Goal: Task Accomplishment & Management: Complete application form

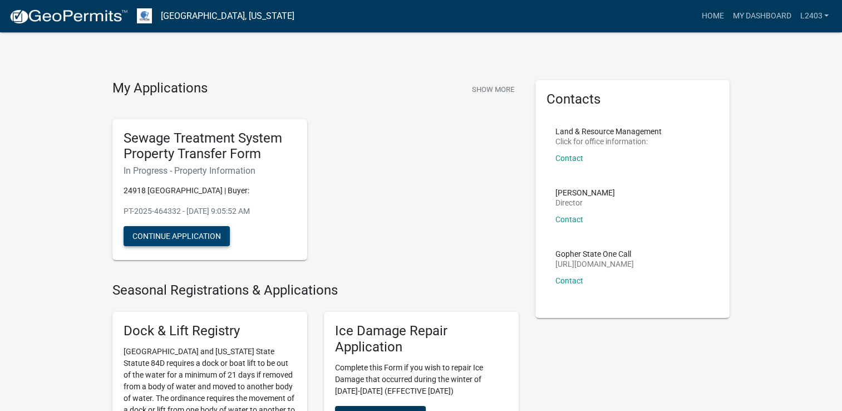
click at [194, 234] on button "Continue Application" at bounding box center [177, 236] width 106 height 20
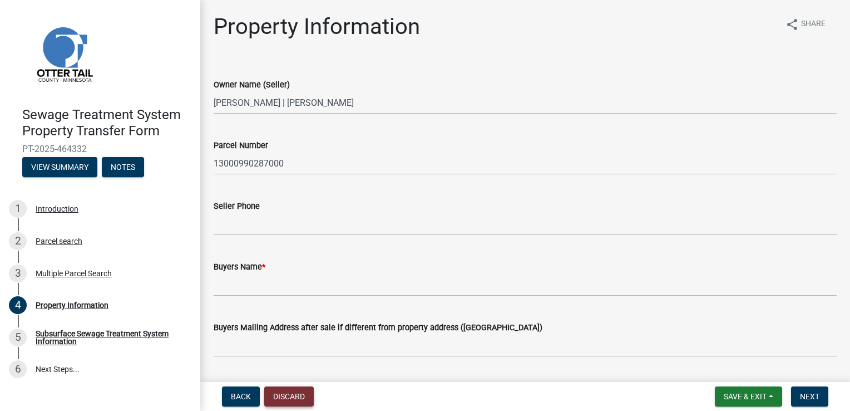
click at [290, 397] on button "Discard" at bounding box center [289, 396] width 50 height 20
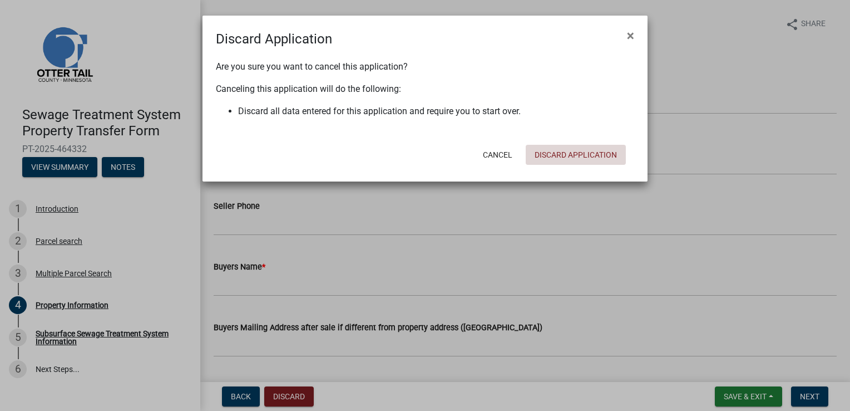
click at [565, 153] on button "Discard Application" at bounding box center [576, 155] width 100 height 20
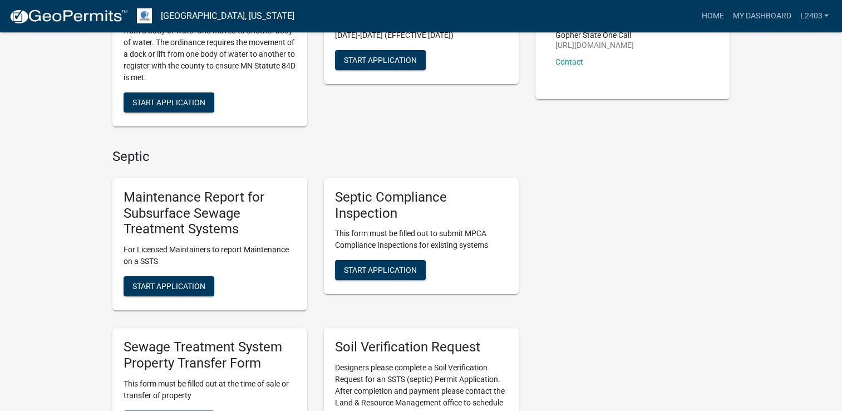
scroll to position [223, 0]
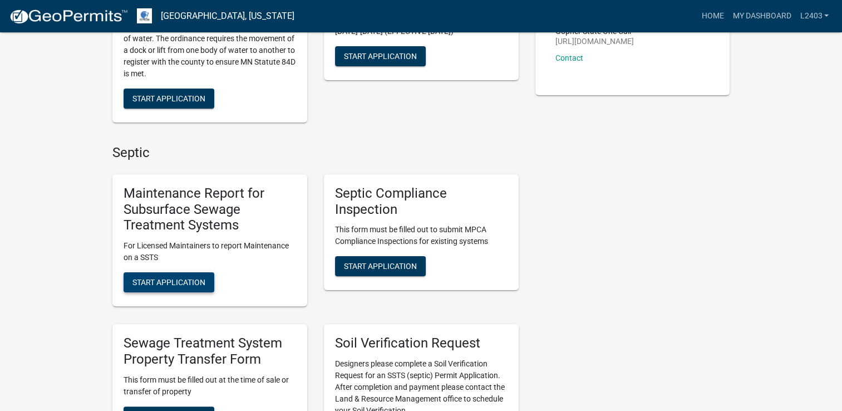
click at [180, 282] on span "Start Application" at bounding box center [168, 282] width 73 height 9
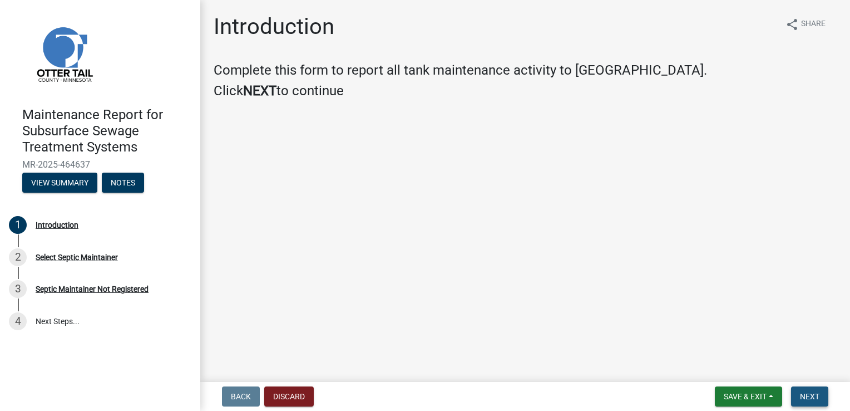
click at [803, 394] on span "Next" at bounding box center [809, 396] width 19 height 9
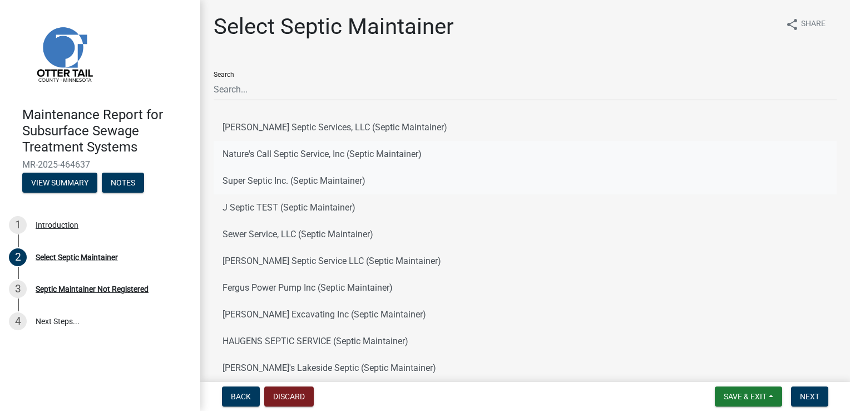
drag, startPoint x: 329, startPoint y: 152, endPoint x: 529, endPoint y: 193, distance: 203.8
click at [329, 151] on button "Nature's Call Septic Service, Inc (Septic Maintainer)" at bounding box center [525, 154] width 623 height 27
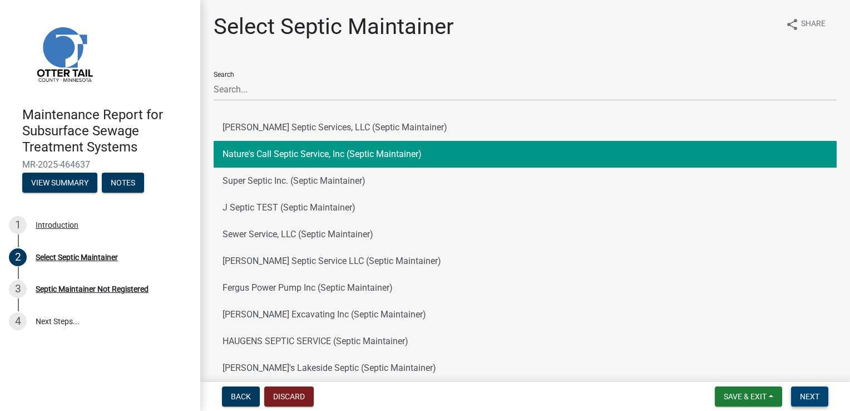
click at [820, 394] on button "Next" at bounding box center [809, 396] width 37 height 20
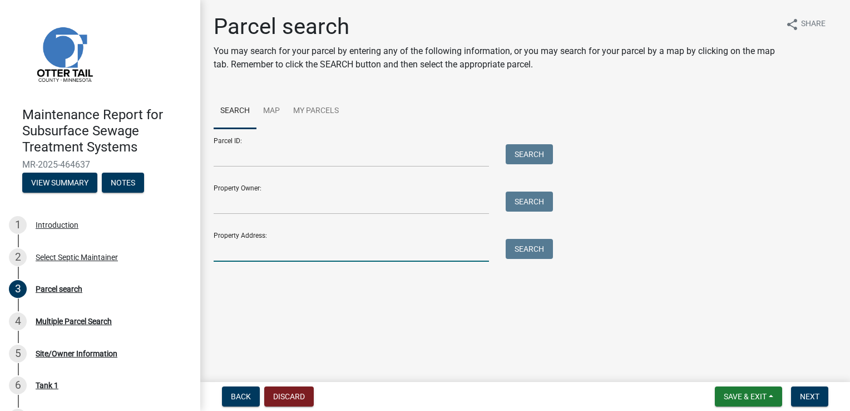
click at [285, 248] on input "Property Address:" at bounding box center [351, 250] width 275 height 23
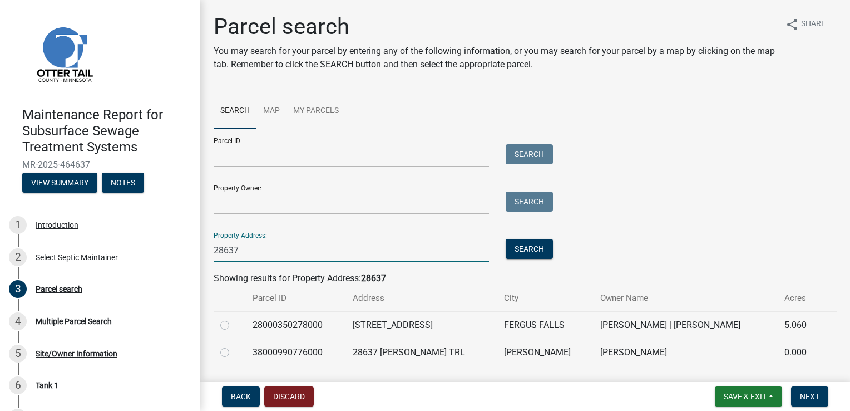
type input "28637"
click at [234, 346] on label at bounding box center [234, 346] width 0 height 0
click at [234, 352] on input "radio" at bounding box center [237, 349] width 7 height 7
radio input "true"
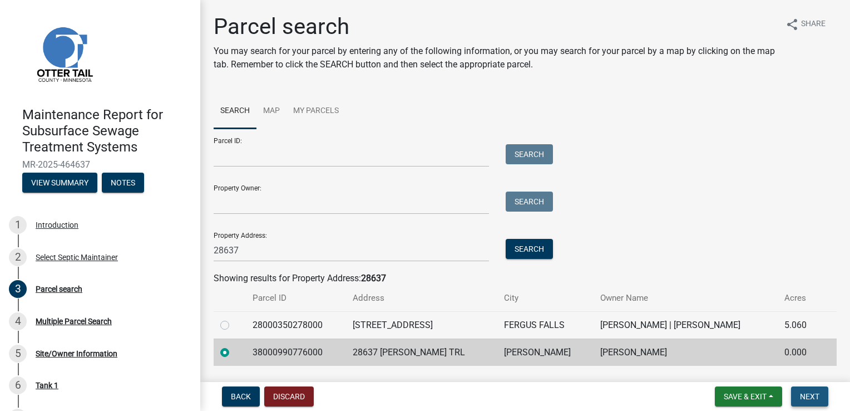
click at [808, 399] on span "Next" at bounding box center [809, 396] width 19 height 9
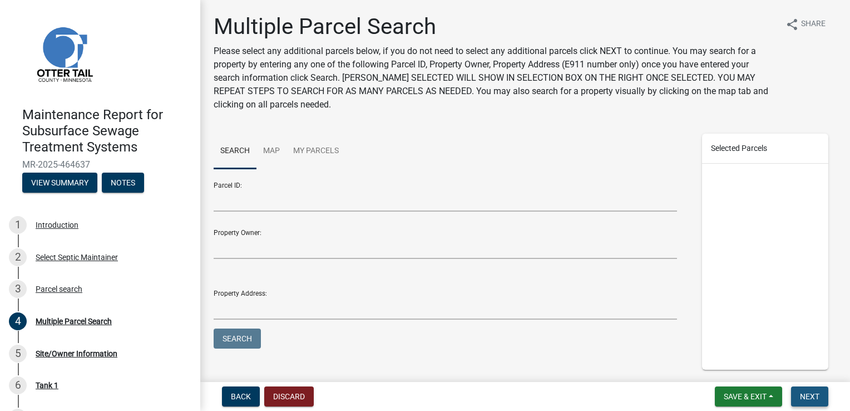
click at [808, 399] on span "Next" at bounding box center [809, 396] width 19 height 9
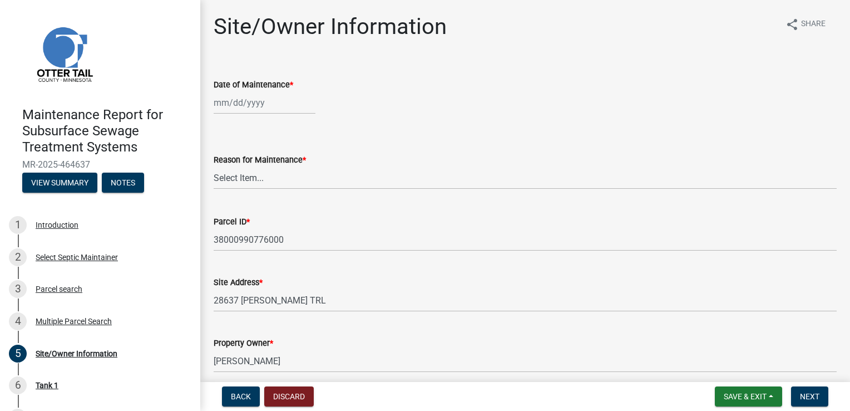
click at [246, 103] on div at bounding box center [265, 102] width 102 height 23
select select "8"
select select "2025"
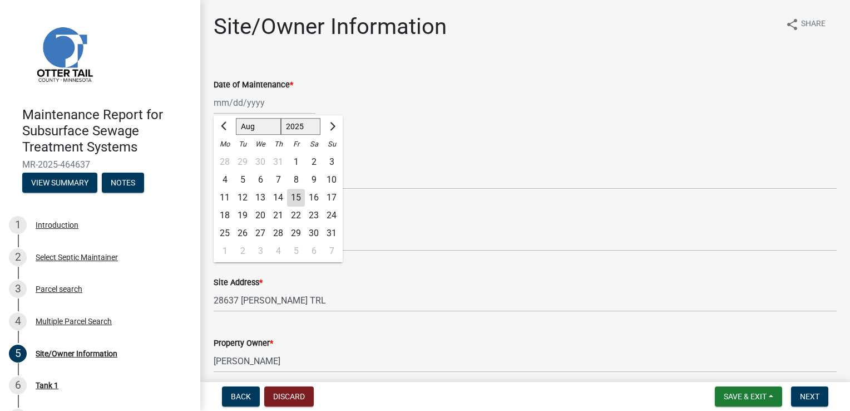
click at [440, 74] on div "Date of Maintenance * Jan Feb Mar Apr May Jun Jul Aug Sep Oct Nov Dec 1525 1526…" at bounding box center [525, 88] width 623 height 52
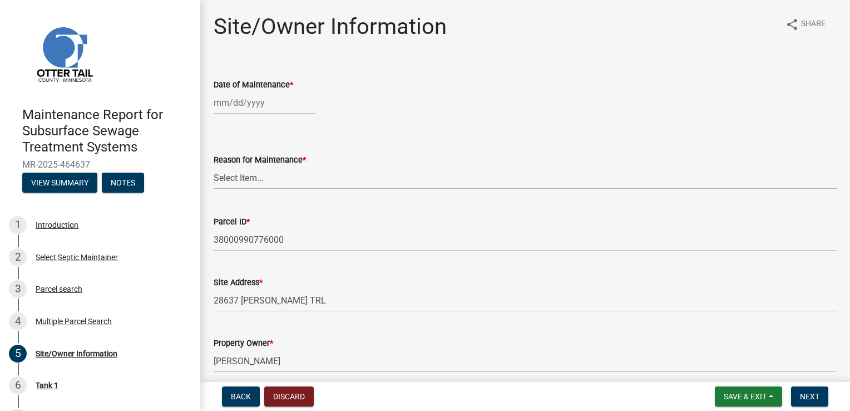
select select "8"
select select "2025"
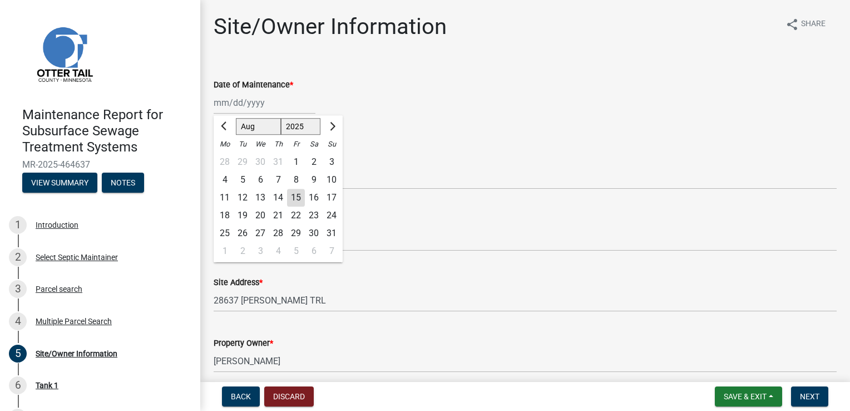
click at [232, 103] on div "Jan Feb Mar Apr May Jun Jul Aug Sep Oct Nov Dec 1525 1526 1527 1528 1529 1530 1…" at bounding box center [265, 102] width 102 height 23
click at [297, 196] on div "15" at bounding box center [296, 198] width 18 height 18
type input "[DATE]"
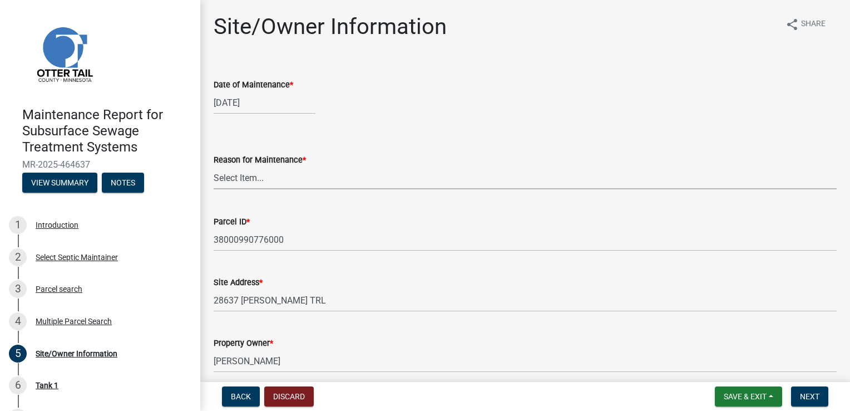
click at [245, 174] on select "Select Item... Called Routine Other" at bounding box center [525, 177] width 623 height 23
click at [214, 166] on select "Select Item... Called Routine Other" at bounding box center [525, 177] width 623 height 23
select select "3ac72b63-7b21-42e4-8192-806faae7a4f1"
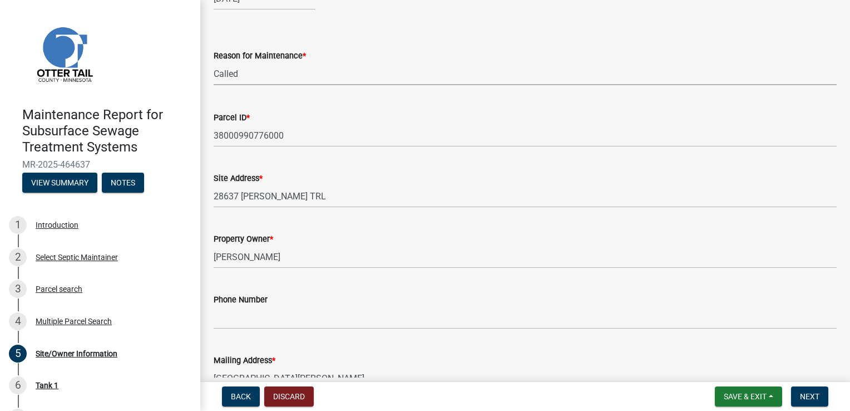
scroll to position [111, 0]
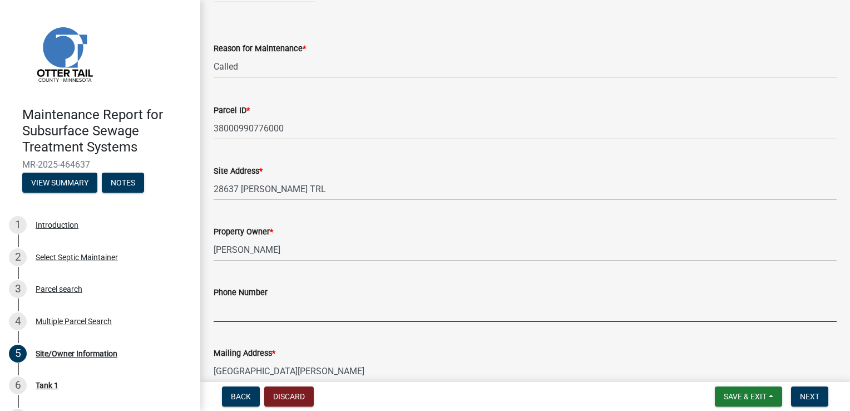
click at [244, 306] on input "Phone Number" at bounding box center [525, 310] width 623 height 23
type input "612-201-8023"
click at [811, 395] on span "Next" at bounding box center [809, 396] width 19 height 9
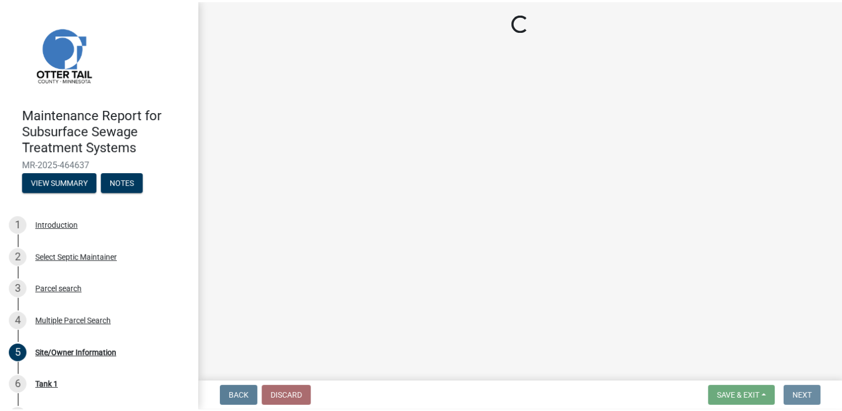
scroll to position [0, 0]
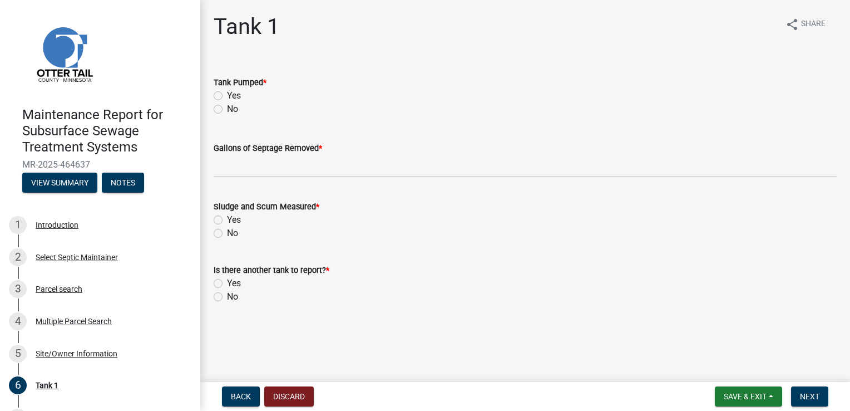
click at [236, 96] on label "Yes" at bounding box center [234, 95] width 14 height 13
click at [234, 96] on input "Yes" at bounding box center [230, 92] width 7 height 7
radio input "true"
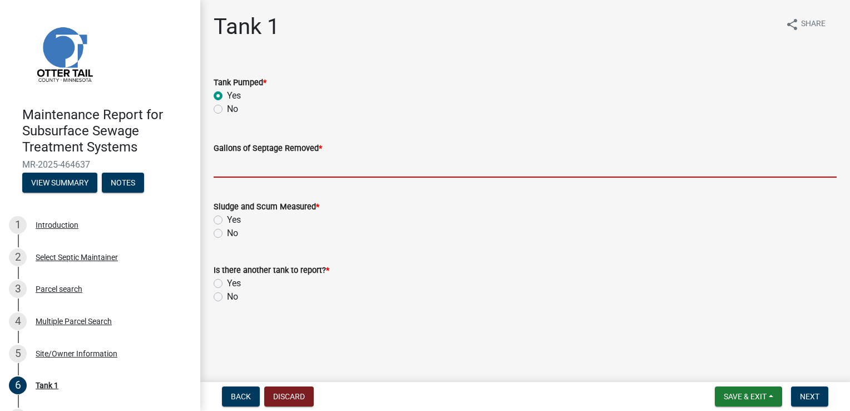
click at [260, 169] on input "Gallons of Septage Removed *" at bounding box center [525, 166] width 623 height 23
type input "1000"
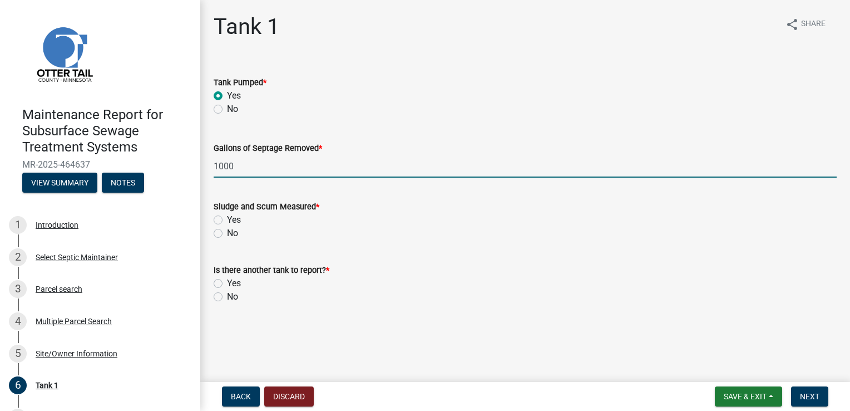
click at [227, 220] on label "Yes" at bounding box center [234, 219] width 14 height 13
click at [227, 220] on input "Yes" at bounding box center [230, 216] width 7 height 7
radio input "true"
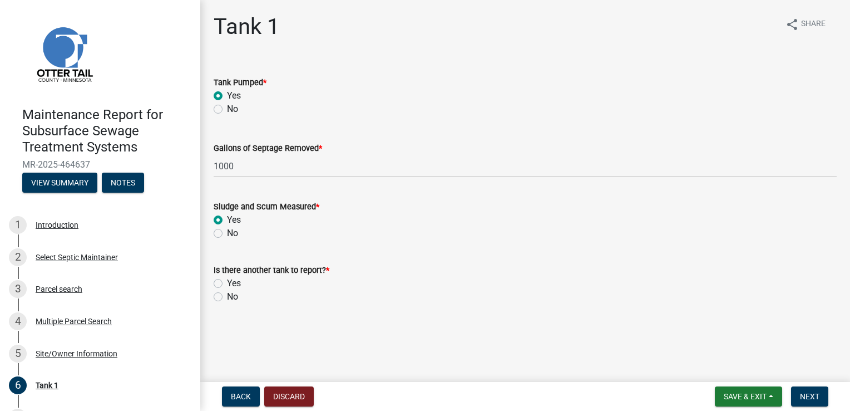
click at [227, 296] on label "No" at bounding box center [232, 296] width 11 height 13
click at [227, 296] on input "No" at bounding box center [230, 293] width 7 height 7
radio input "true"
click at [800, 396] on button "Next" at bounding box center [809, 396] width 37 height 20
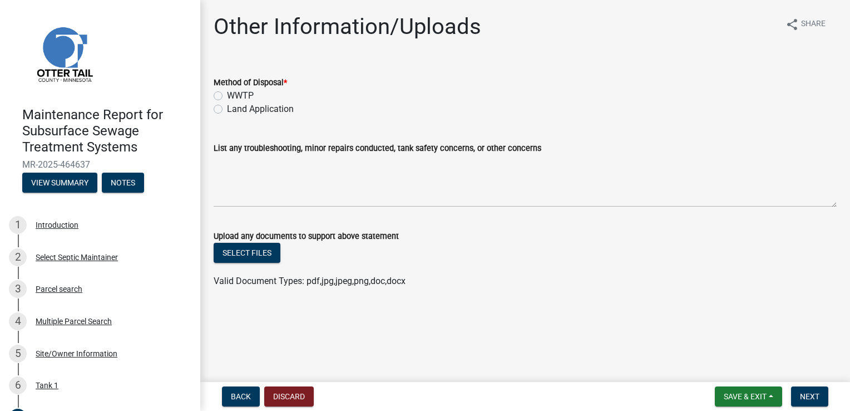
click at [242, 97] on label "WWTP" at bounding box center [240, 95] width 27 height 13
click at [234, 96] on input "WWTP" at bounding box center [230, 92] width 7 height 7
radio input "true"
click at [820, 399] on button "Next" at bounding box center [809, 396] width 37 height 20
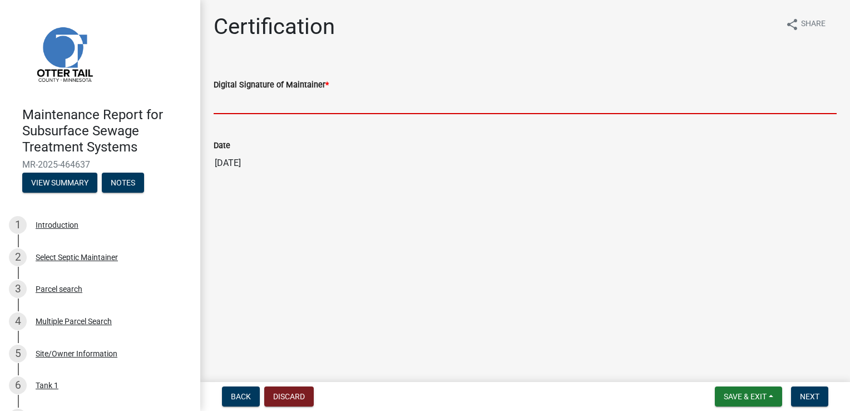
drag, startPoint x: 256, startPoint y: 100, endPoint x: 264, endPoint y: 108, distance: 10.6
click at [256, 100] on input "Digital Signature of Maintainer *" at bounding box center [525, 102] width 623 height 23
type input "[PERSON_NAME]"
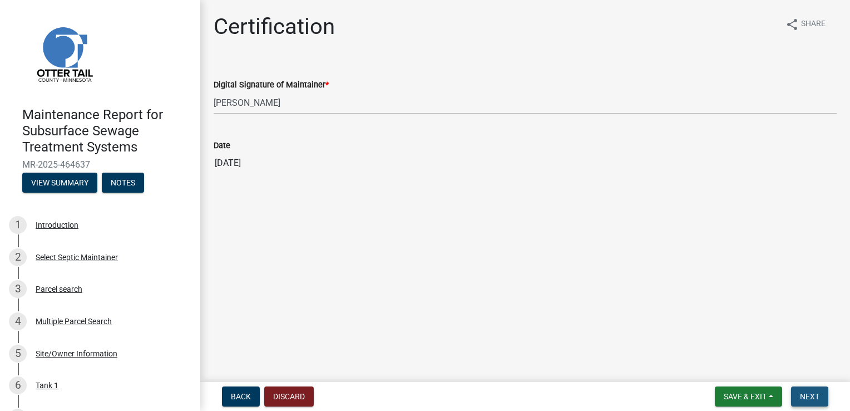
click at [820, 390] on button "Next" at bounding box center [809, 396] width 37 height 20
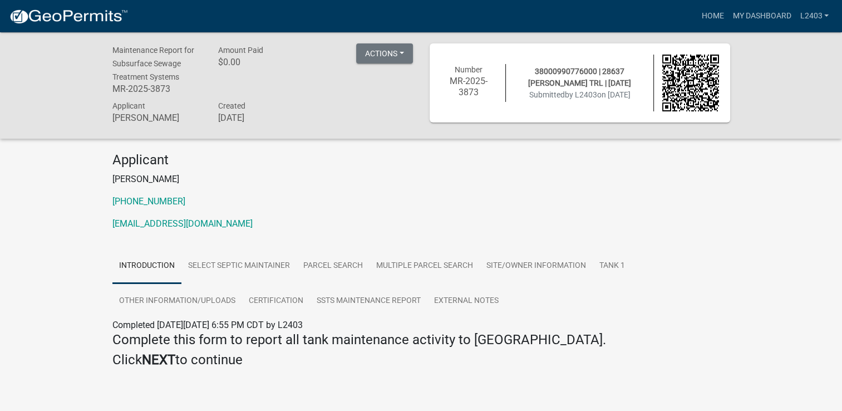
drag, startPoint x: 344, startPoint y: 186, endPoint x: 380, endPoint y: 185, distance: 36.2
click at [344, 186] on div "Applicant [PERSON_NAME] [PHONE_NUMBER] [EMAIL_ADDRESS][DOMAIN_NAME]" at bounding box center [421, 195] width 634 height 87
click at [707, 19] on link "Home" at bounding box center [712, 16] width 31 height 21
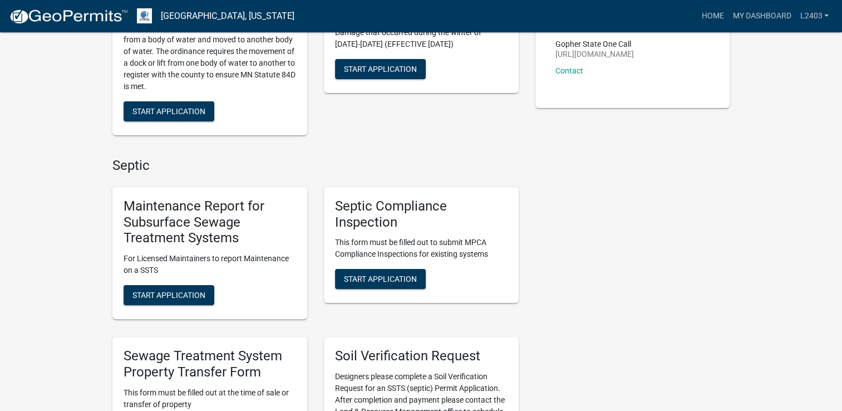
scroll to position [223, 0]
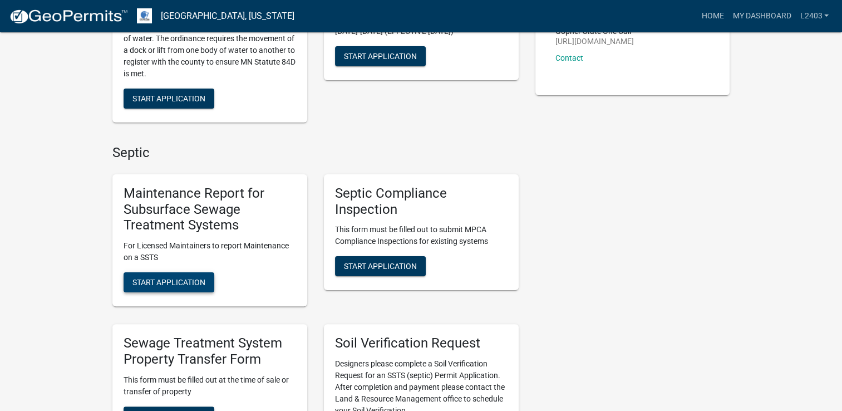
click at [185, 287] on button "Start Application" at bounding box center [169, 282] width 91 height 20
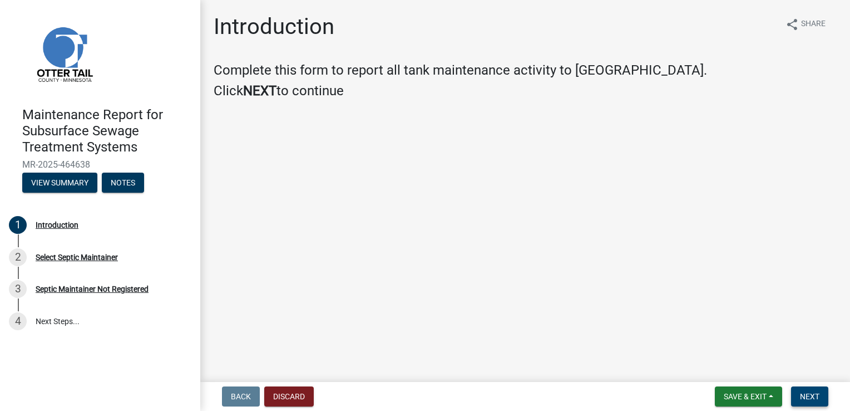
click at [808, 398] on span "Next" at bounding box center [809, 396] width 19 height 9
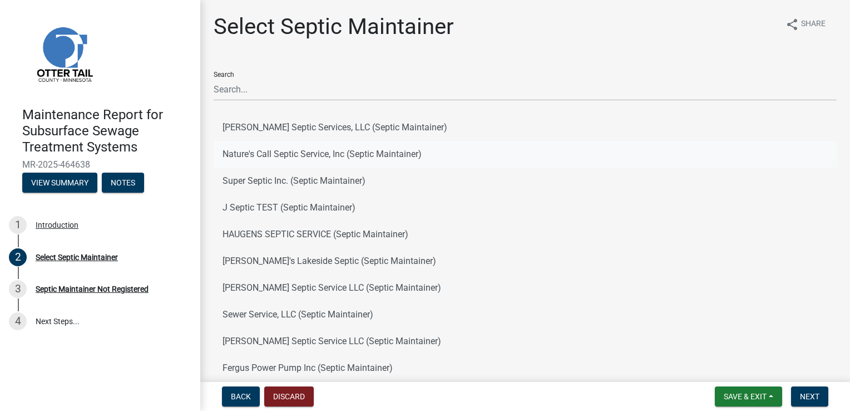
click at [300, 155] on button "Nature's Call Septic Service, Inc (Septic Maintainer)" at bounding box center [525, 154] width 623 height 27
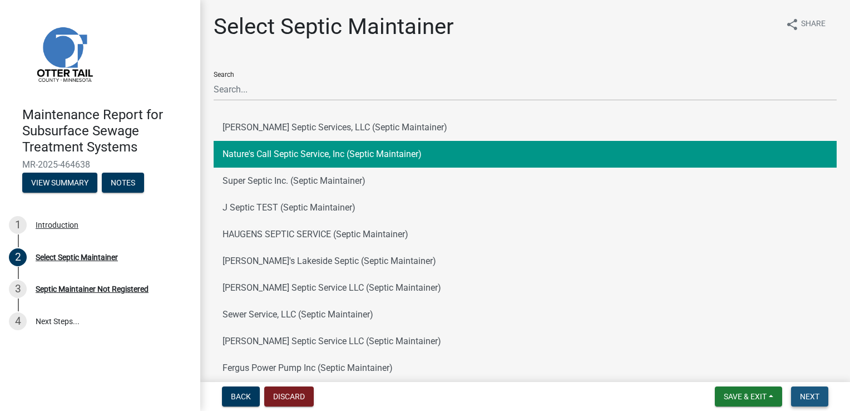
click at [823, 394] on button "Next" at bounding box center [809, 396] width 37 height 20
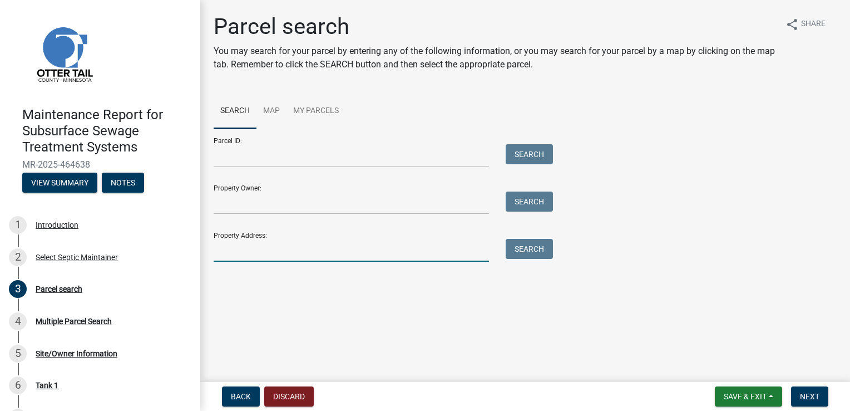
click at [243, 243] on input "Property Address:" at bounding box center [351, 250] width 275 height 23
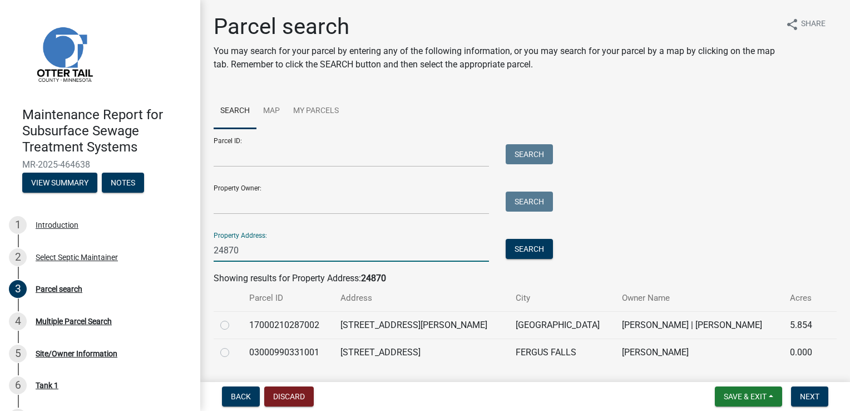
type input "24870"
click at [234, 346] on label at bounding box center [234, 346] width 0 height 0
click at [234, 348] on input "radio" at bounding box center [237, 349] width 7 height 7
radio input "true"
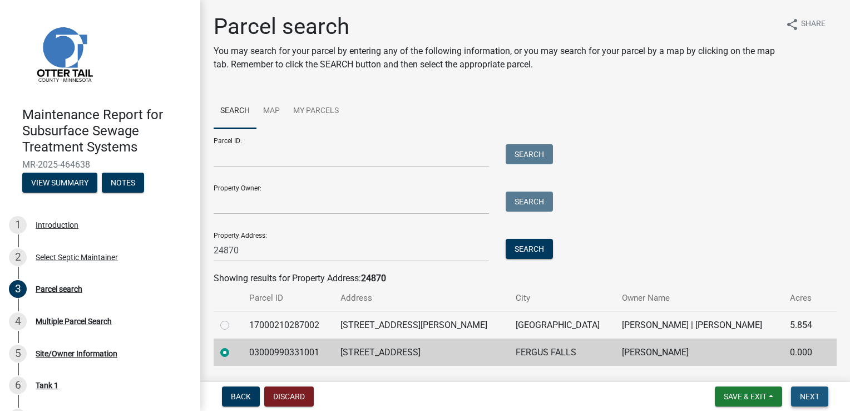
click at [808, 401] on button "Next" at bounding box center [809, 396] width 37 height 20
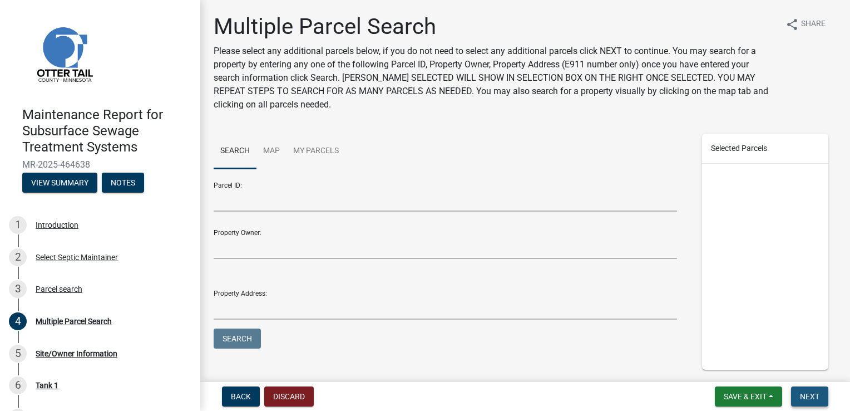
drag, startPoint x: 808, startPoint y: 399, endPoint x: 801, endPoint y: 396, distance: 7.5
click at [808, 398] on span "Next" at bounding box center [809, 396] width 19 height 9
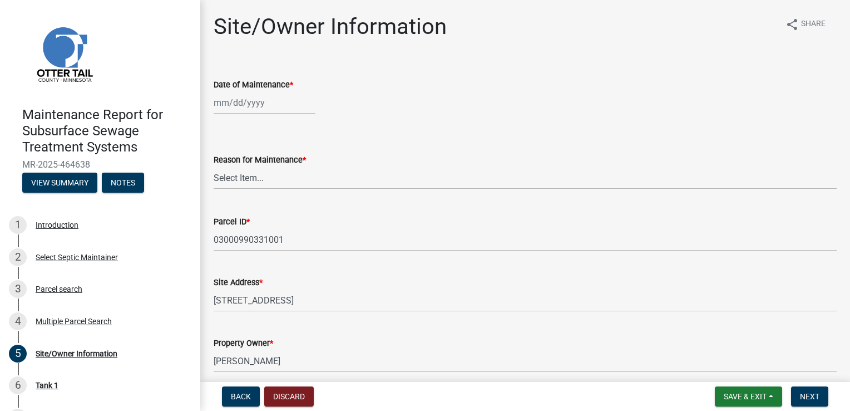
select select "8"
select select "2025"
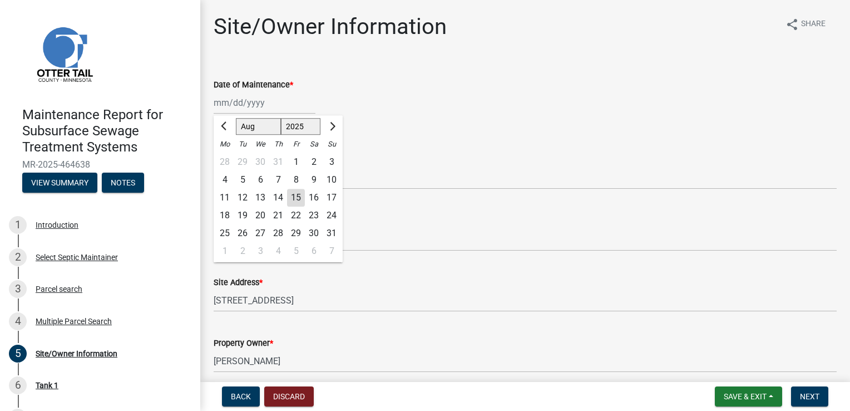
drag, startPoint x: 253, startPoint y: 101, endPoint x: 260, endPoint y: 108, distance: 10.3
click at [253, 101] on div "Jan Feb Mar Apr May Jun Jul Aug Sep Oct Nov Dec 1525 1526 1527 1528 1529 1530 1…" at bounding box center [265, 102] width 102 height 23
type input "[DATE]"
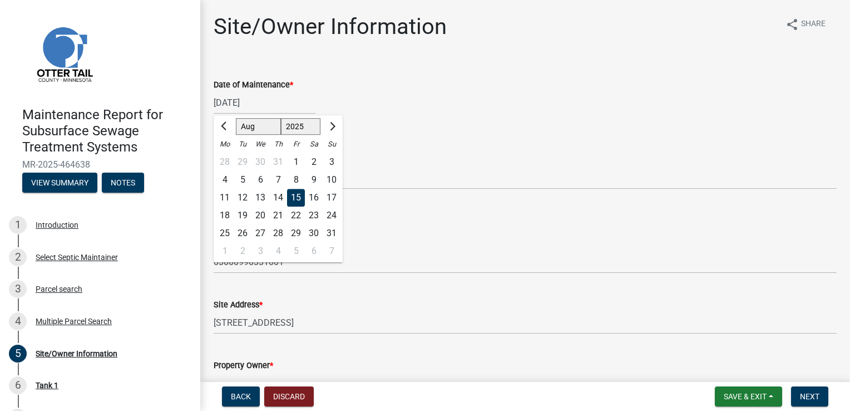
click at [397, 150] on form "Reason for Maintenance * Select Item... Called Routine Other" at bounding box center [525, 165] width 623 height 50
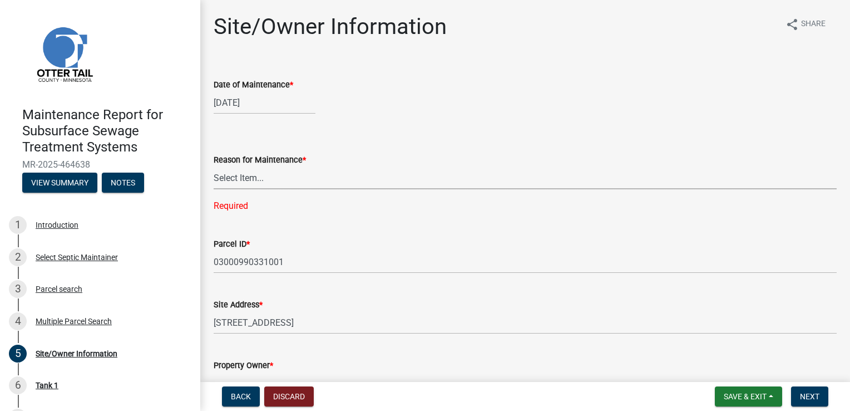
click at [245, 175] on select "Select Item... Called Routine Other" at bounding box center [525, 177] width 623 height 23
click at [214, 166] on select "Select Item... Called Routine Other" at bounding box center [525, 177] width 623 height 23
select select "3ac72b63-7b21-42e4-8192-806faae7a4f1"
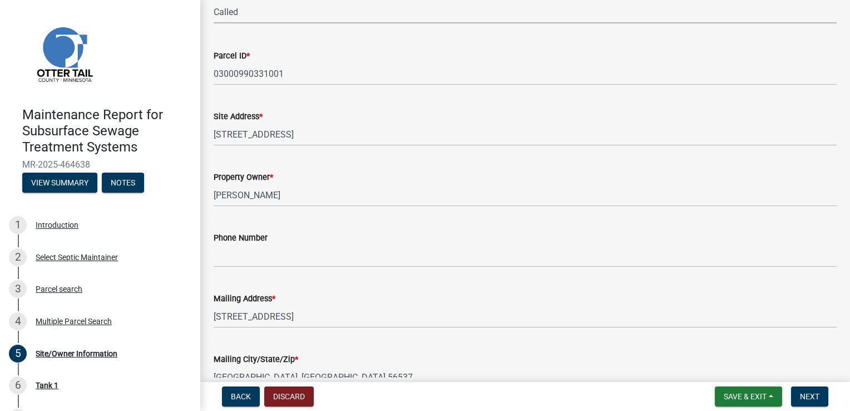
scroll to position [167, 0]
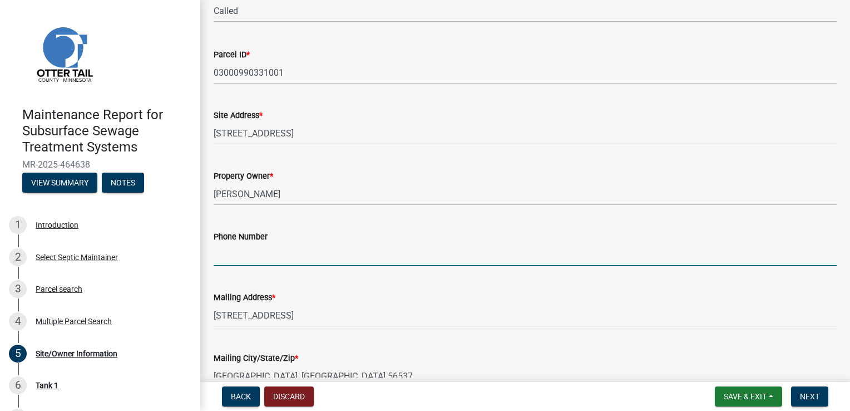
click at [248, 252] on input "Phone Number" at bounding box center [525, 254] width 623 height 23
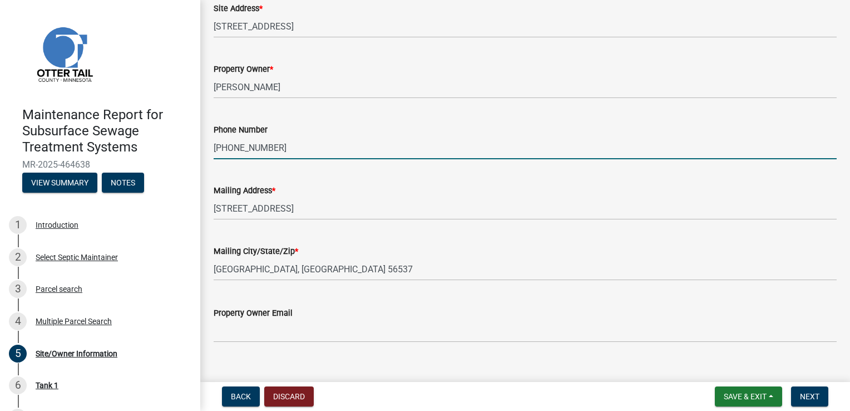
scroll to position [290, 0]
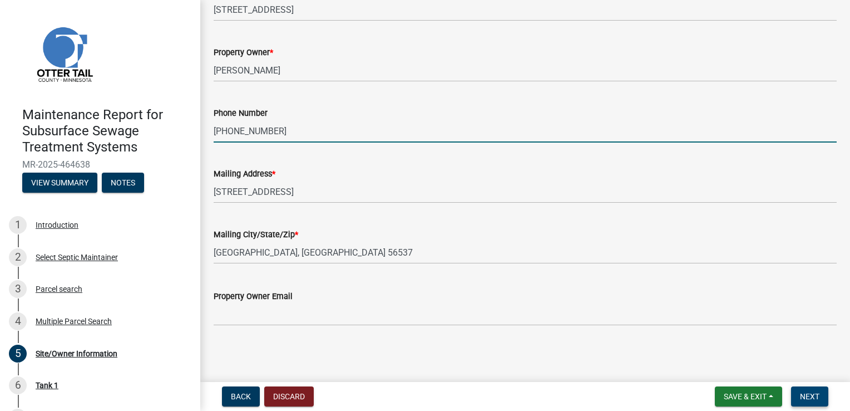
type input "503-593-1914"
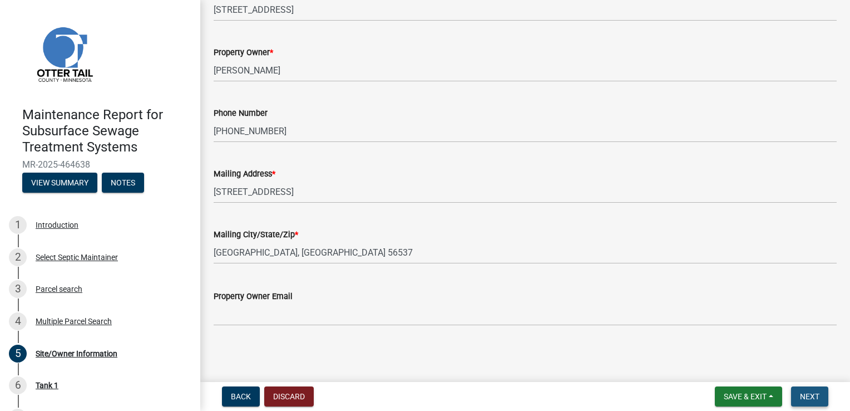
click at [803, 393] on span "Next" at bounding box center [809, 396] width 19 height 9
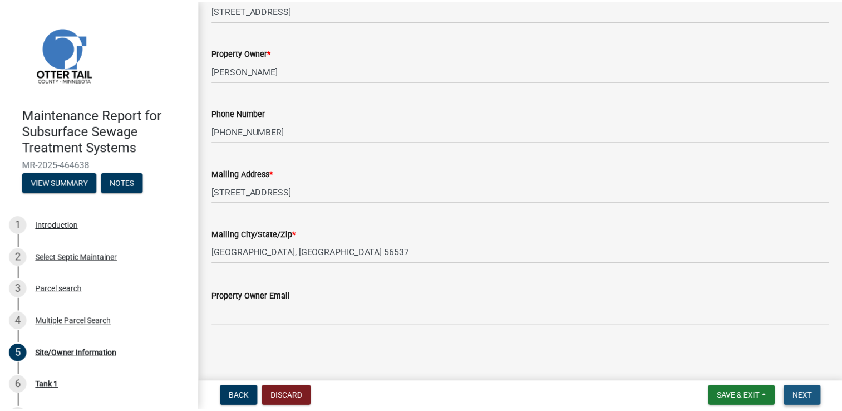
scroll to position [0, 0]
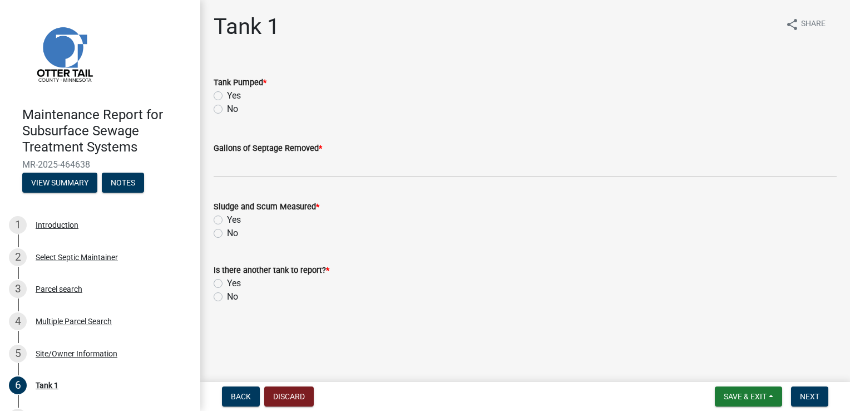
click at [228, 93] on label "Yes" at bounding box center [234, 95] width 14 height 13
click at [228, 93] on input "Yes" at bounding box center [230, 92] width 7 height 7
radio input "true"
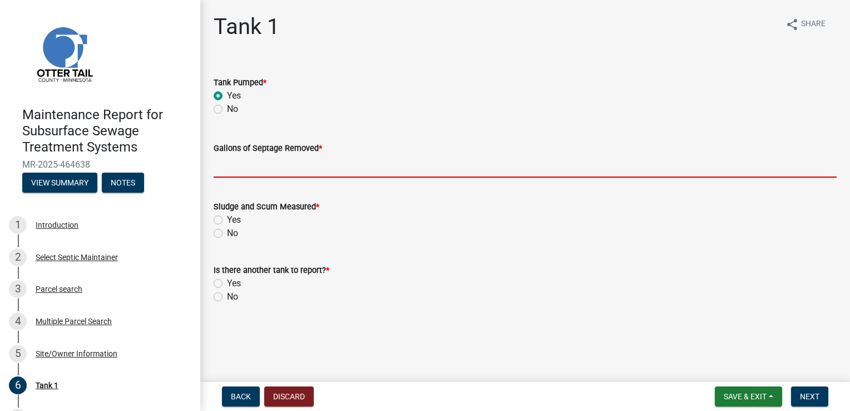
click at [239, 167] on input "Gallons of Septage Removed *" at bounding box center [525, 166] width 623 height 23
type input "1000"
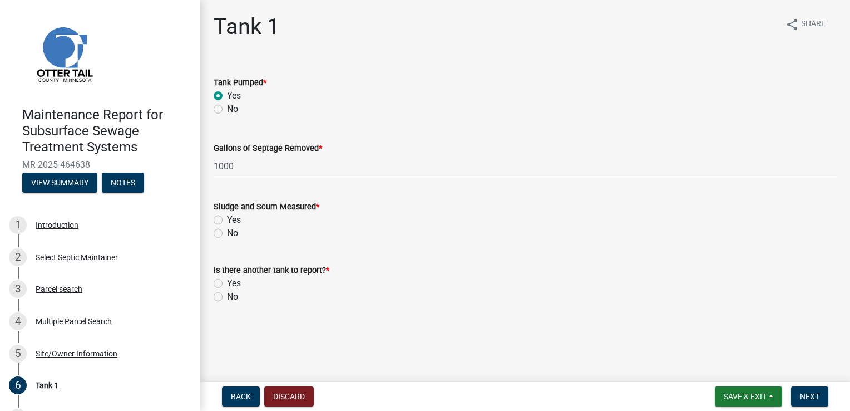
click at [223, 221] on div "Yes" at bounding box center [525, 219] width 623 height 13
click at [227, 220] on label "Yes" at bounding box center [234, 219] width 14 height 13
click at [227, 220] on input "Yes" at bounding box center [230, 216] width 7 height 7
radio input "true"
click at [227, 297] on label "No" at bounding box center [232, 296] width 11 height 13
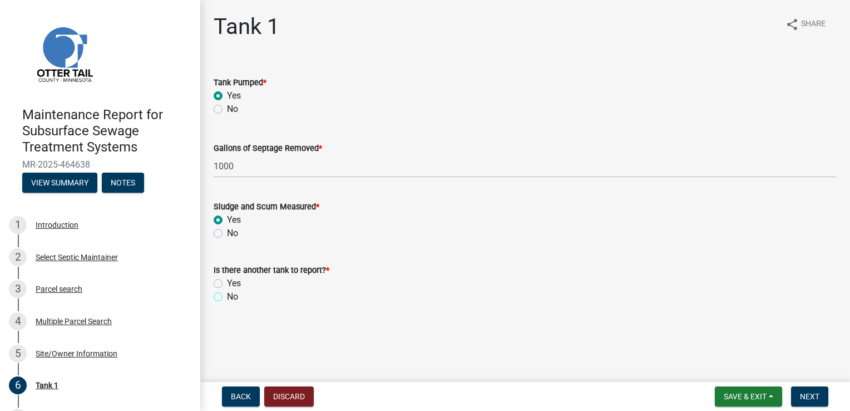
click at [227, 297] on input "No" at bounding box center [230, 293] width 7 height 7
radio input "true"
click at [812, 395] on span "Next" at bounding box center [809, 396] width 19 height 9
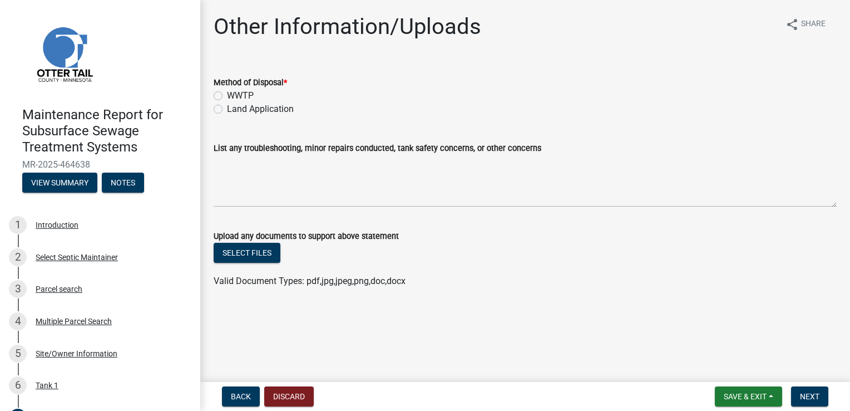
click at [238, 93] on label "WWTP" at bounding box center [240, 95] width 27 height 13
click at [234, 93] on input "WWTP" at bounding box center [230, 92] width 7 height 7
radio input "true"
click at [806, 390] on button "Next" at bounding box center [809, 396] width 37 height 20
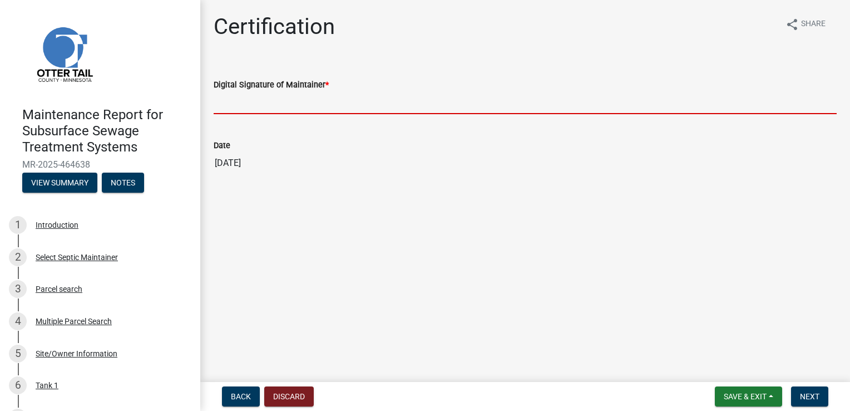
click at [244, 106] on input "Digital Signature of Maintainer *" at bounding box center [525, 102] width 623 height 23
type input "[PERSON_NAME]"
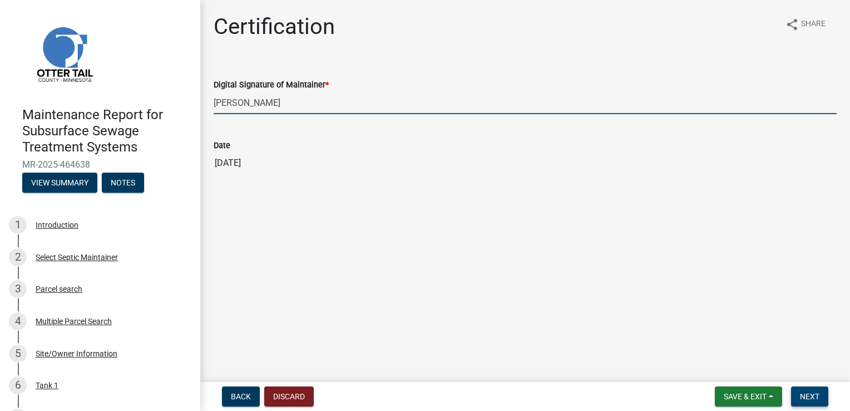
click at [803, 396] on span "Next" at bounding box center [809, 396] width 19 height 9
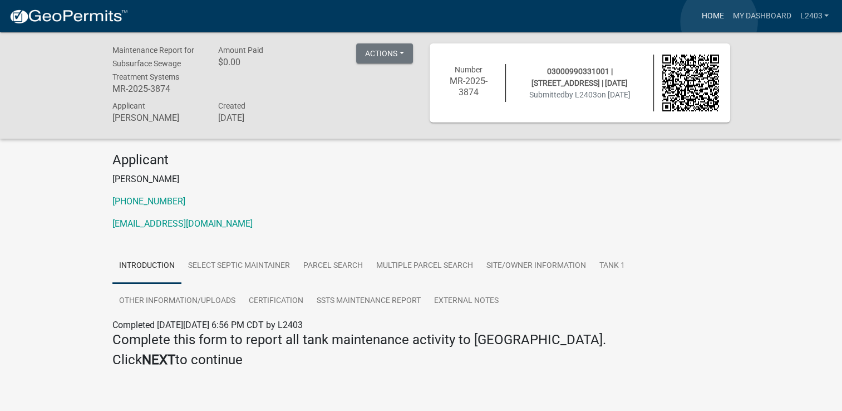
click at [719, 22] on link "Home" at bounding box center [712, 16] width 31 height 21
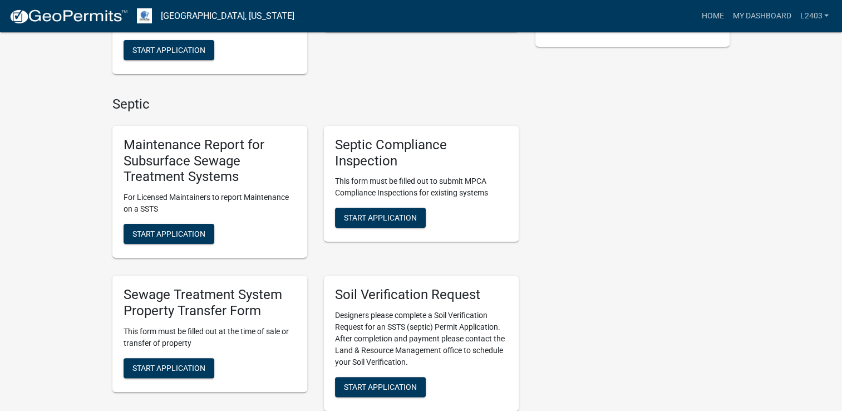
scroll to position [278, 0]
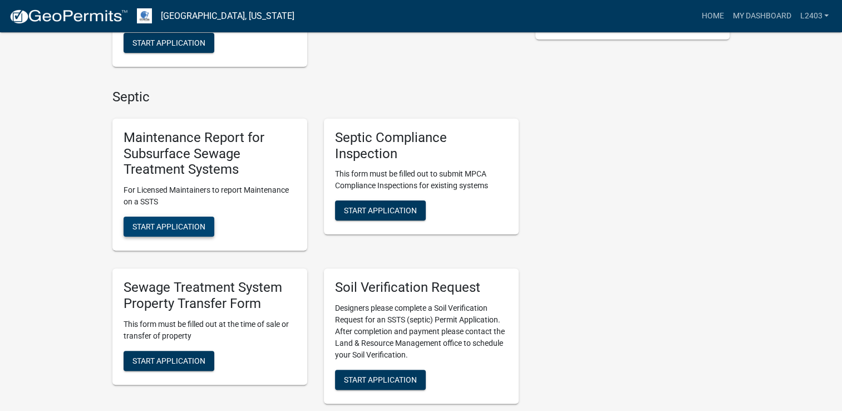
click at [158, 220] on button "Start Application" at bounding box center [169, 226] width 91 height 20
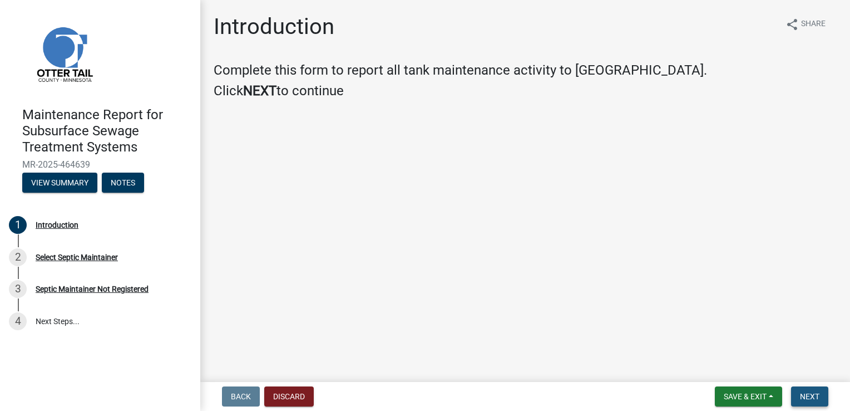
click at [816, 399] on span "Next" at bounding box center [809, 396] width 19 height 9
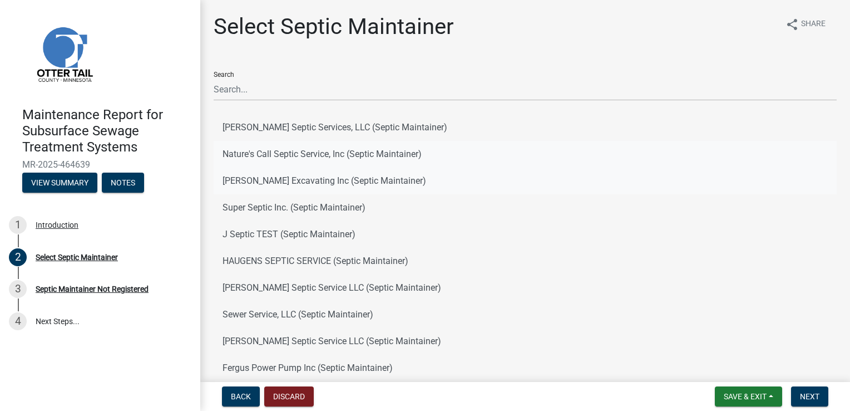
drag, startPoint x: 303, startPoint y: 155, endPoint x: 418, endPoint y: 176, distance: 117.2
click at [304, 155] on button "Nature's Call Septic Service, Inc (Septic Maintainer)" at bounding box center [525, 154] width 623 height 27
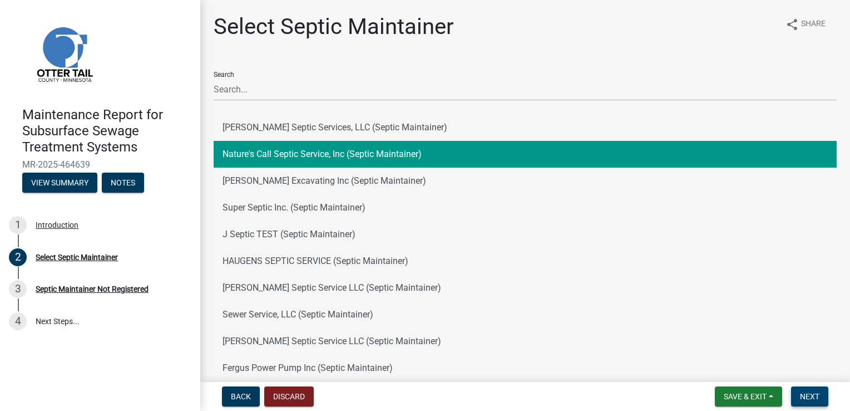
click at [806, 389] on button "Next" at bounding box center [809, 396] width 37 height 20
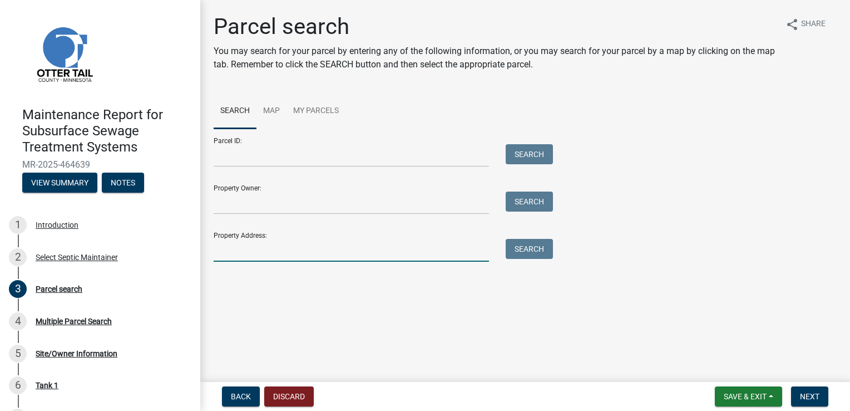
click at [258, 243] on input "Property Address:" at bounding box center [351, 250] width 275 height 23
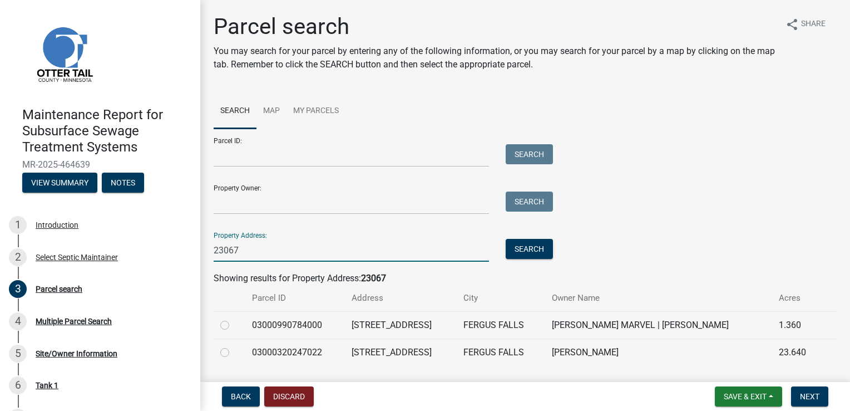
type input "23067"
click at [234, 318] on label at bounding box center [234, 318] width 0 height 0
click at [234, 323] on input "radio" at bounding box center [237, 321] width 7 height 7
radio input "true"
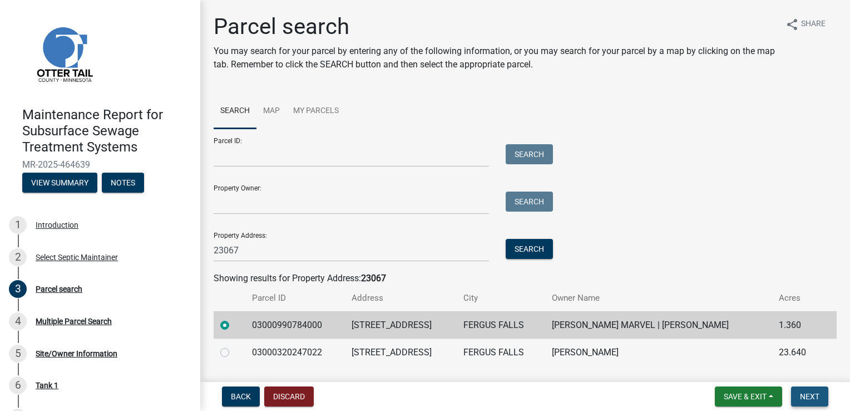
click at [810, 386] on button "Next" at bounding box center [809, 396] width 37 height 20
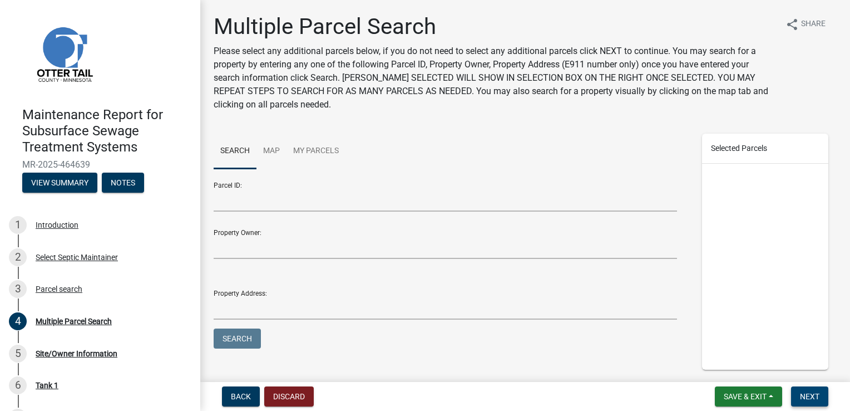
click at [810, 392] on span "Next" at bounding box center [809, 396] width 19 height 9
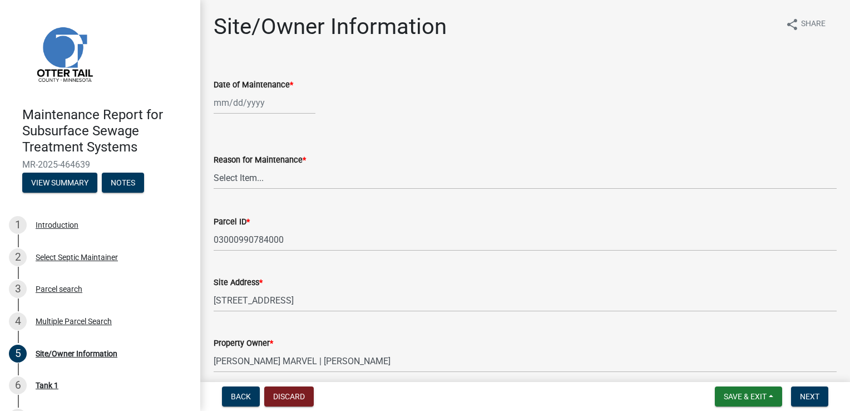
click at [244, 108] on div at bounding box center [265, 102] width 102 height 23
select select "8"
select select "2025"
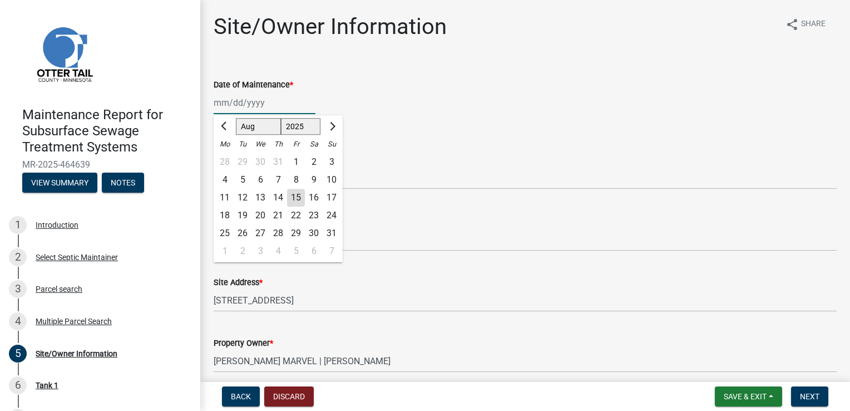
type input "[DATE]"
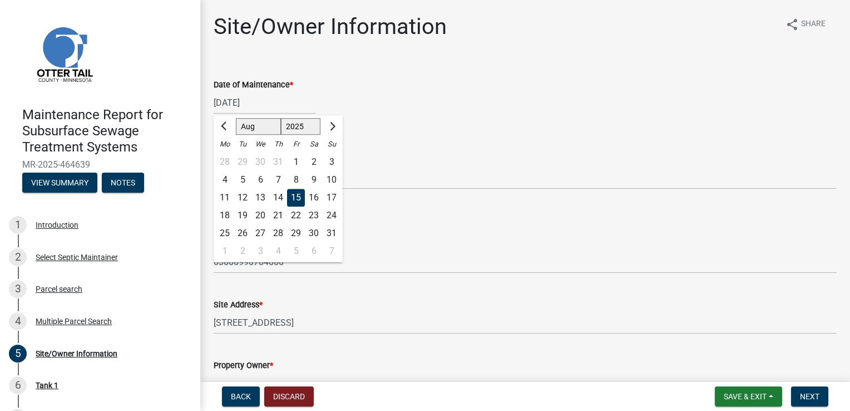
click at [298, 201] on div "15" at bounding box center [296, 198] width 18 height 18
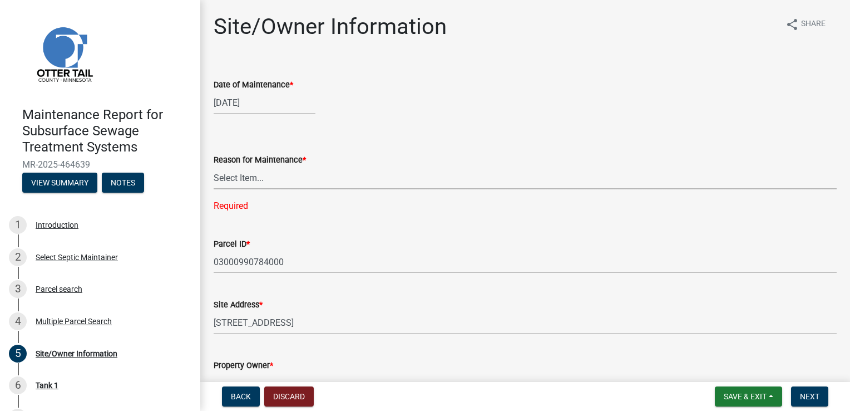
click at [245, 178] on select "Select Item... Called Routine Other" at bounding box center [525, 177] width 623 height 23
click at [214, 166] on select "Select Item... Called Routine Other" at bounding box center [525, 177] width 623 height 23
select select "3ac72b63-7b21-42e4-8192-806faae7a4f1"
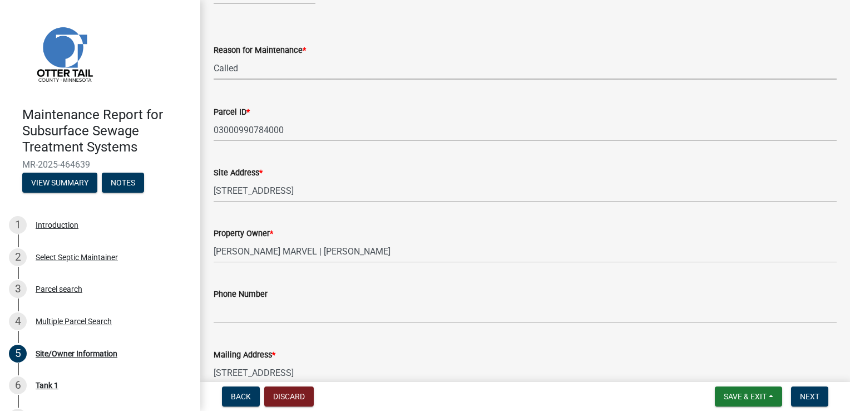
scroll to position [111, 0]
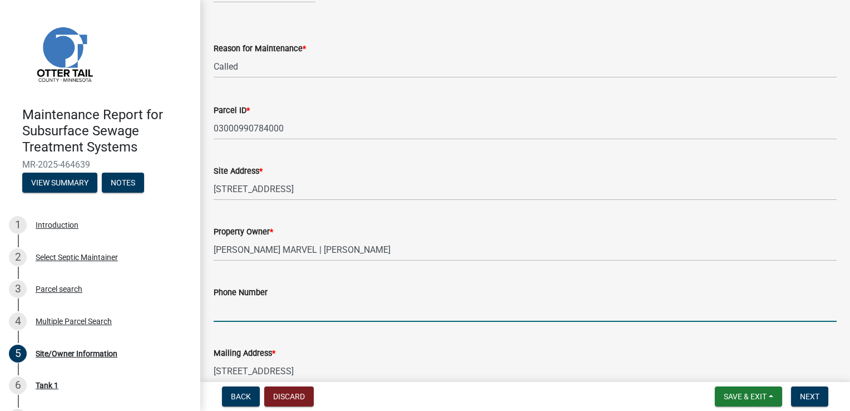
click at [239, 310] on input "Phone Number" at bounding box center [525, 310] width 623 height 23
type input "701-540-8845"
click at [818, 390] on button "Next" at bounding box center [809, 396] width 37 height 20
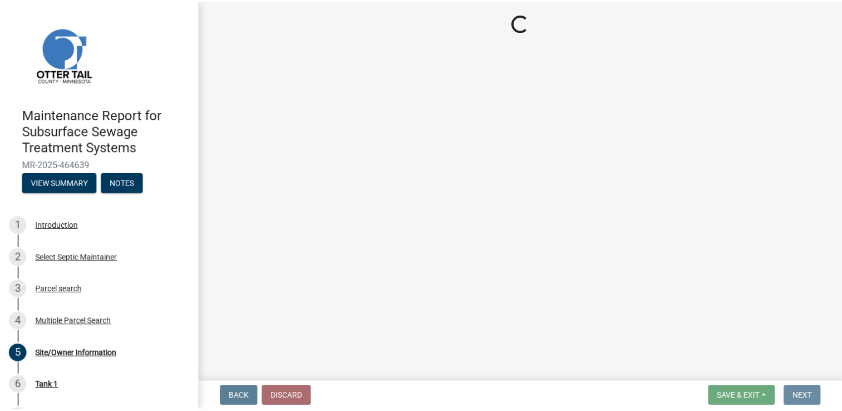
scroll to position [0, 0]
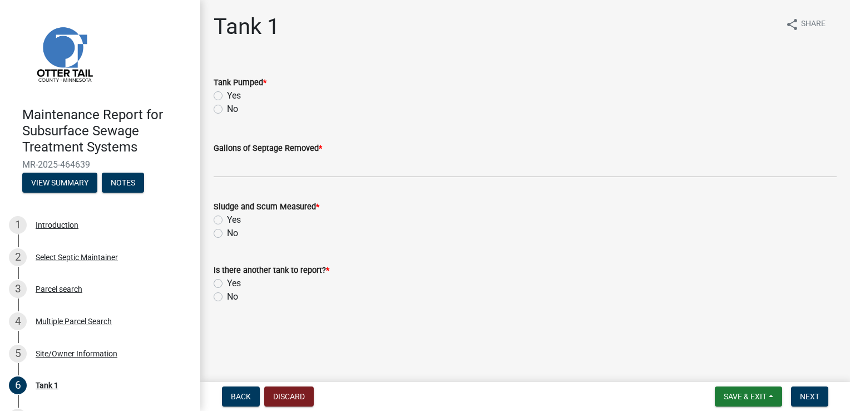
click at [235, 95] on label "Yes" at bounding box center [234, 95] width 14 height 13
click at [234, 95] on input "Yes" at bounding box center [230, 92] width 7 height 7
radio input "true"
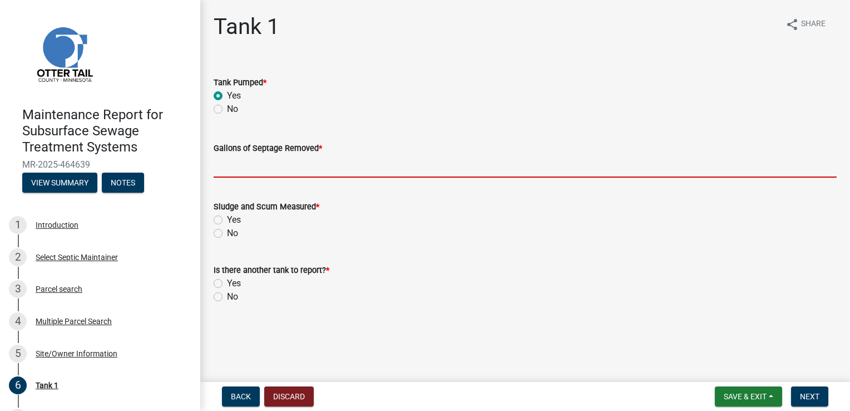
click at [255, 162] on input "Gallons of Septage Removed *" at bounding box center [525, 166] width 623 height 23
type input "1500"
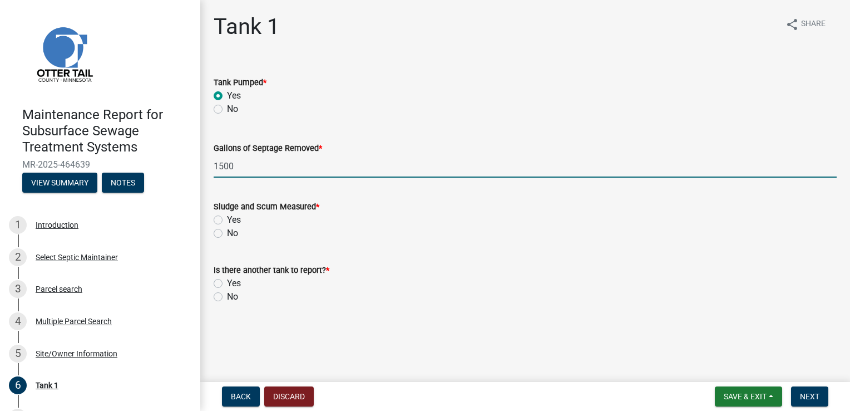
click at [227, 223] on label "Yes" at bounding box center [234, 219] width 14 height 13
click at [227, 220] on input "Yes" at bounding box center [230, 216] width 7 height 7
radio input "true"
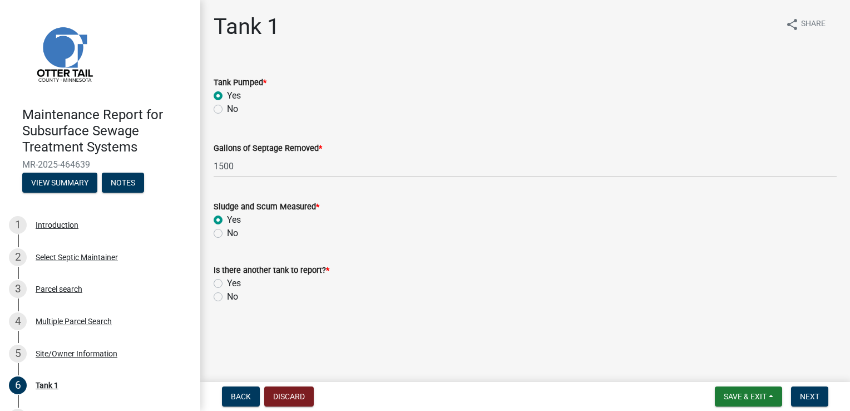
click at [227, 293] on label "No" at bounding box center [232, 296] width 11 height 13
click at [227, 293] on input "No" at bounding box center [230, 293] width 7 height 7
radio input "true"
click at [802, 406] on button "Next" at bounding box center [809, 396] width 37 height 20
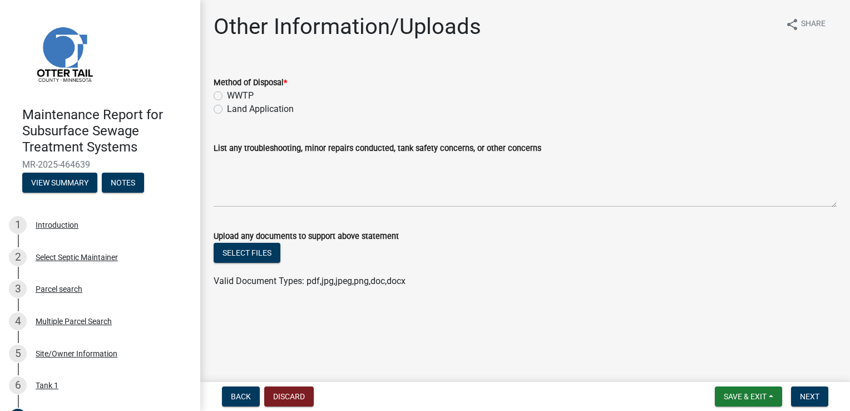
click at [250, 97] on label "WWTP" at bounding box center [240, 95] width 27 height 13
click at [234, 96] on input "WWTP" at bounding box center [230, 92] width 7 height 7
radio input "true"
click at [810, 400] on span "Next" at bounding box center [809, 396] width 19 height 9
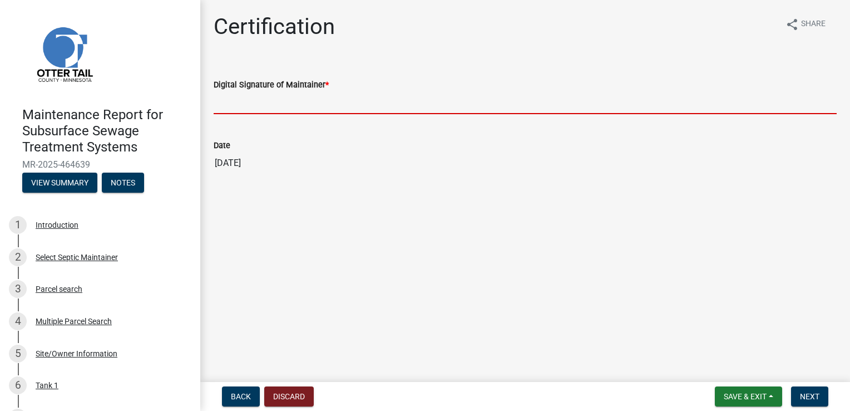
click at [276, 101] on input "Digital Signature of Maintainer *" at bounding box center [525, 102] width 623 height 23
type input "[PERSON_NAME]"
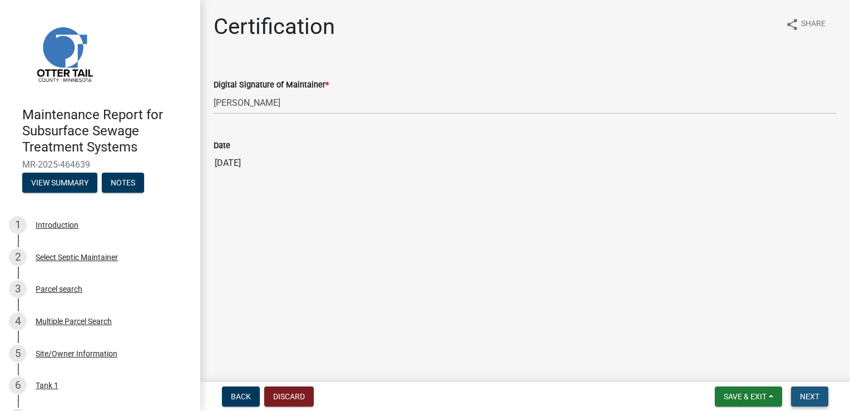
click at [806, 394] on span "Next" at bounding box center [809, 396] width 19 height 9
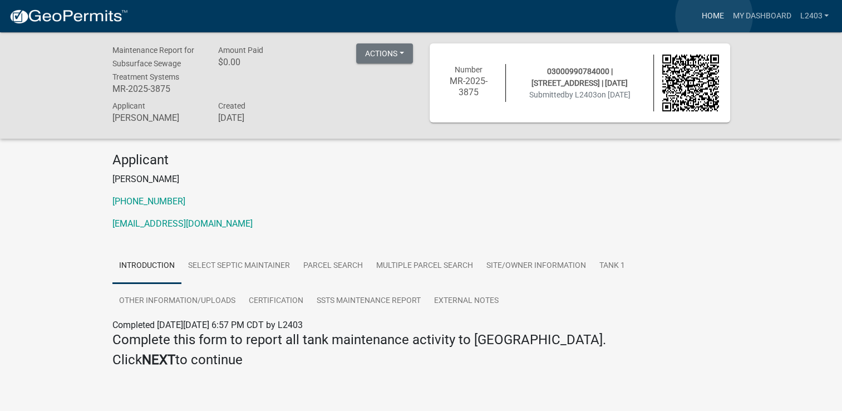
click at [714, 16] on link "Home" at bounding box center [712, 16] width 31 height 21
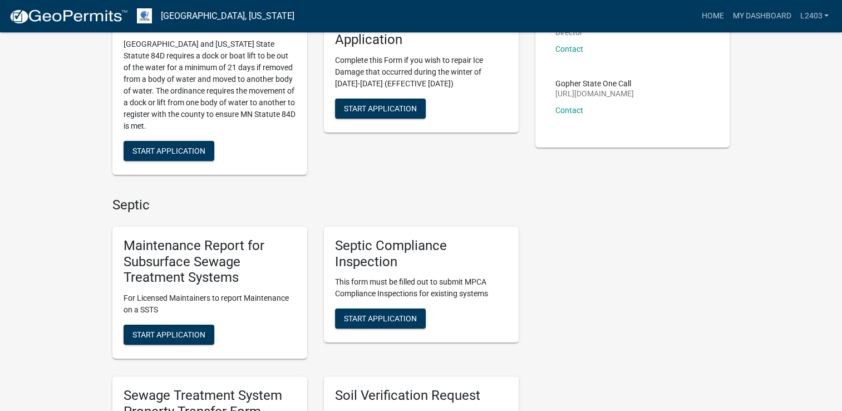
scroll to position [223, 0]
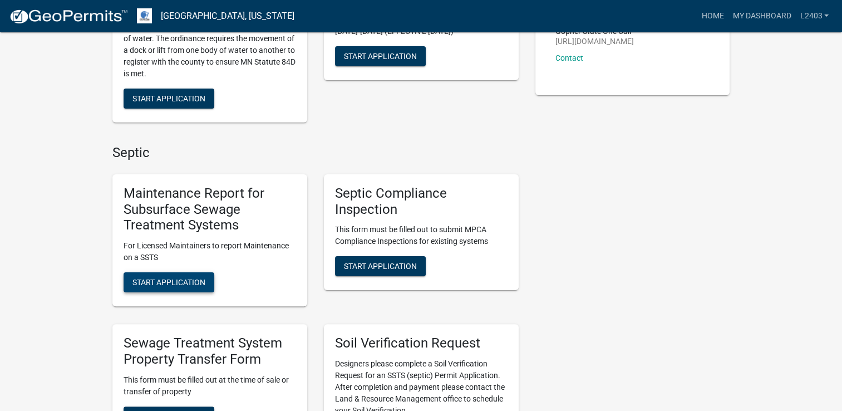
click at [147, 278] on span "Start Application" at bounding box center [168, 282] width 73 height 9
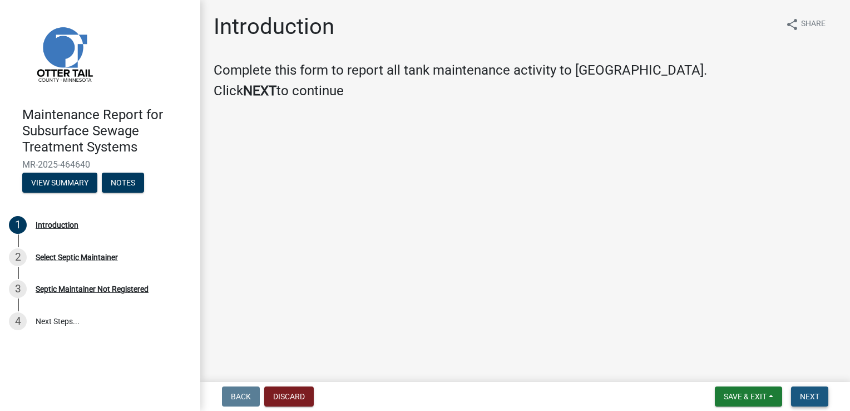
click at [819, 402] on button "Next" at bounding box center [809, 396] width 37 height 20
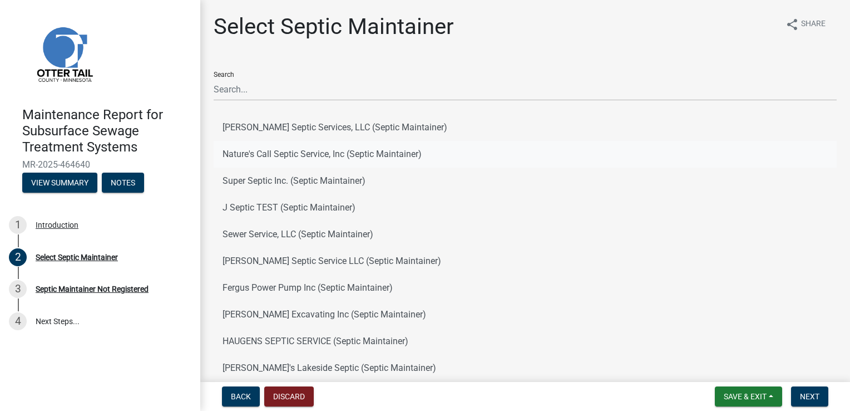
click at [346, 157] on button "Nature's Call Septic Service, Inc (Septic Maintainer)" at bounding box center [525, 154] width 623 height 27
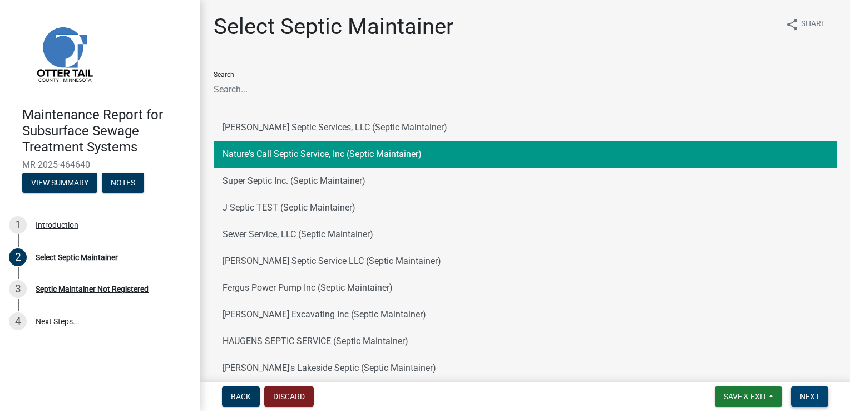
click at [800, 393] on span "Next" at bounding box center [809, 396] width 19 height 9
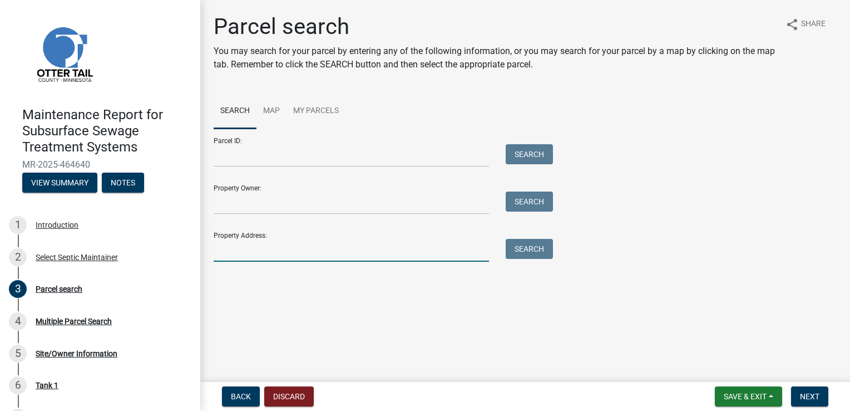
click at [268, 257] on input "Property Address:" at bounding box center [351, 250] width 275 height 23
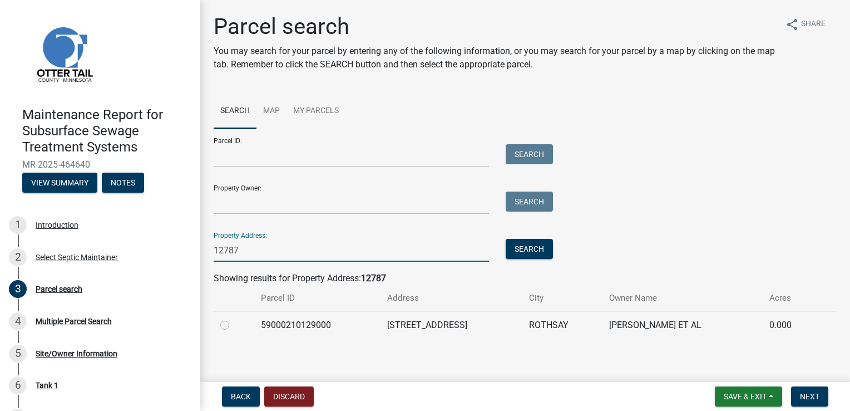
type input "12787"
click at [234, 318] on label at bounding box center [234, 318] width 0 height 0
click at [234, 325] on input "radio" at bounding box center [237, 321] width 7 height 7
radio input "true"
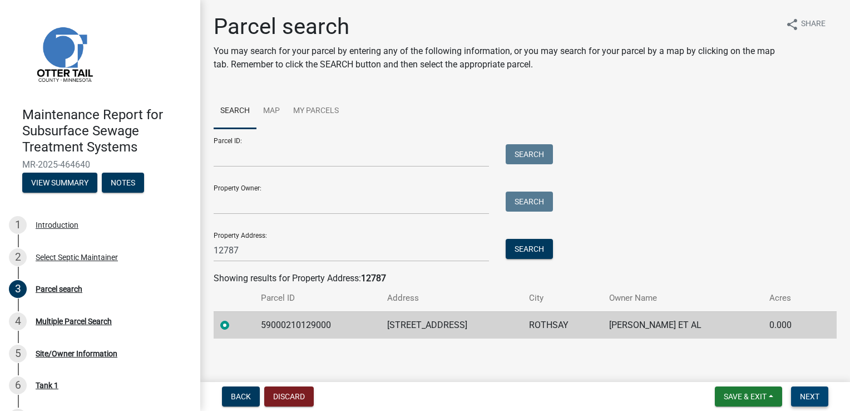
click at [817, 395] on span "Next" at bounding box center [809, 396] width 19 height 9
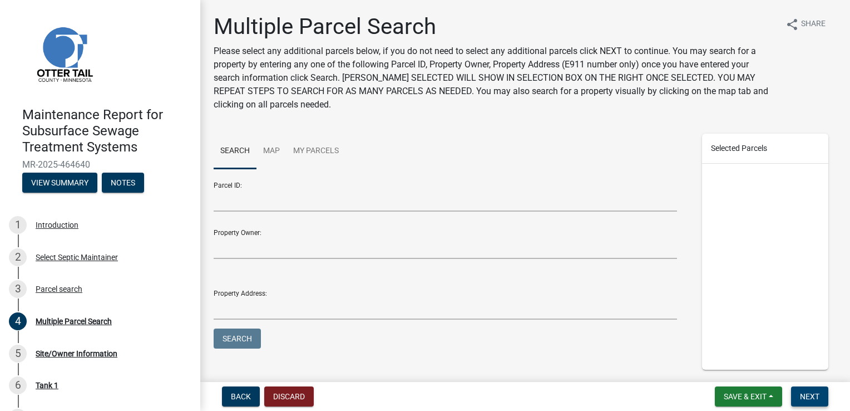
click at [817, 395] on span "Next" at bounding box center [809, 396] width 19 height 9
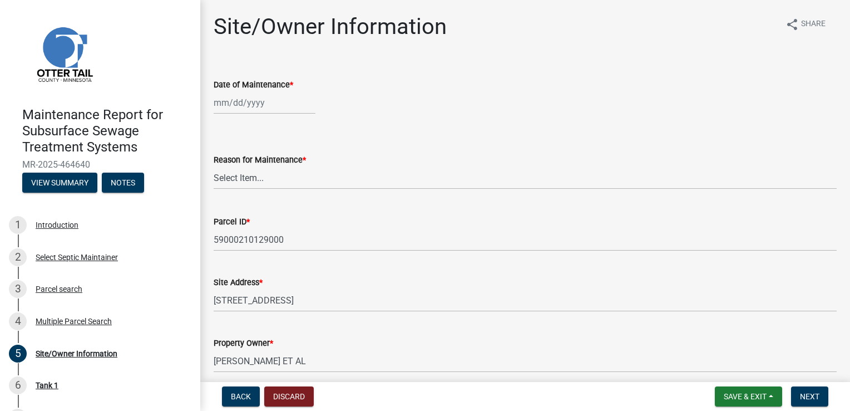
click at [260, 101] on div at bounding box center [265, 102] width 102 height 23
select select "8"
select select "2025"
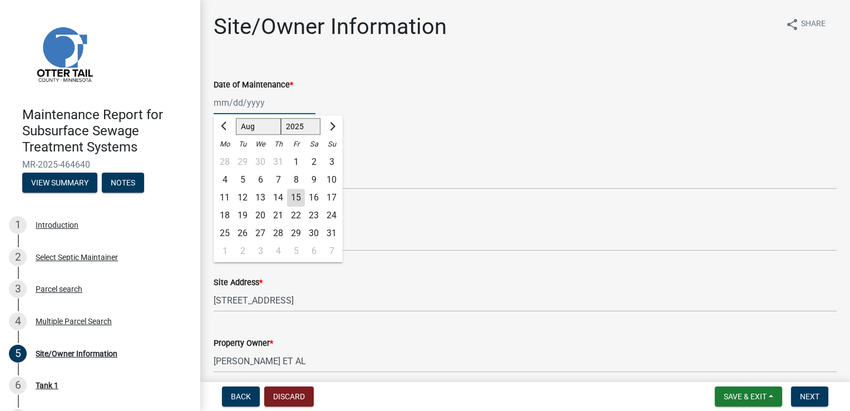
type input "[DATE]"
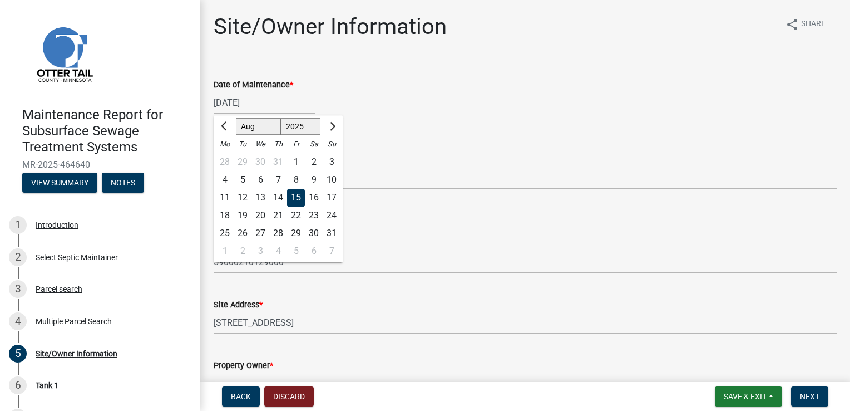
drag, startPoint x: 296, startPoint y: 197, endPoint x: 283, endPoint y: 175, distance: 26.0
click at [296, 197] on div "15" at bounding box center [296, 198] width 18 height 18
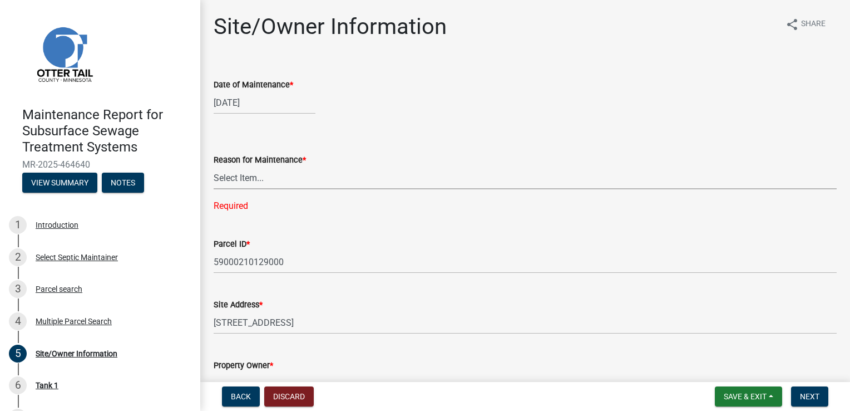
click at [258, 175] on select "Select Item... Called Routine Other" at bounding box center [525, 177] width 623 height 23
click at [214, 166] on select "Select Item... Called Routine Other" at bounding box center [525, 177] width 623 height 23
select select "3ac72b63-7b21-42e4-8192-806faae7a4f1"
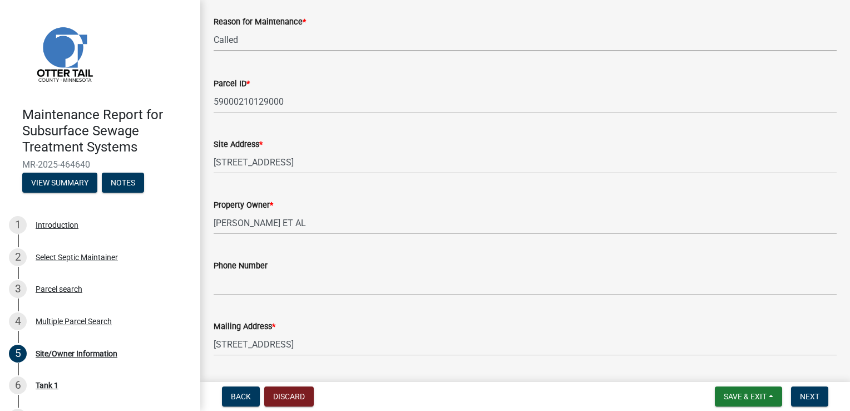
scroll to position [167, 0]
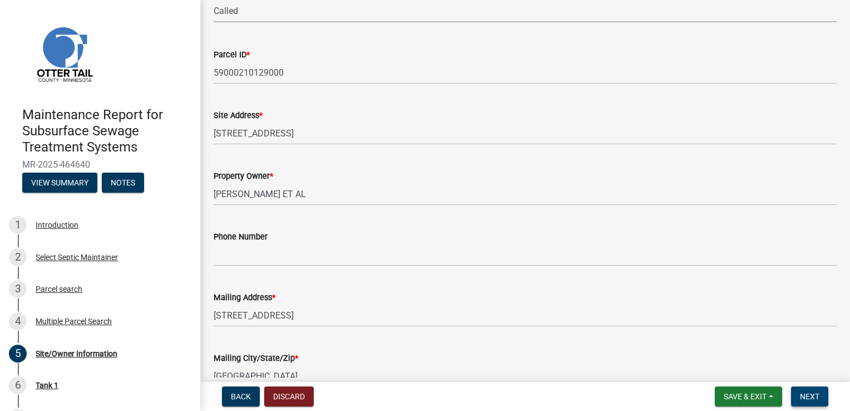
click at [811, 398] on span "Next" at bounding box center [809, 396] width 19 height 9
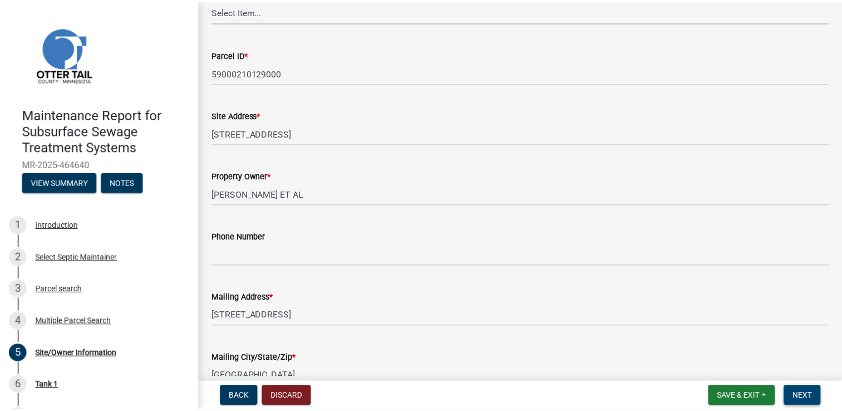
scroll to position [0, 0]
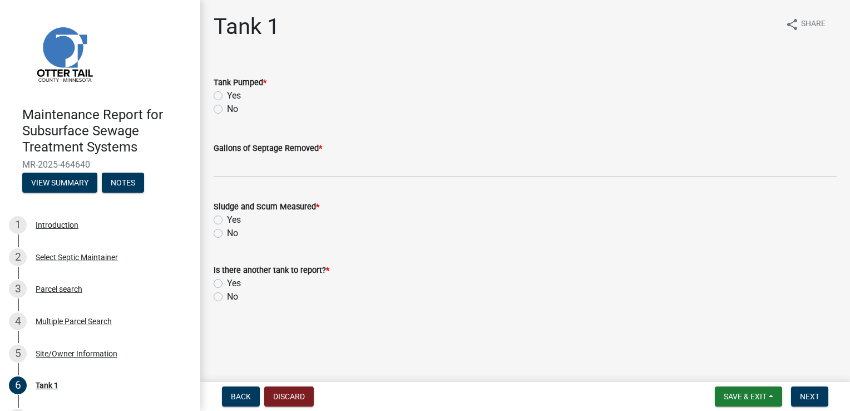
drag, startPoint x: 228, startPoint y: 92, endPoint x: 263, endPoint y: 114, distance: 41.7
click at [229, 92] on label "Yes" at bounding box center [234, 95] width 14 height 13
click at [229, 92] on input "Yes" at bounding box center [230, 92] width 7 height 7
radio input "true"
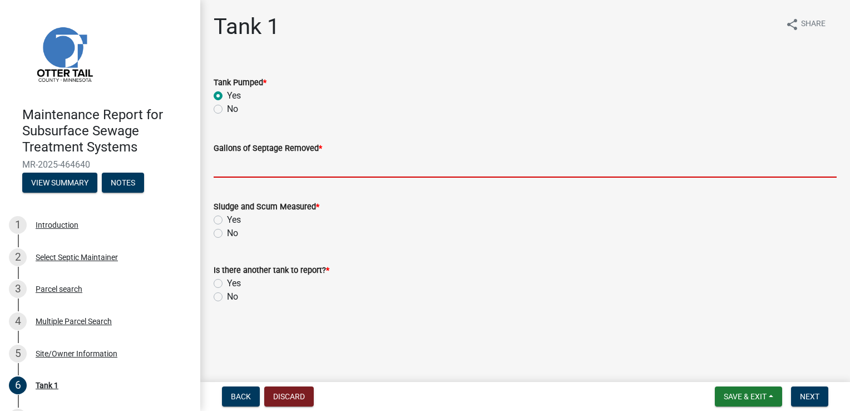
click at [256, 165] on input "Gallons of Septage Removed *" at bounding box center [525, 166] width 623 height 23
type input "1000"
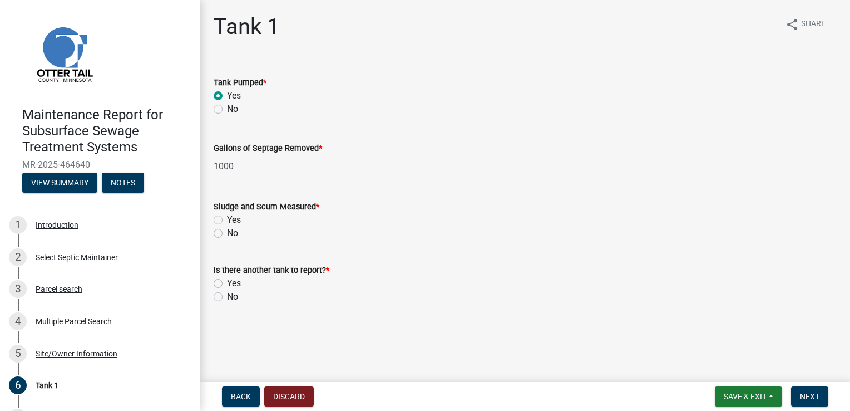
click at [227, 215] on label "Yes" at bounding box center [234, 219] width 14 height 13
click at [227, 215] on input "Yes" at bounding box center [230, 216] width 7 height 7
radio input "true"
click at [227, 294] on label "No" at bounding box center [232, 296] width 11 height 13
click at [227, 294] on input "No" at bounding box center [230, 293] width 7 height 7
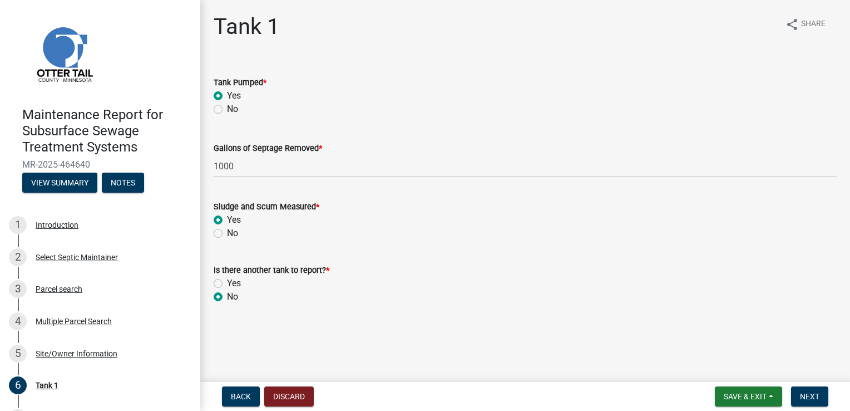
radio input "true"
click at [810, 400] on span "Next" at bounding box center [809, 396] width 19 height 9
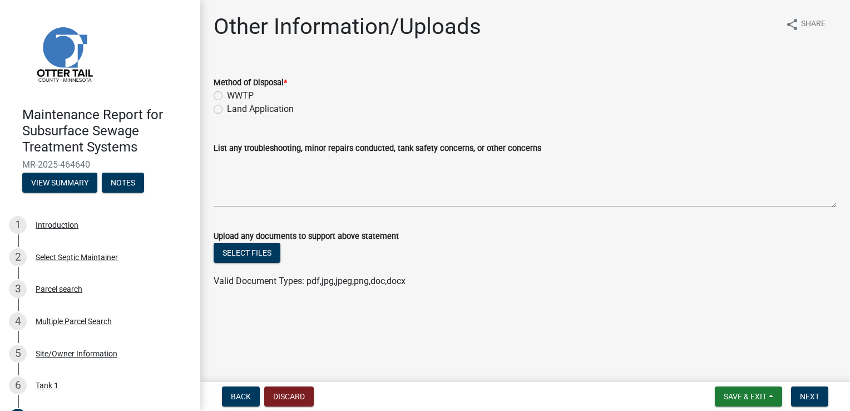
click at [245, 111] on label "Land Application" at bounding box center [260, 108] width 67 height 13
click at [234, 110] on input "Land Application" at bounding box center [230, 105] width 7 height 7
radio input "true"
click at [808, 394] on span "Next" at bounding box center [809, 396] width 19 height 9
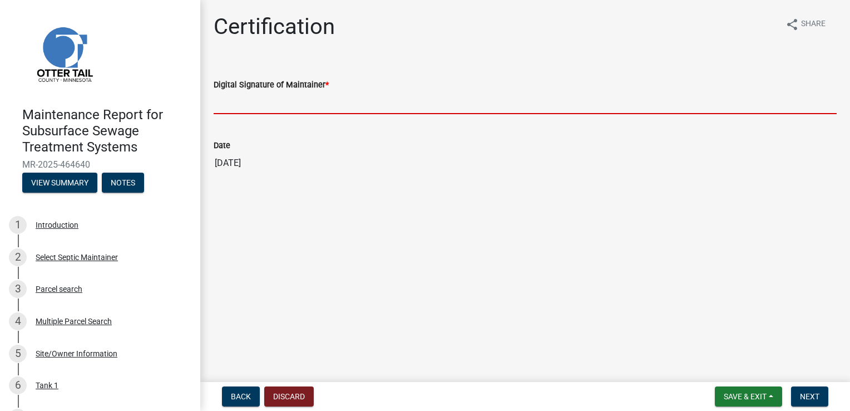
click at [275, 96] on input "Digital Signature of Maintainer *" at bounding box center [525, 102] width 623 height 23
type input "[PERSON_NAME]"
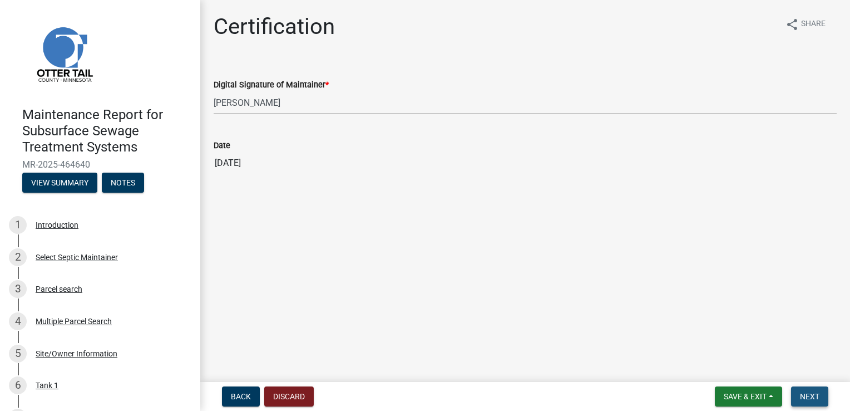
click at [802, 395] on span "Next" at bounding box center [809, 396] width 19 height 9
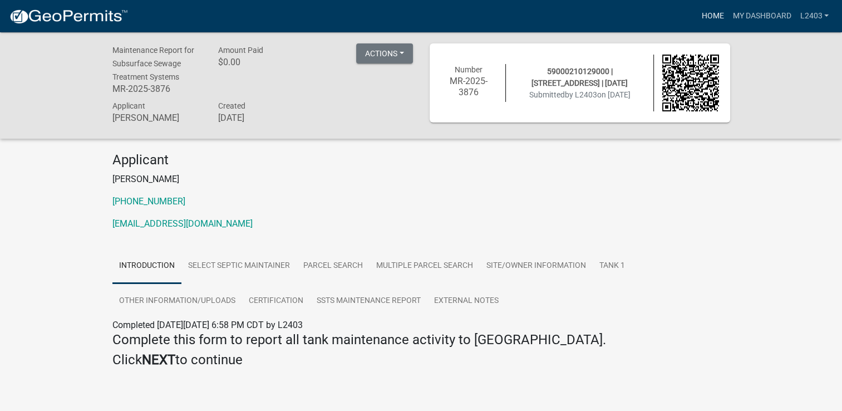
click at [714, 13] on link "Home" at bounding box center [712, 16] width 31 height 21
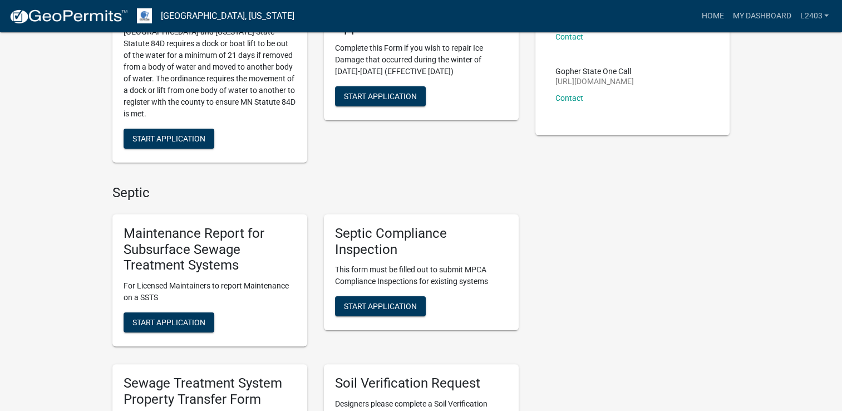
scroll to position [223, 0]
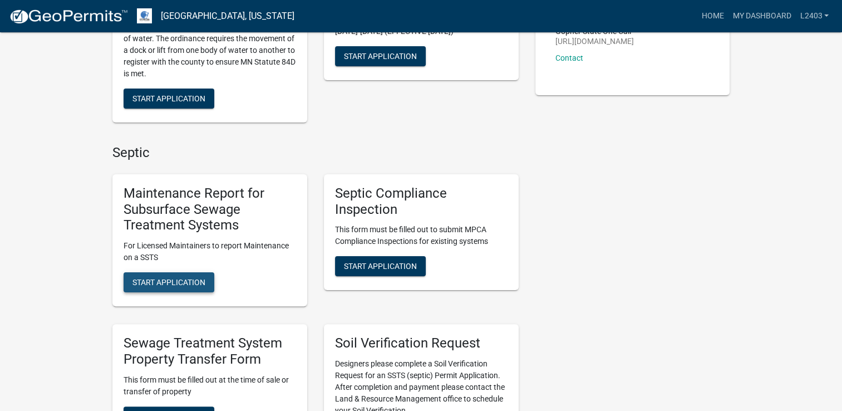
click at [168, 282] on span "Start Application" at bounding box center [168, 282] width 73 height 9
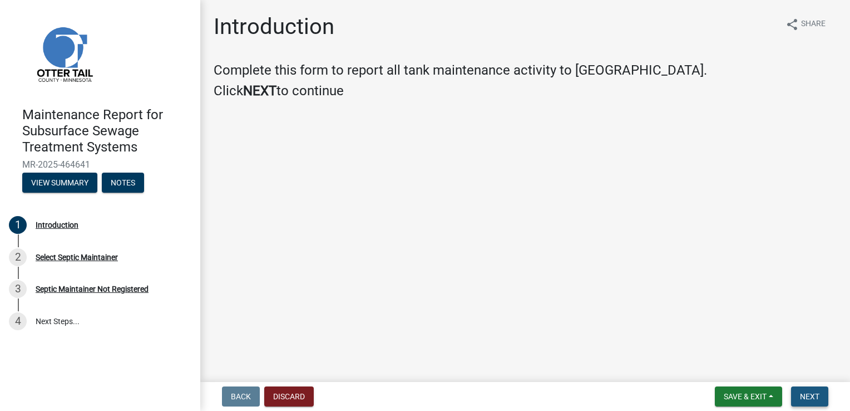
drag, startPoint x: 821, startPoint y: 395, endPoint x: 823, endPoint y: 388, distance: 7.2
click at [821, 394] on button "Next" at bounding box center [809, 396] width 37 height 20
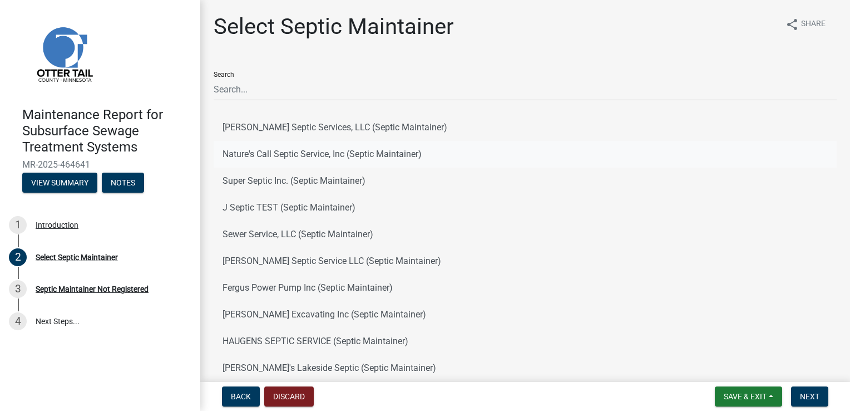
click at [290, 151] on button "Nature's Call Septic Service, Inc (Septic Maintainer)" at bounding box center [525, 154] width 623 height 27
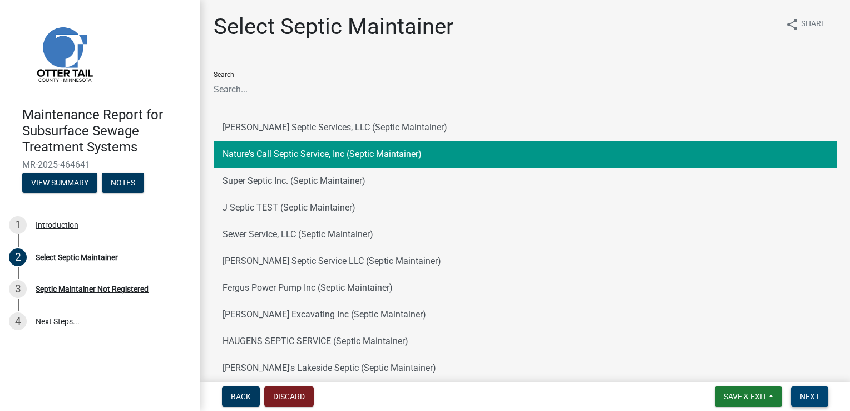
click at [810, 398] on span "Next" at bounding box center [809, 396] width 19 height 9
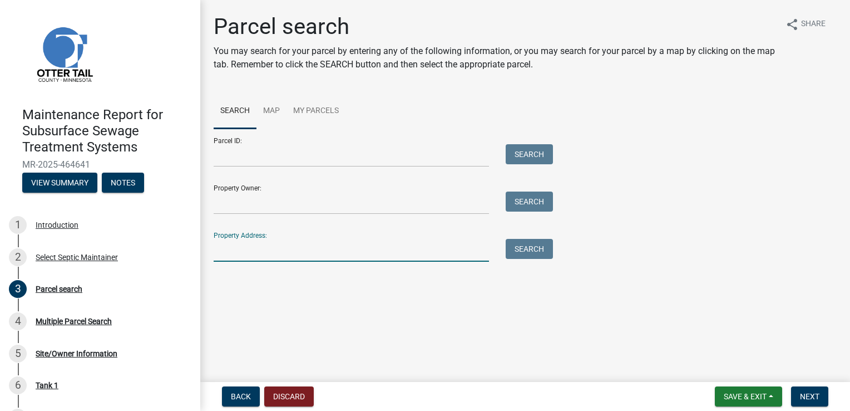
click at [229, 245] on input "Property Address:" at bounding box center [351, 250] width 275 height 23
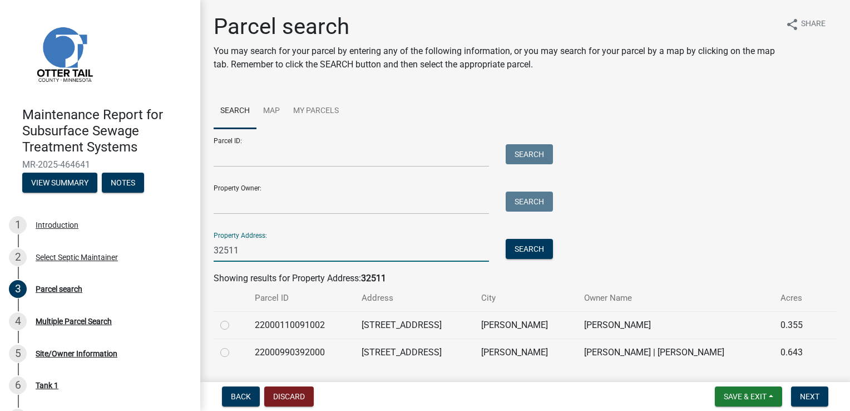
type input "32511"
click at [234, 346] on label at bounding box center [234, 346] width 0 height 0
click at [234, 353] on input "radio" at bounding box center [237, 349] width 7 height 7
radio input "true"
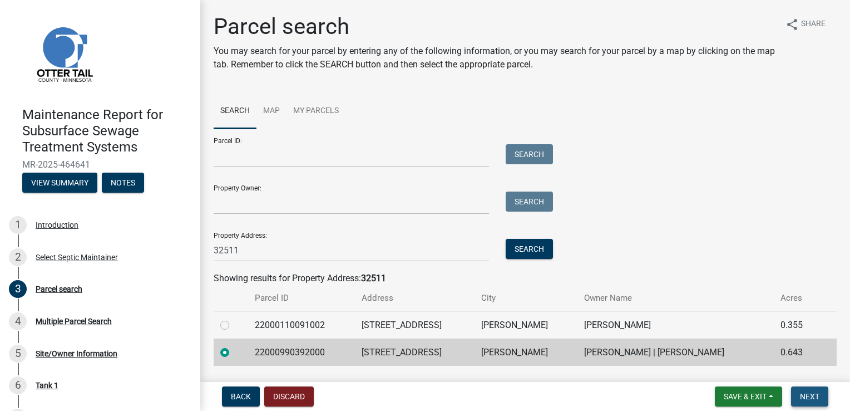
click at [807, 391] on button "Next" at bounding box center [809, 396] width 37 height 20
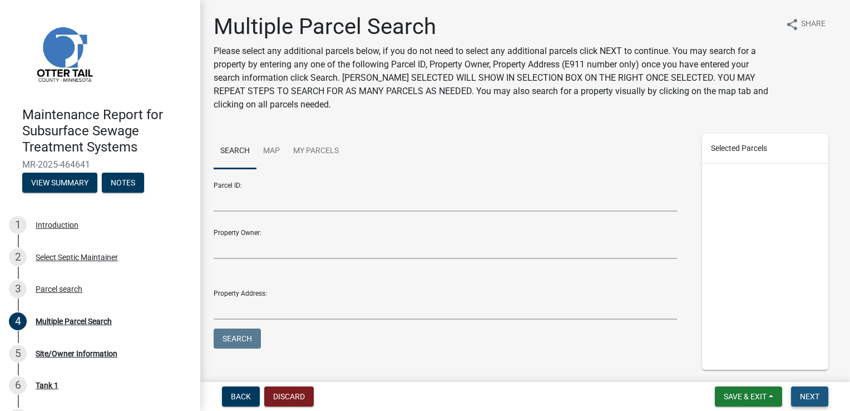
click at [807, 392] on span "Next" at bounding box center [809, 396] width 19 height 9
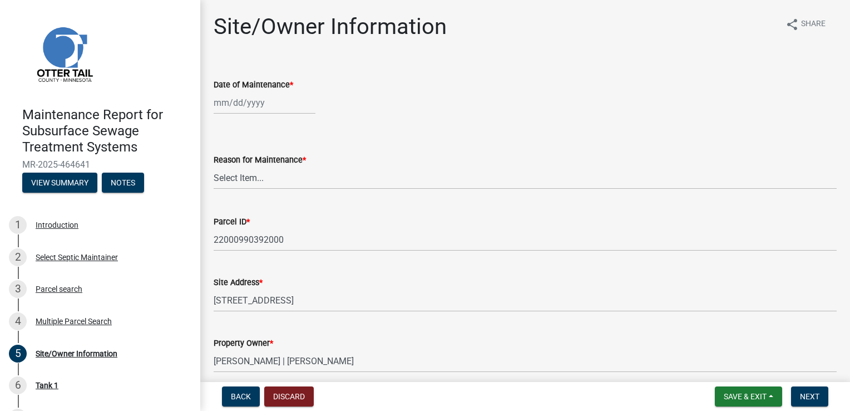
click at [250, 102] on div at bounding box center [265, 102] width 102 height 23
select select "8"
select select "2025"
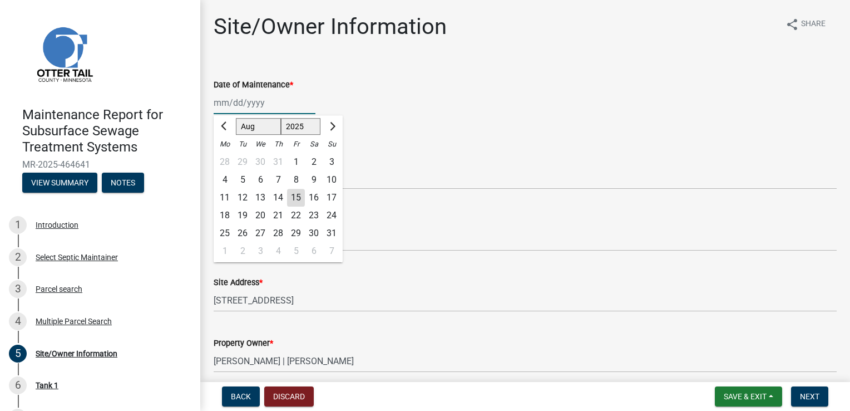
type input "[DATE]"
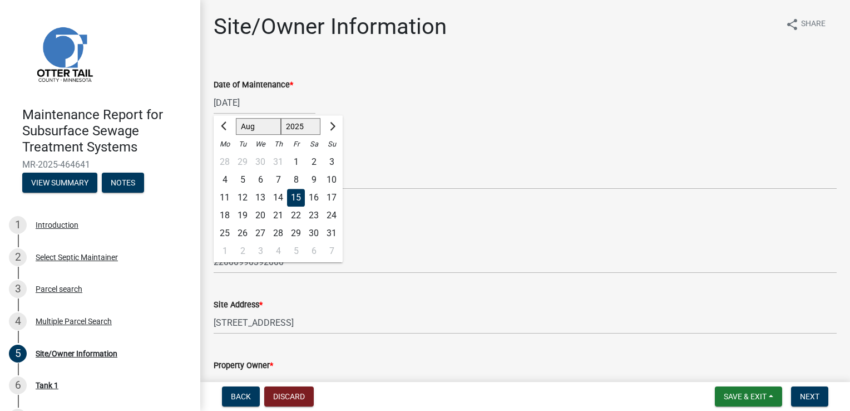
click at [298, 200] on div "15" at bounding box center [296, 198] width 18 height 18
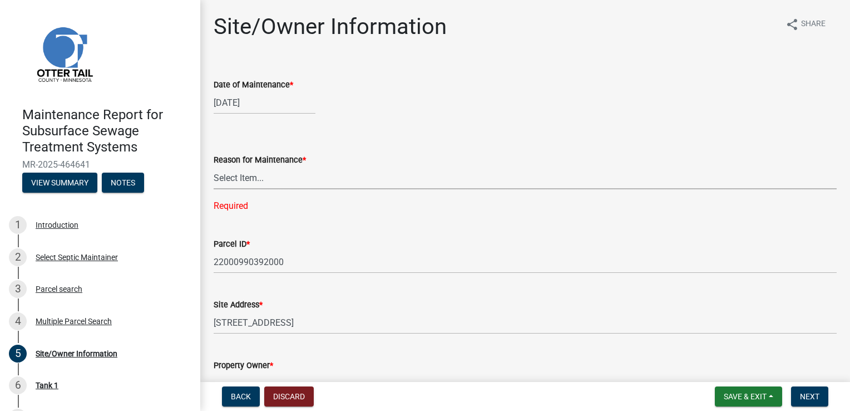
click at [248, 179] on select "Select Item... Called Routine Other" at bounding box center [525, 177] width 623 height 23
click at [214, 166] on select "Select Item... Called Routine Other" at bounding box center [525, 177] width 623 height 23
select select "3ac72b63-7b21-42e4-8192-806faae7a4f1"
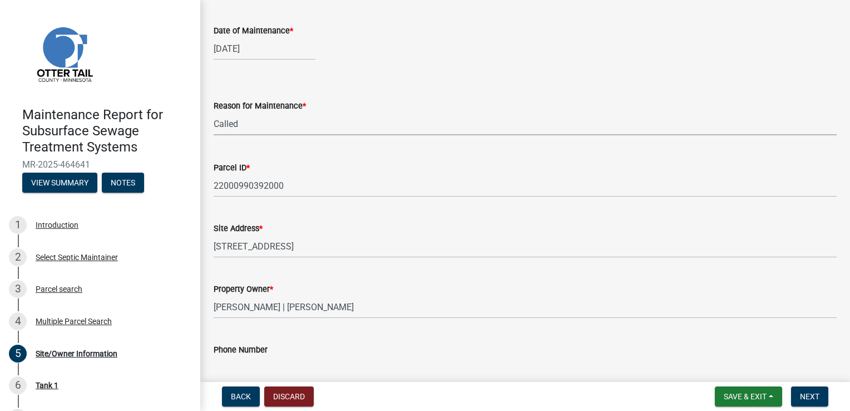
scroll to position [56, 0]
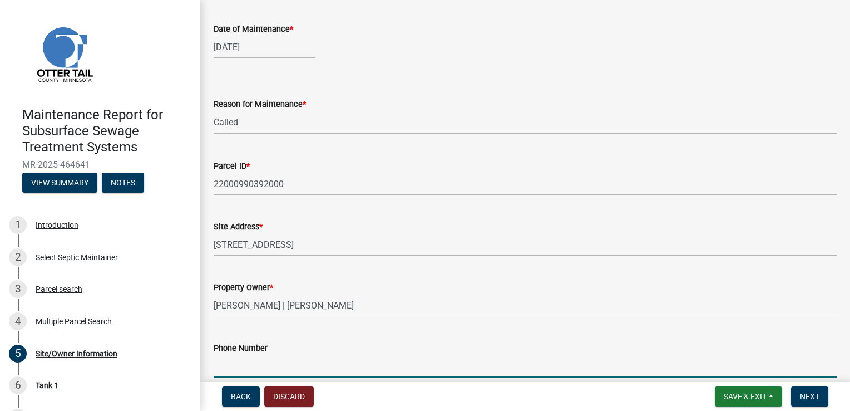
click at [267, 361] on input "Phone Number" at bounding box center [525, 365] width 623 height 23
type input "218-731-4005"
click at [808, 397] on span "Next" at bounding box center [809, 396] width 19 height 9
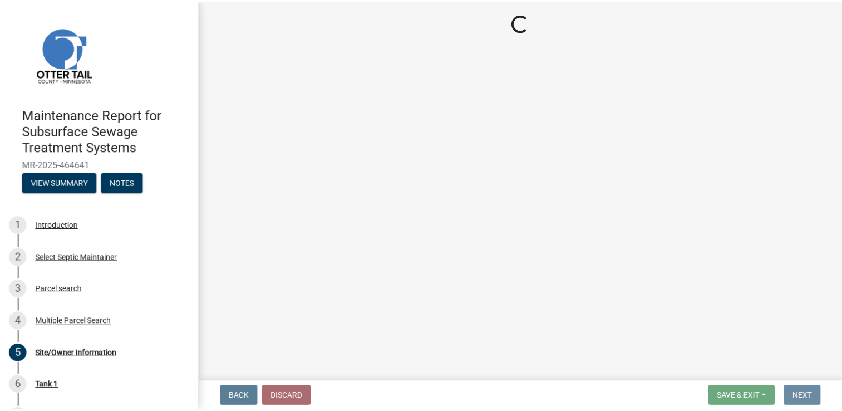
scroll to position [0, 0]
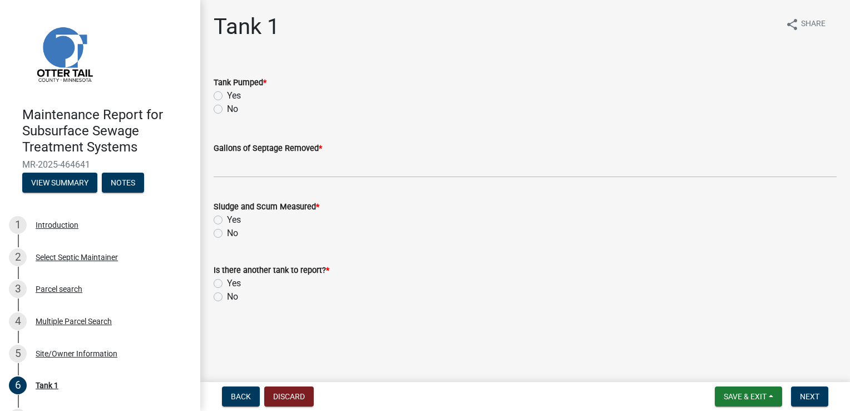
click at [235, 98] on label "Yes" at bounding box center [234, 95] width 14 height 13
click at [234, 96] on input "Yes" at bounding box center [230, 92] width 7 height 7
radio input "true"
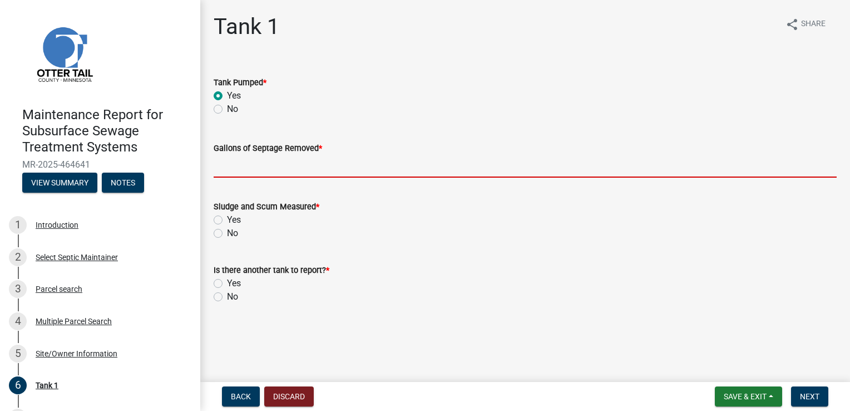
click at [268, 165] on input "Gallons of Septage Removed *" at bounding box center [525, 166] width 623 height 23
type input "1500"
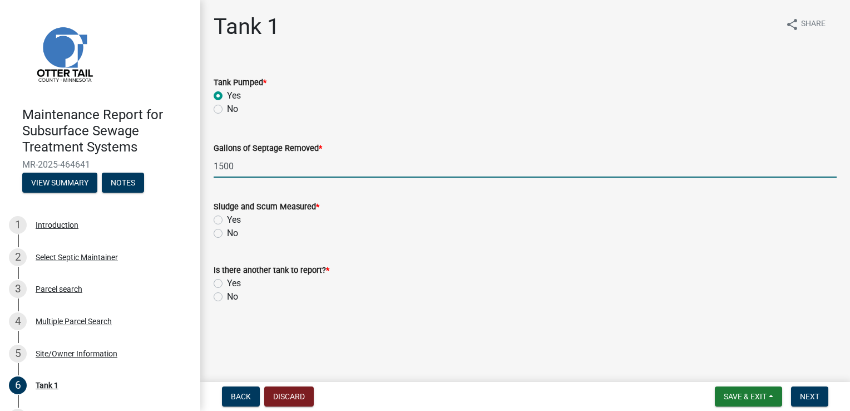
click at [227, 217] on label "Yes" at bounding box center [234, 219] width 14 height 13
click at [227, 217] on input "Yes" at bounding box center [230, 216] width 7 height 7
radio input "true"
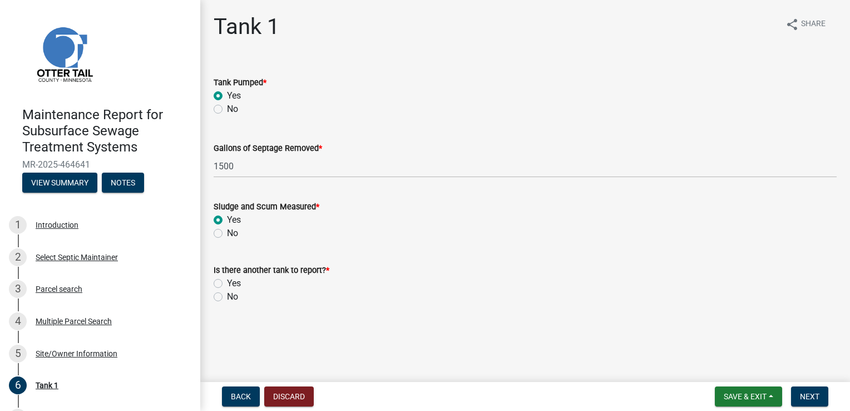
click at [227, 292] on label "No" at bounding box center [232, 296] width 11 height 13
click at [227, 292] on input "No" at bounding box center [230, 293] width 7 height 7
radio input "true"
click at [812, 392] on span "Next" at bounding box center [809, 396] width 19 height 9
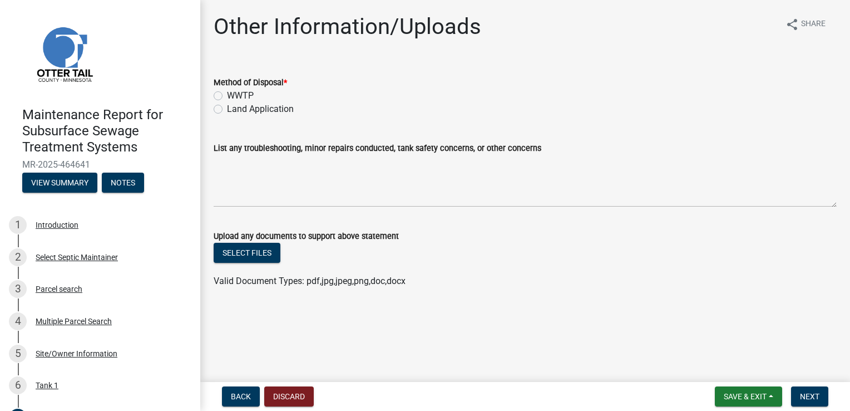
click at [249, 112] on label "Land Application" at bounding box center [260, 108] width 67 height 13
click at [234, 110] on input "Land Application" at bounding box center [230, 105] width 7 height 7
radio input "true"
click at [810, 397] on span "Next" at bounding box center [809, 396] width 19 height 9
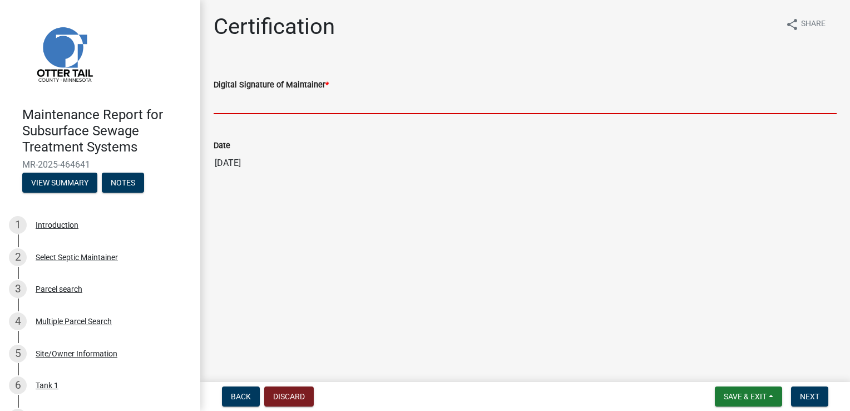
click at [282, 102] on input "Digital Signature of Maintainer *" at bounding box center [525, 102] width 623 height 23
type input "[PERSON_NAME]"
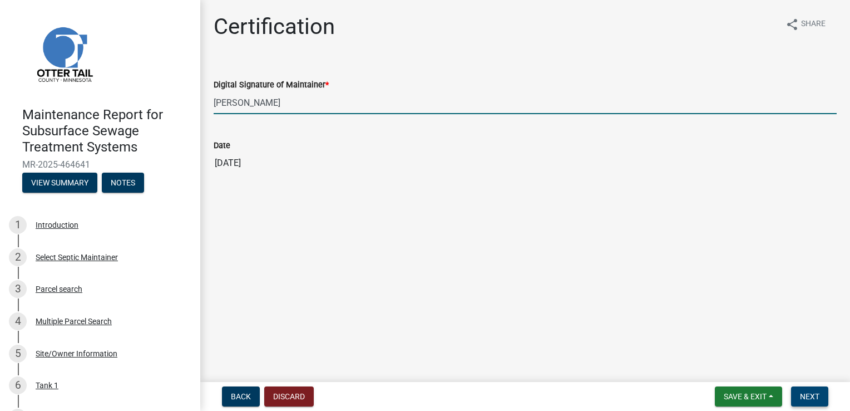
click at [812, 394] on span "Next" at bounding box center [809, 396] width 19 height 9
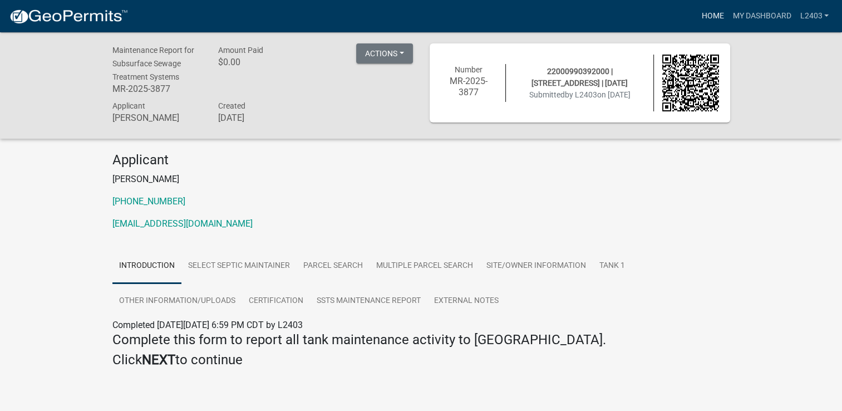
click at [713, 23] on link "Home" at bounding box center [712, 16] width 31 height 21
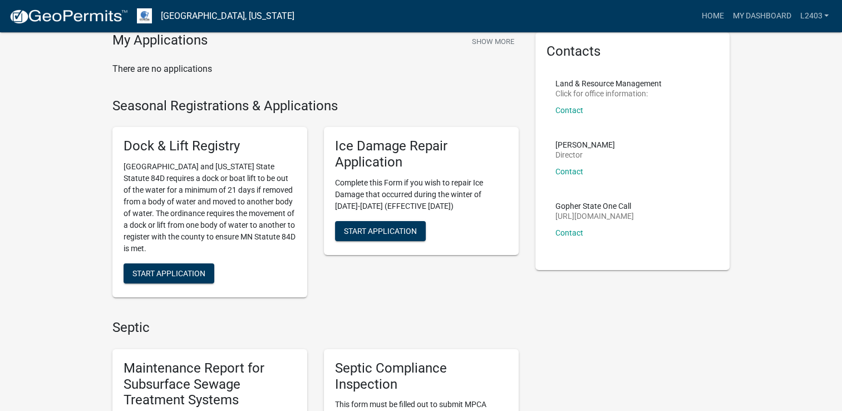
scroll to position [278, 0]
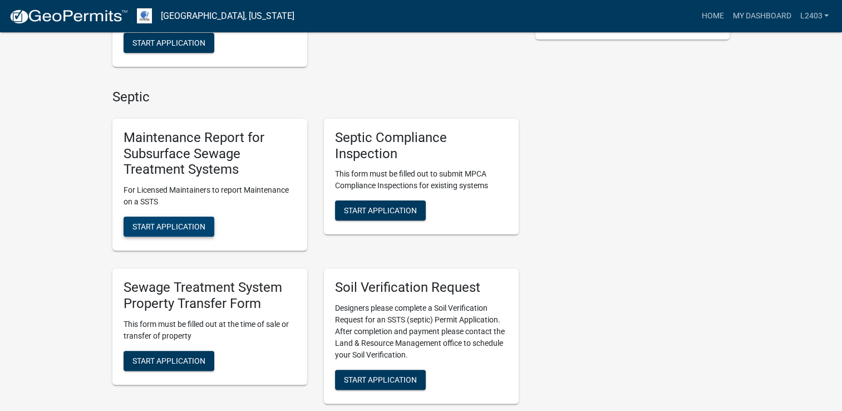
click at [157, 223] on span "Start Application" at bounding box center [168, 226] width 73 height 9
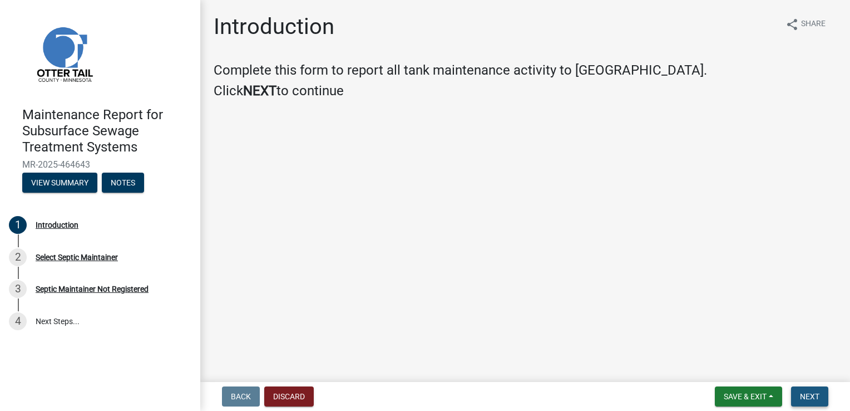
click at [808, 396] on span "Next" at bounding box center [809, 396] width 19 height 9
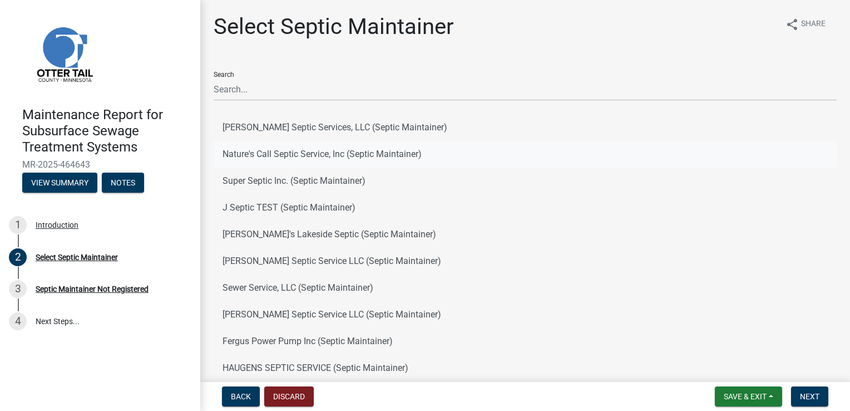
click at [234, 156] on button "Nature's Call Septic Service, Inc (Septic Maintainer)" at bounding box center [525, 154] width 623 height 27
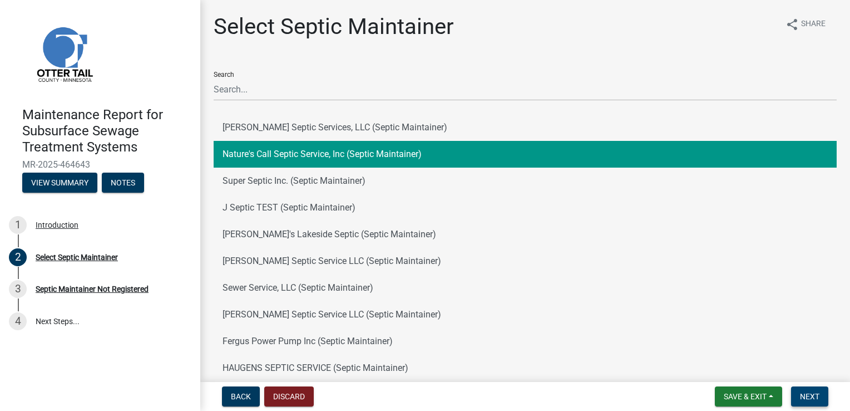
click at [805, 397] on span "Next" at bounding box center [809, 396] width 19 height 9
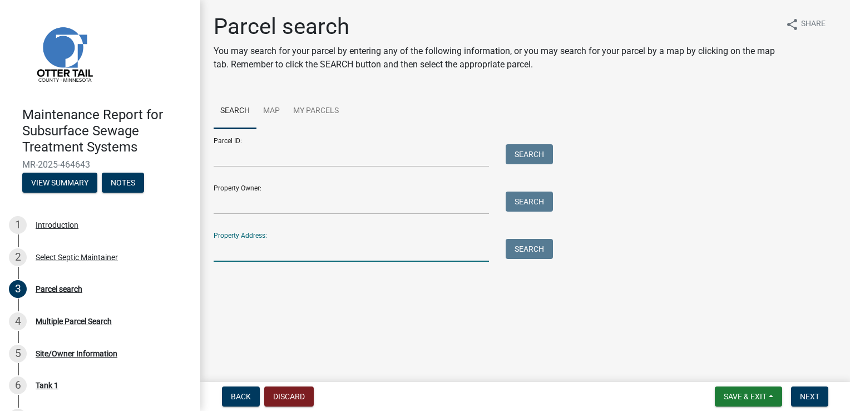
click at [278, 255] on input "Property Address:" at bounding box center [351, 250] width 275 height 23
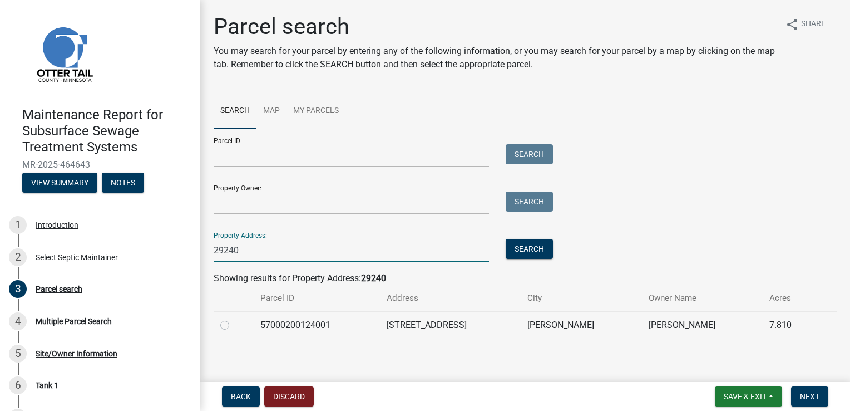
type input "29240"
click at [234, 318] on label at bounding box center [234, 318] width 0 height 0
click at [234, 325] on input "radio" at bounding box center [237, 321] width 7 height 7
radio input "true"
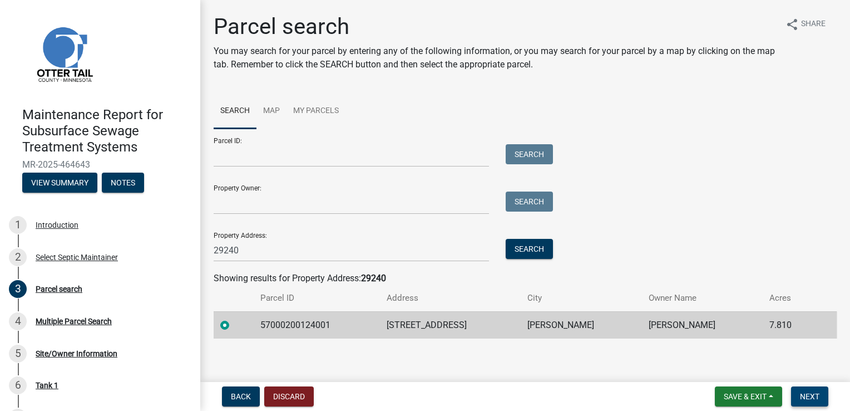
click at [810, 392] on span "Next" at bounding box center [809, 396] width 19 height 9
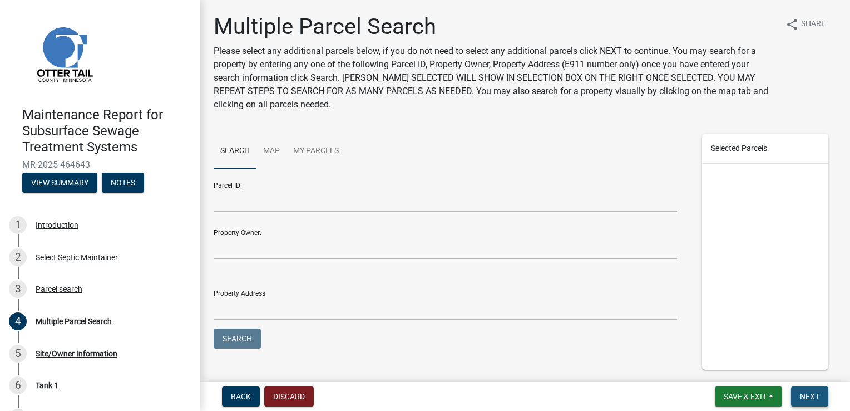
click at [811, 393] on span "Next" at bounding box center [809, 396] width 19 height 9
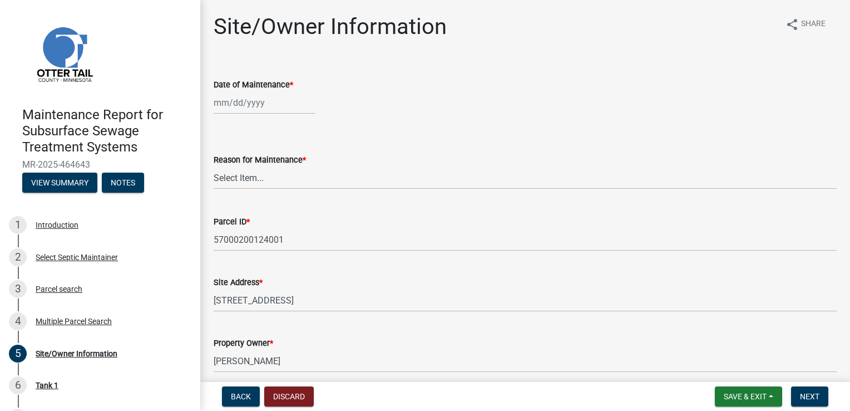
click at [247, 106] on div at bounding box center [265, 102] width 102 height 23
select select "8"
select select "2025"
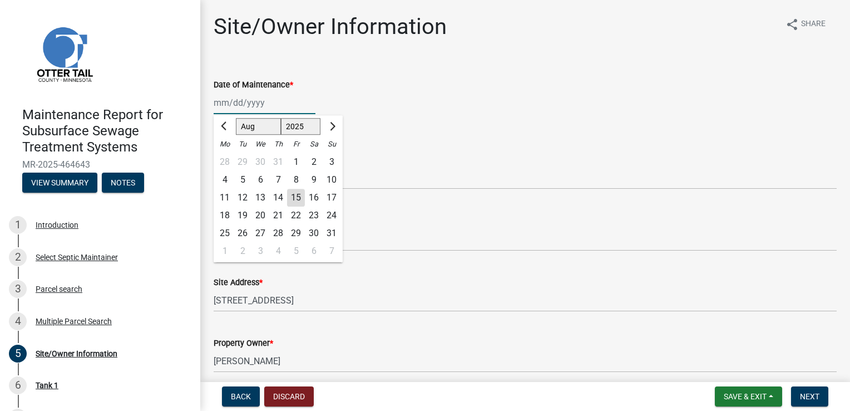
type input "[DATE]"
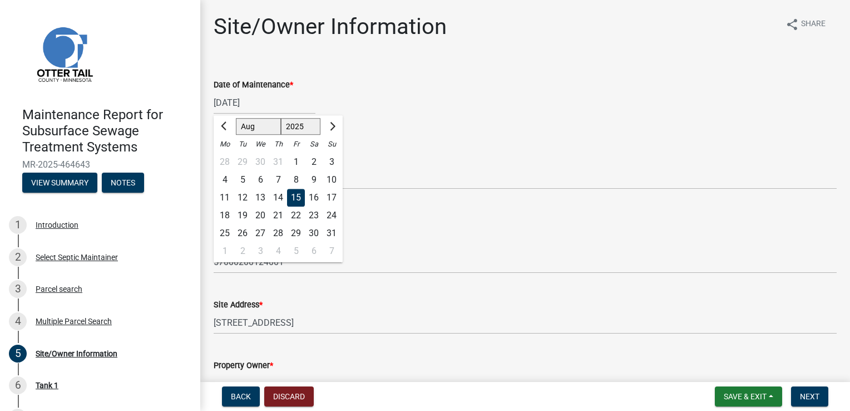
click at [292, 195] on div "15" at bounding box center [296, 198] width 18 height 18
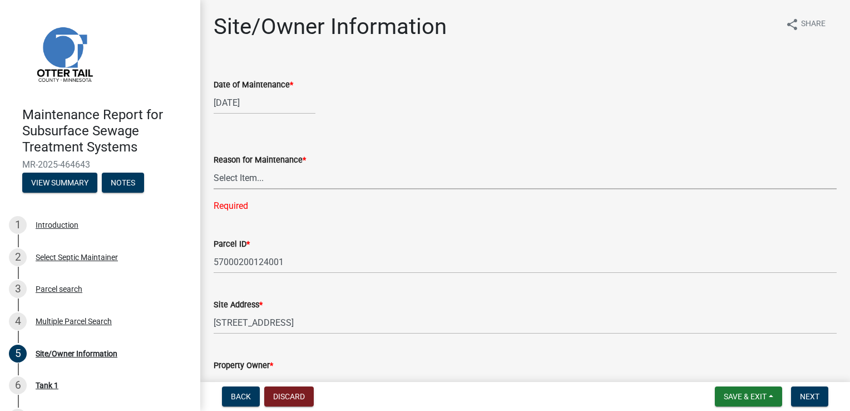
click at [237, 175] on select "Select Item... Called Routine Other" at bounding box center [525, 177] width 623 height 23
click at [214, 166] on select "Select Item... Called Routine Other" at bounding box center [525, 177] width 623 height 23
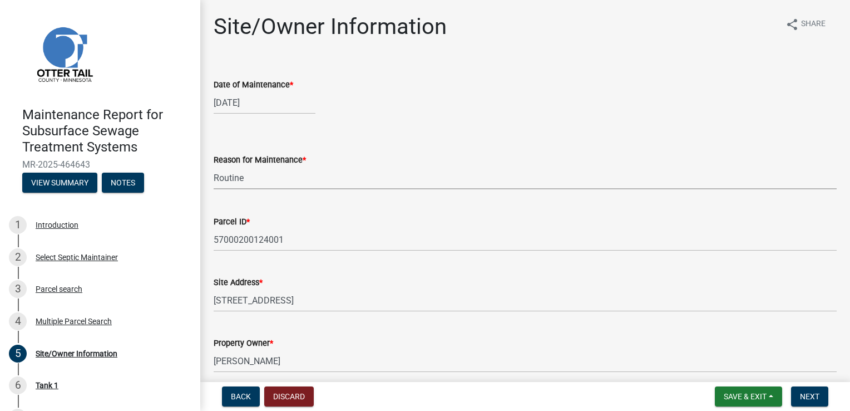
click at [235, 181] on select "Select Item... Called Routine Other" at bounding box center [525, 177] width 623 height 23
click at [214, 166] on select "Select Item... Called Routine Other" at bounding box center [525, 177] width 623 height 23
select select "3ac72b63-7b21-42e4-8192-806faae7a4f1"
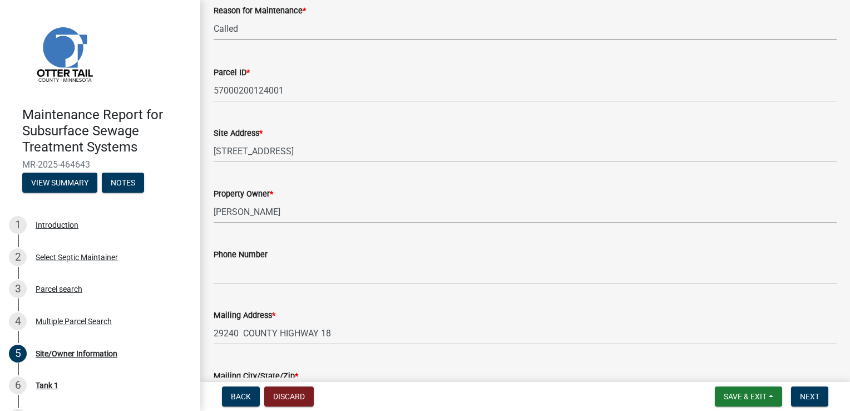
scroll to position [167, 0]
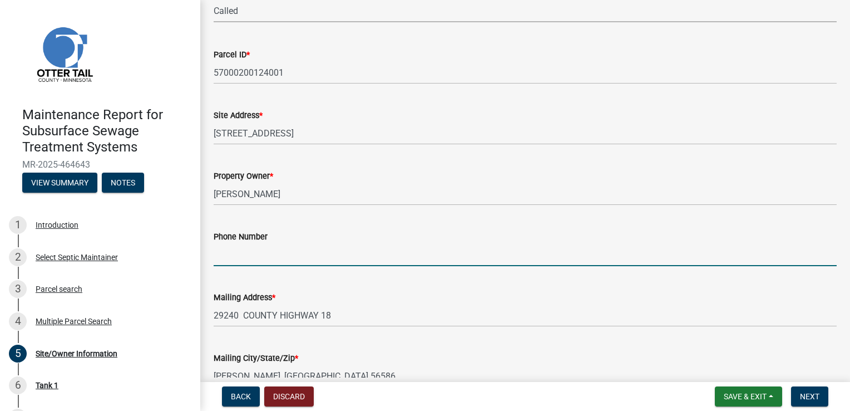
click at [237, 258] on input "Phone Number" at bounding box center [525, 254] width 623 height 23
type input "262-219-3093"
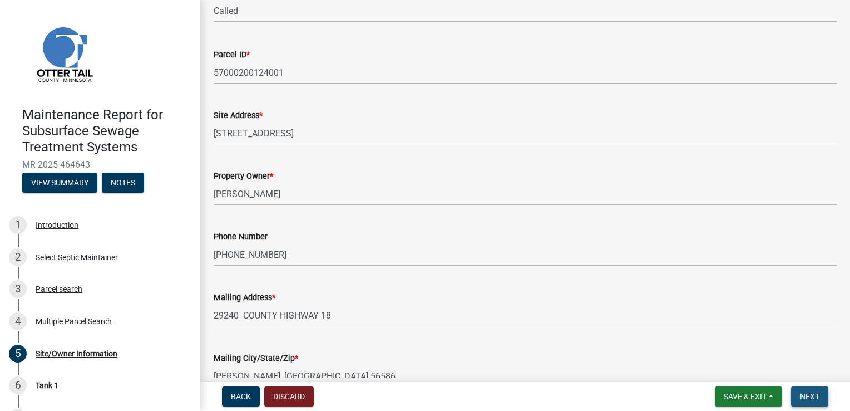
click at [820, 397] on button "Next" at bounding box center [809, 396] width 37 height 20
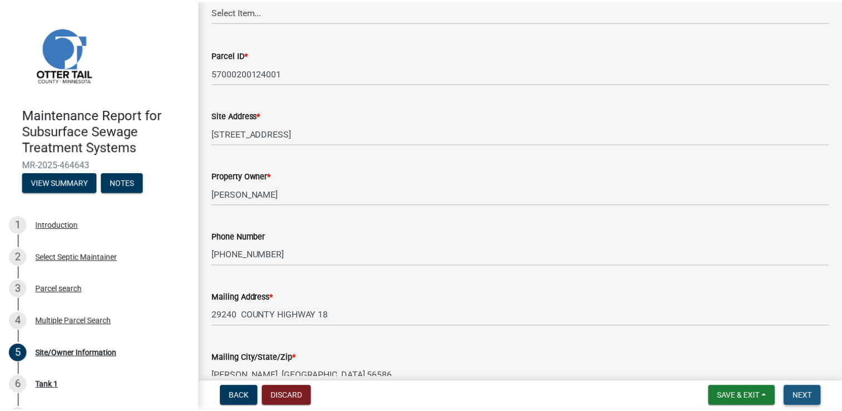
scroll to position [0, 0]
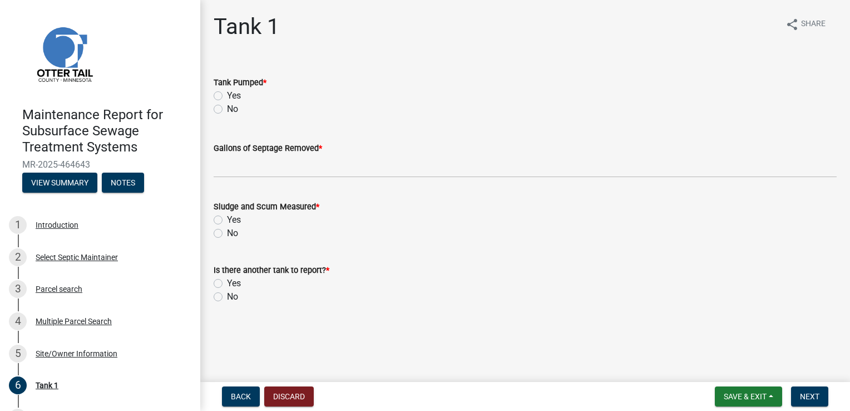
click at [239, 95] on label "Yes" at bounding box center [234, 95] width 14 height 13
click at [234, 95] on input "Yes" at bounding box center [230, 92] width 7 height 7
radio input "true"
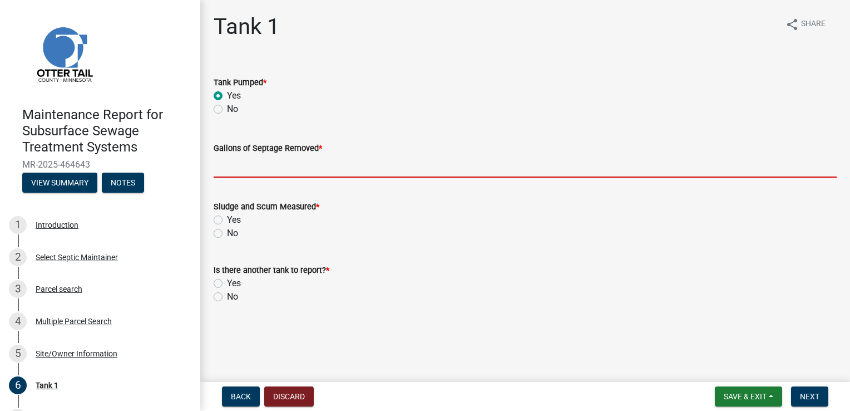
click at [248, 168] on input "Gallons of Septage Removed *" at bounding box center [525, 166] width 623 height 23
type input "1500"
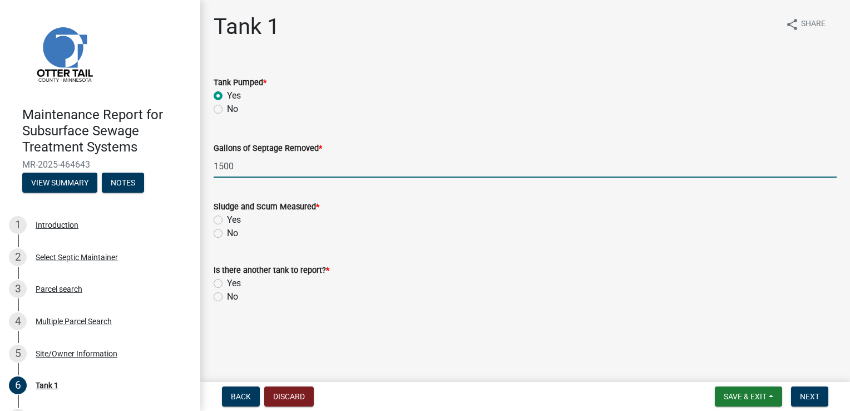
click at [227, 221] on label "Yes" at bounding box center [234, 219] width 14 height 13
click at [227, 220] on input "Yes" at bounding box center [230, 216] width 7 height 7
radio input "true"
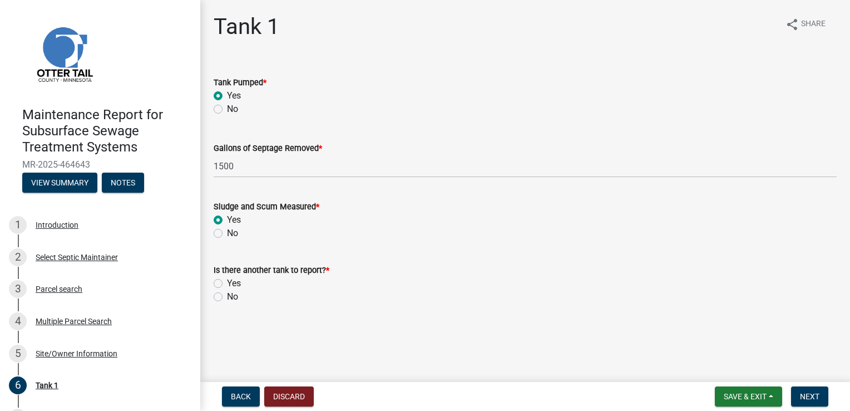
click at [227, 297] on label "No" at bounding box center [232, 296] width 11 height 13
click at [227, 297] on input "No" at bounding box center [230, 293] width 7 height 7
radio input "true"
click at [804, 394] on span "Next" at bounding box center [809, 396] width 19 height 9
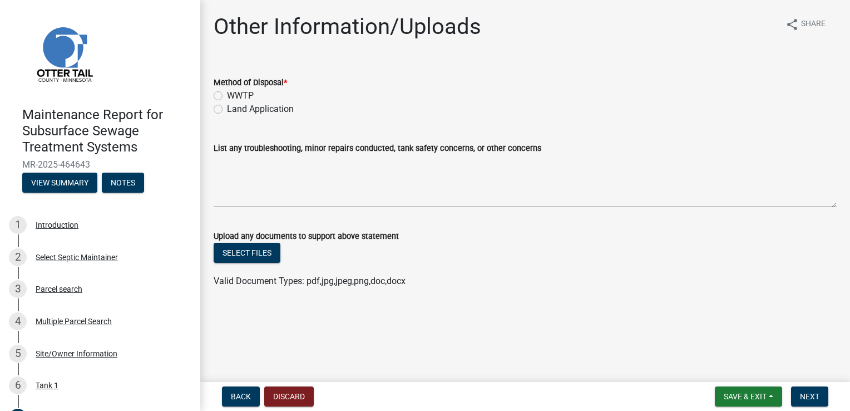
click at [241, 109] on label "Land Application" at bounding box center [260, 108] width 67 height 13
click at [234, 109] on input "Land Application" at bounding box center [230, 105] width 7 height 7
radio input "true"
click at [811, 393] on span "Next" at bounding box center [809, 396] width 19 height 9
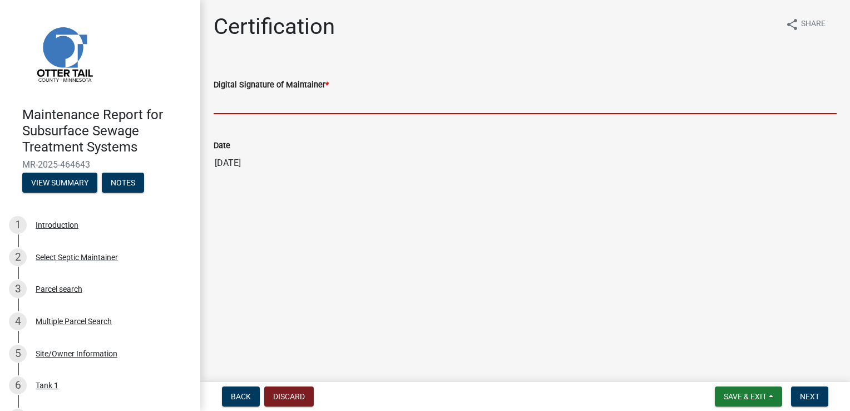
click at [238, 102] on input "Digital Signature of Maintainer *" at bounding box center [525, 102] width 623 height 23
type input "Doug Green"
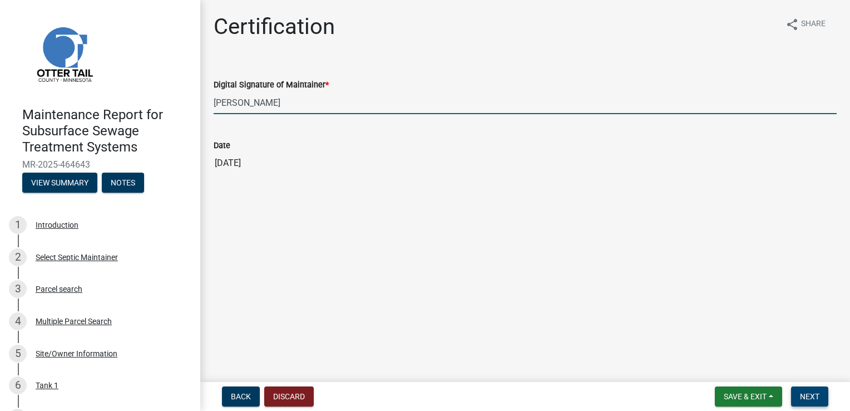
click at [802, 397] on span "Next" at bounding box center [809, 396] width 19 height 9
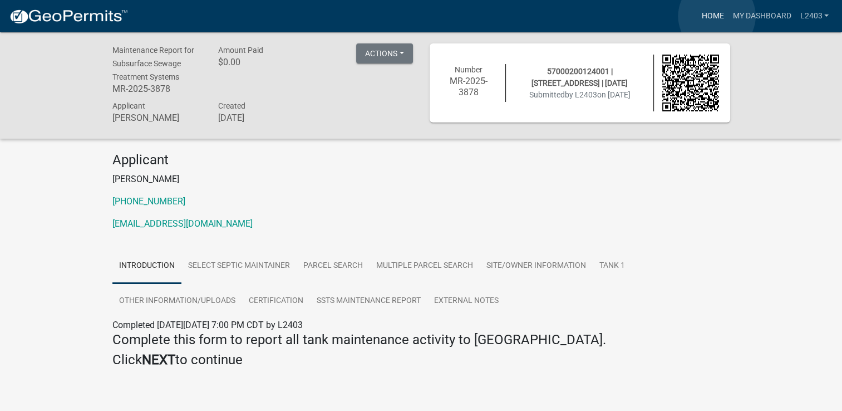
click at [717, 16] on link "Home" at bounding box center [712, 16] width 31 height 21
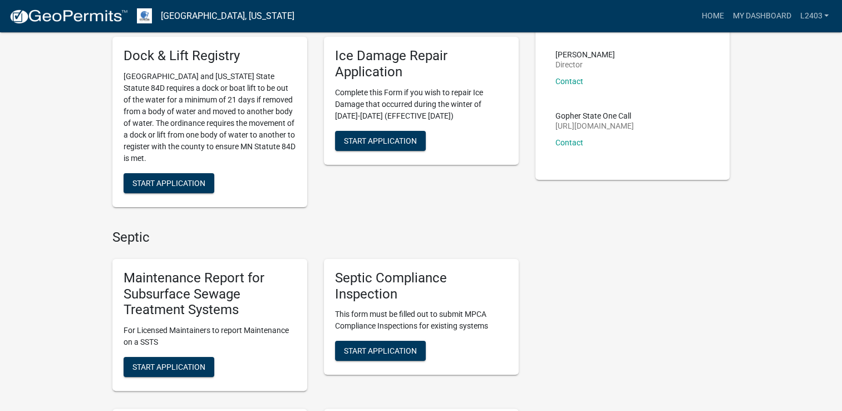
scroll to position [167, 0]
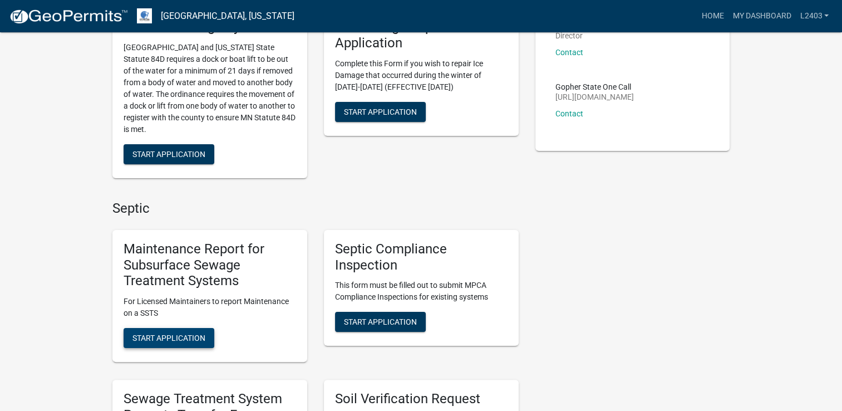
click at [157, 331] on button "Start Application" at bounding box center [169, 338] width 91 height 20
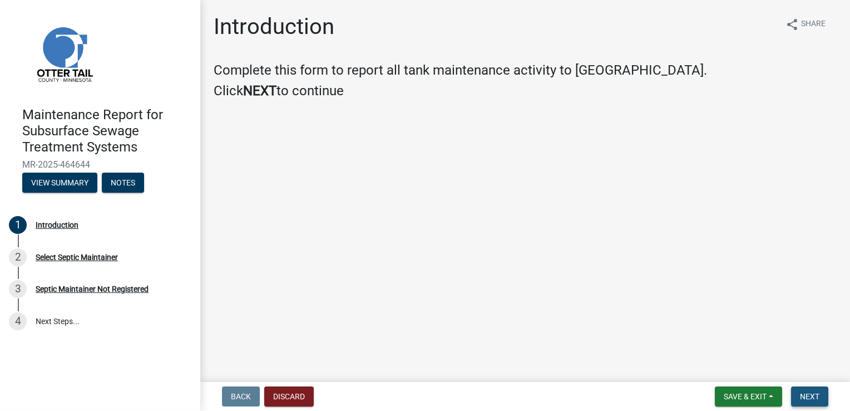
click at [794, 388] on button "Next" at bounding box center [809, 396] width 37 height 20
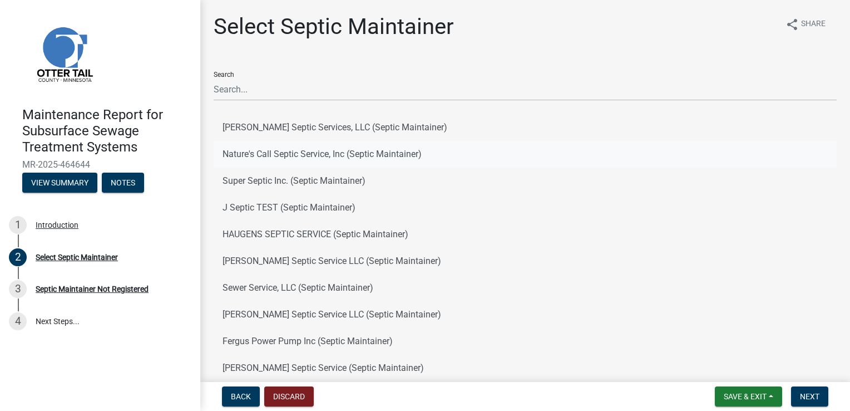
click at [300, 155] on button "Nature's Call Septic Service, Inc (Septic Maintainer)" at bounding box center [525, 154] width 623 height 27
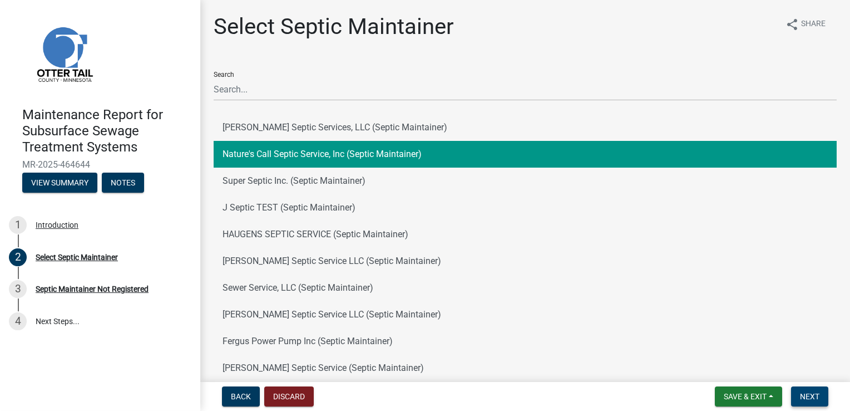
click at [799, 404] on button "Next" at bounding box center [809, 396] width 37 height 20
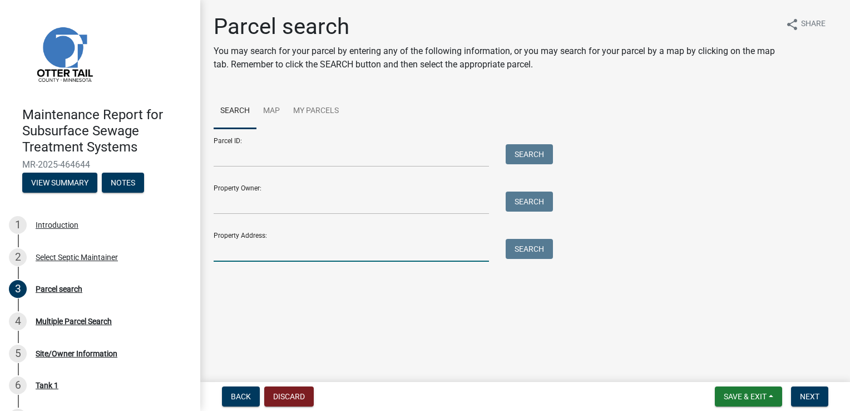
click at [265, 244] on input "Property Address:" at bounding box center [351, 250] width 275 height 23
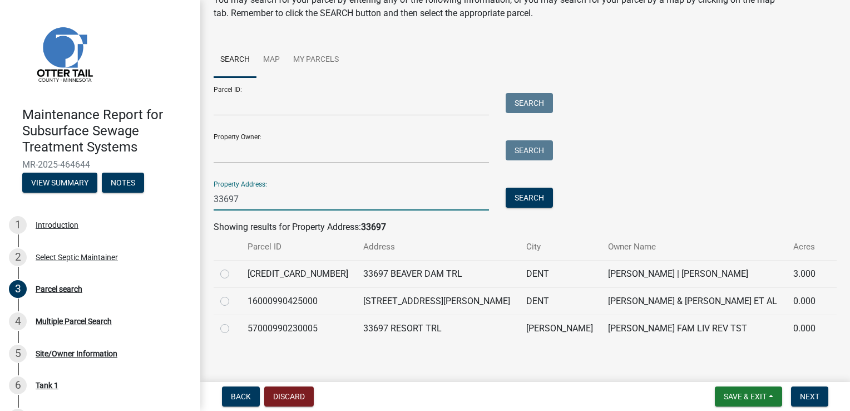
scroll to position [58, 0]
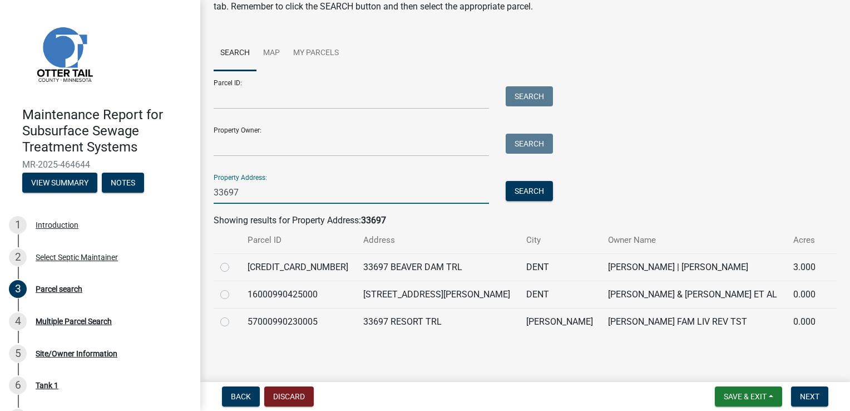
type input "33697"
click at [234, 315] on label at bounding box center [234, 315] width 0 height 0
click at [234, 320] on input "radio" at bounding box center [237, 318] width 7 height 7
radio input "true"
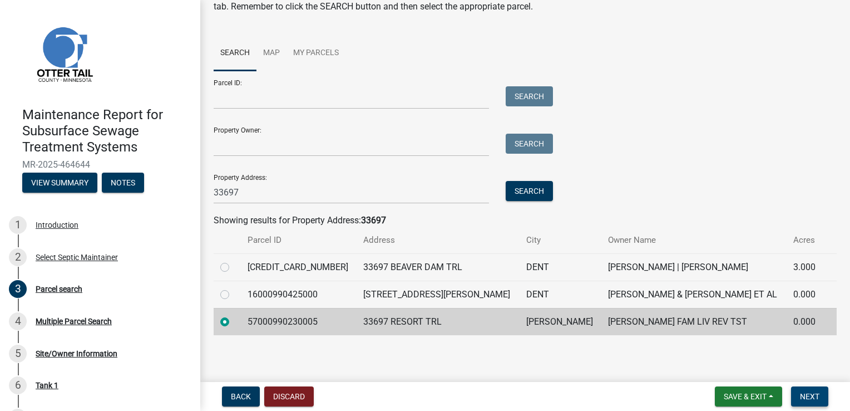
click at [811, 397] on span "Next" at bounding box center [809, 396] width 19 height 9
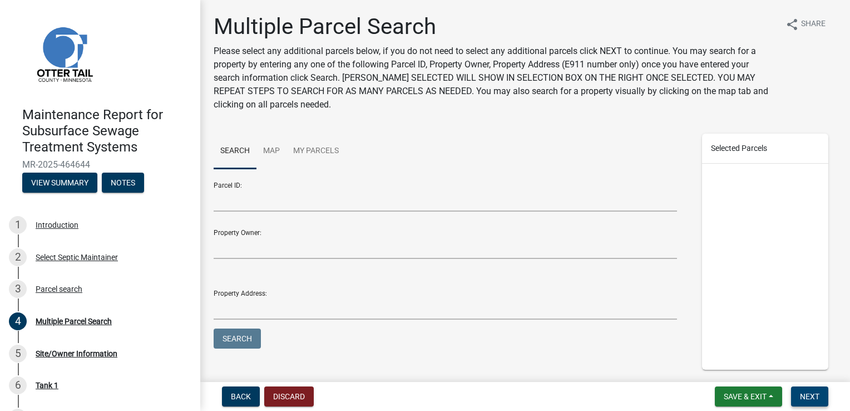
click at [811, 397] on span "Next" at bounding box center [809, 396] width 19 height 9
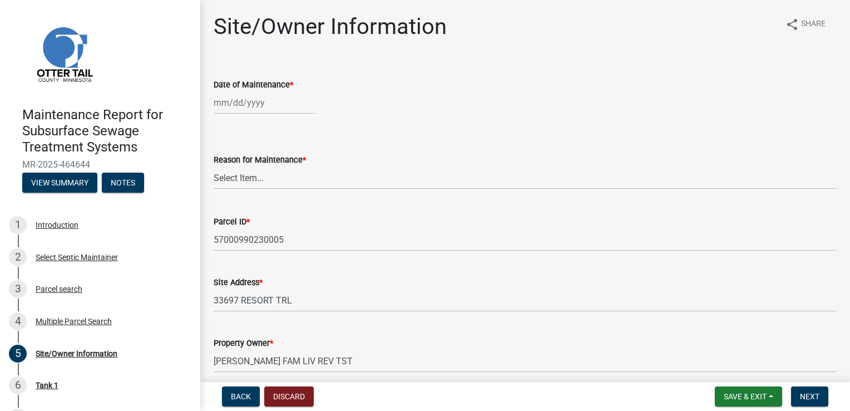
select select "8"
select select "2025"
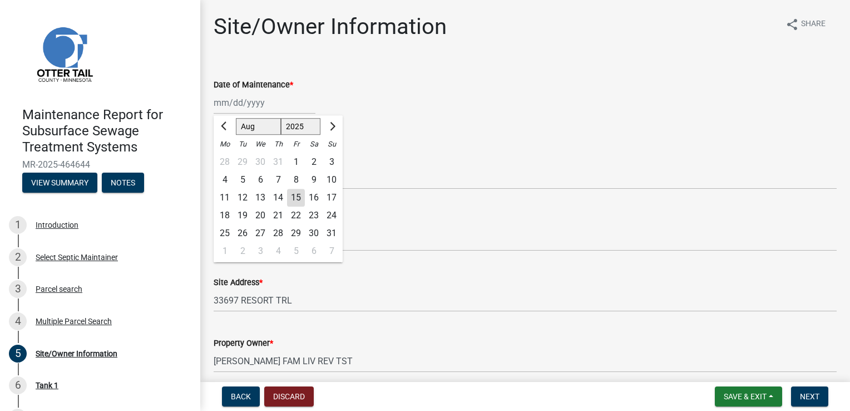
click at [240, 107] on div "Jan Feb Mar Apr May Jun Jul Aug Sep Oct Nov Dec 1525 1526 1527 1528 1529 1530 1…" at bounding box center [265, 102] width 102 height 23
click at [289, 199] on div "15" at bounding box center [296, 198] width 18 height 18
type input "[DATE]"
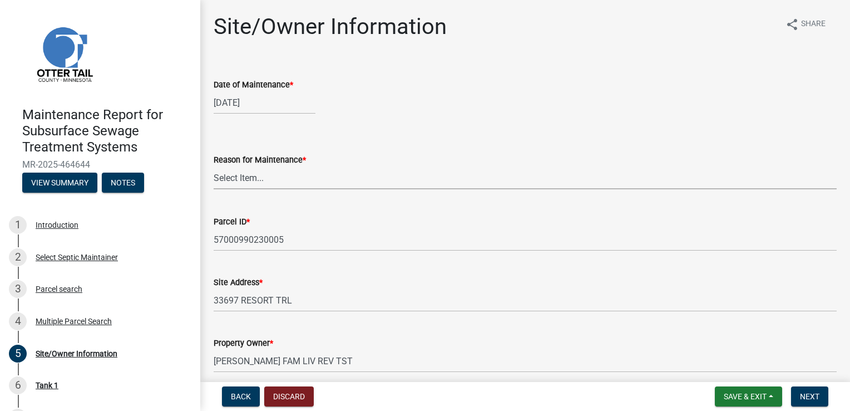
click at [249, 180] on select "Select Item... Called Routine Other" at bounding box center [525, 177] width 623 height 23
click at [214, 166] on select "Select Item... Called Routine Other" at bounding box center [525, 177] width 623 height 23
select select "3ac72b63-7b21-42e4-8192-806faae7a4f1"
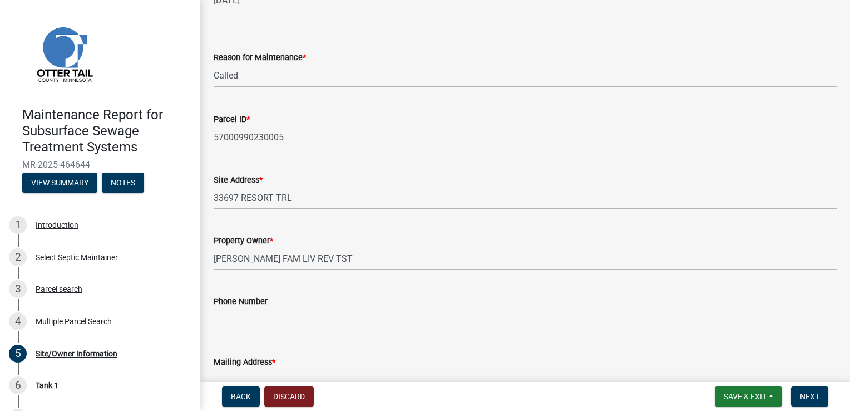
scroll to position [111, 0]
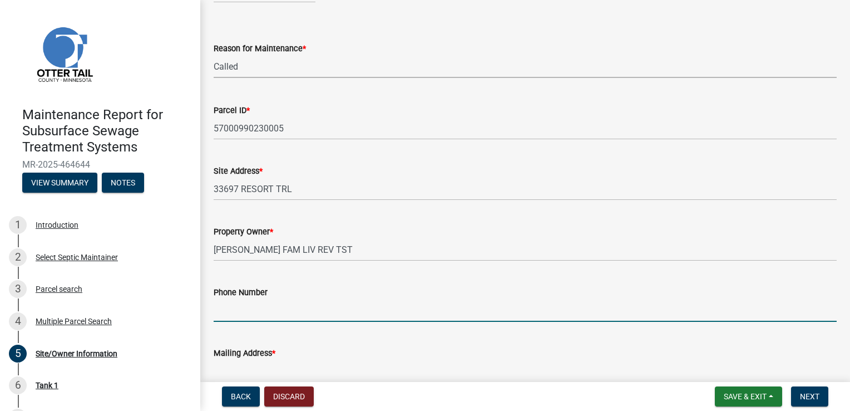
click at [238, 313] on input "Phone Number" at bounding box center [525, 310] width 623 height 23
type input "612-710-0147"
click at [805, 395] on span "Next" at bounding box center [809, 396] width 19 height 9
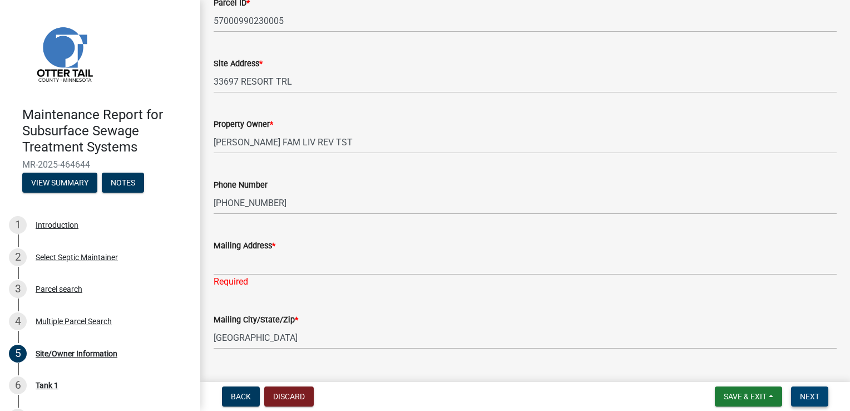
scroll to position [223, 0]
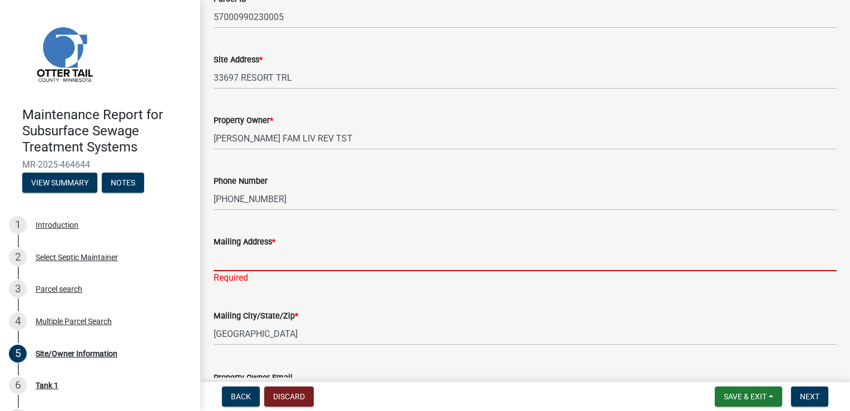
click at [263, 256] on input "Mailing Address *" at bounding box center [525, 259] width 623 height 23
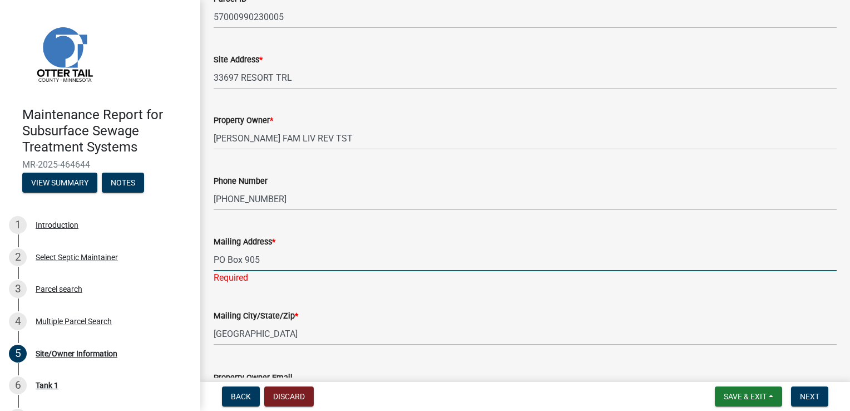
type input "PO Box 905"
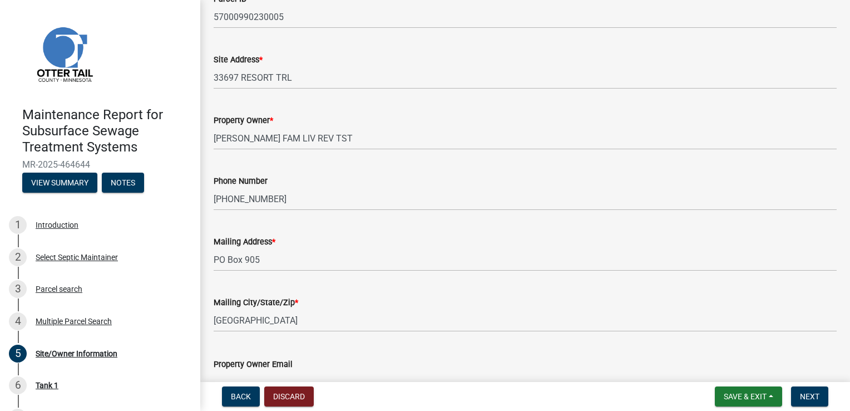
scroll to position [238, 0]
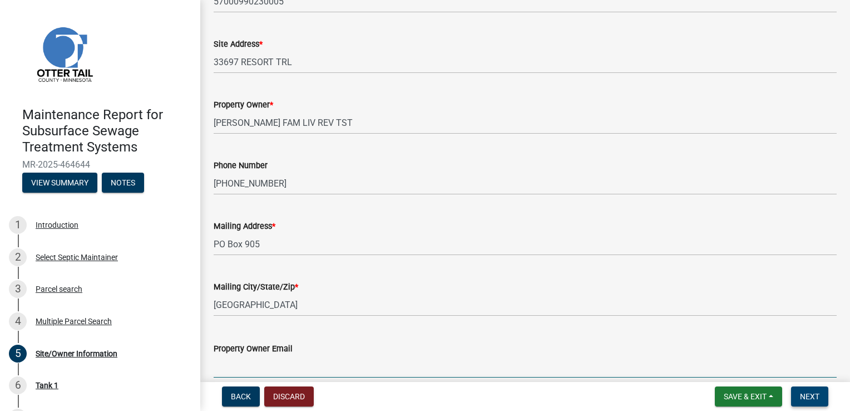
click at [808, 404] on button "Next" at bounding box center [809, 396] width 37 height 20
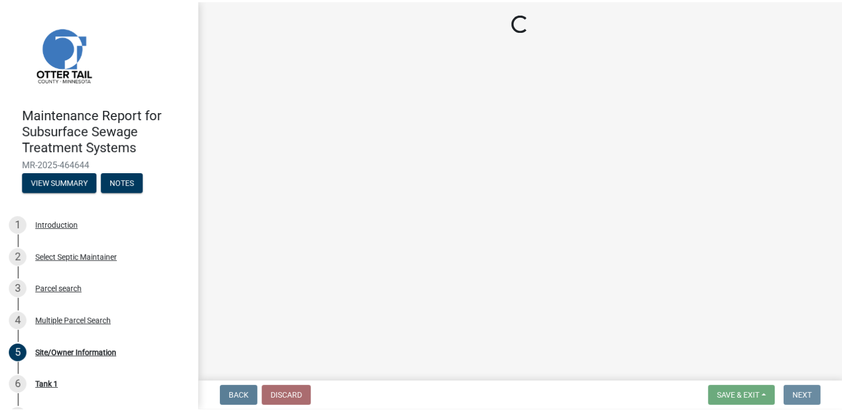
scroll to position [0, 0]
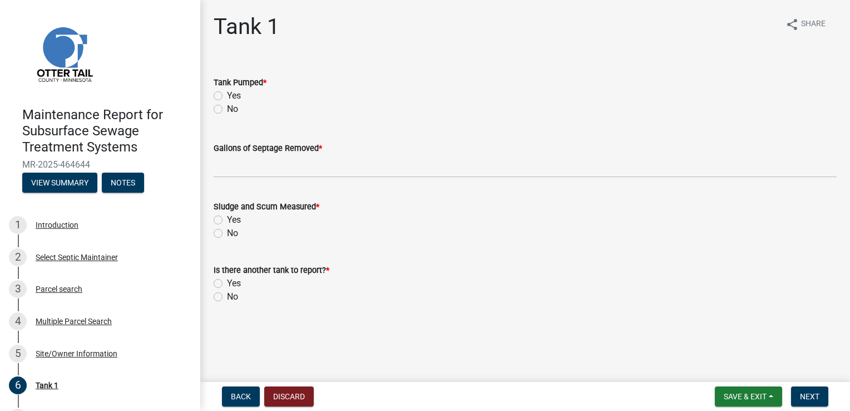
click at [234, 95] on label "Yes" at bounding box center [234, 95] width 14 height 13
click at [234, 95] on input "Yes" at bounding box center [230, 92] width 7 height 7
radio input "true"
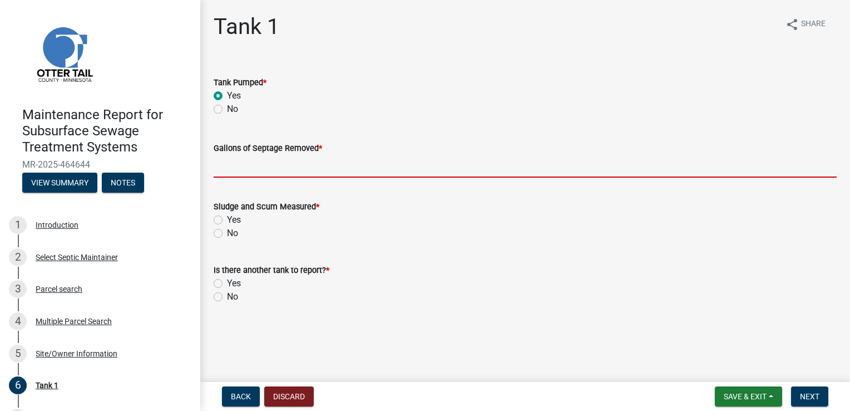
click at [236, 166] on input "Gallons of Septage Removed *" at bounding box center [525, 166] width 623 height 23
type input "1500"
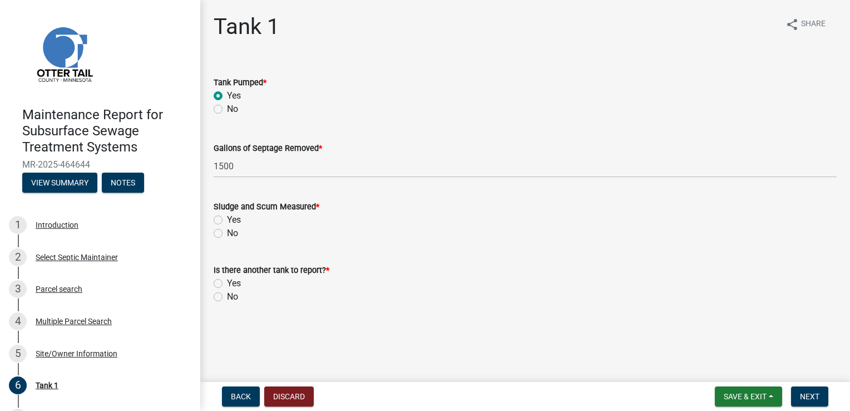
click at [227, 222] on label "Yes" at bounding box center [234, 219] width 14 height 13
click at [227, 220] on input "Yes" at bounding box center [230, 216] width 7 height 7
radio input "true"
click at [227, 298] on label "No" at bounding box center [232, 296] width 11 height 13
click at [227, 297] on input "No" at bounding box center [230, 293] width 7 height 7
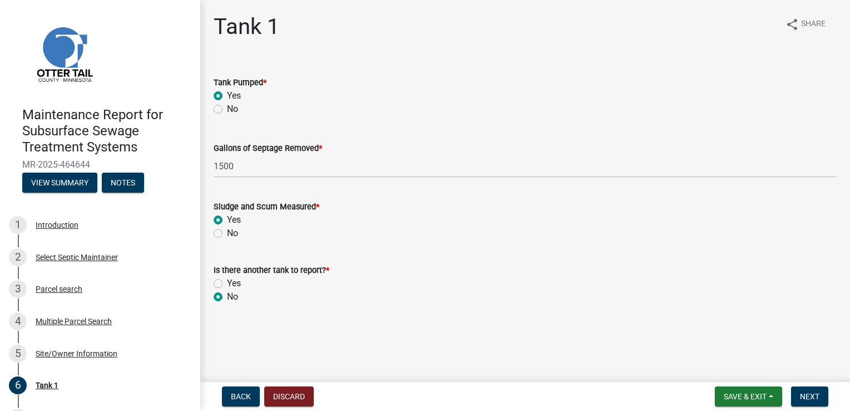
radio input "true"
click at [807, 395] on span "Next" at bounding box center [809, 396] width 19 height 9
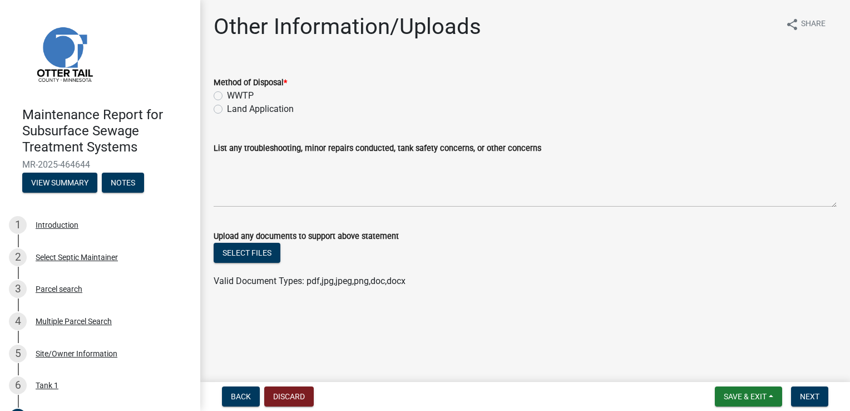
click at [256, 108] on label "Land Application" at bounding box center [260, 108] width 67 height 13
click at [234, 108] on input "Land Application" at bounding box center [230, 105] width 7 height 7
radio input "true"
click at [811, 393] on span "Next" at bounding box center [809, 396] width 19 height 9
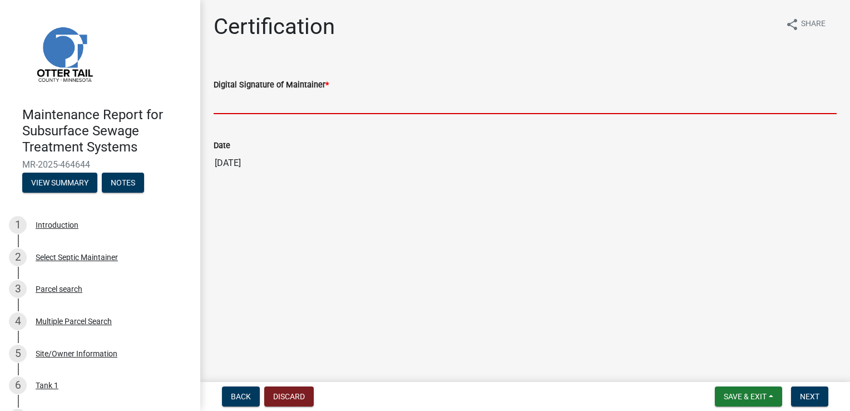
click at [273, 103] on input "Digital Signature of Maintainer *" at bounding box center [525, 102] width 623 height 23
type input "Doug Green"
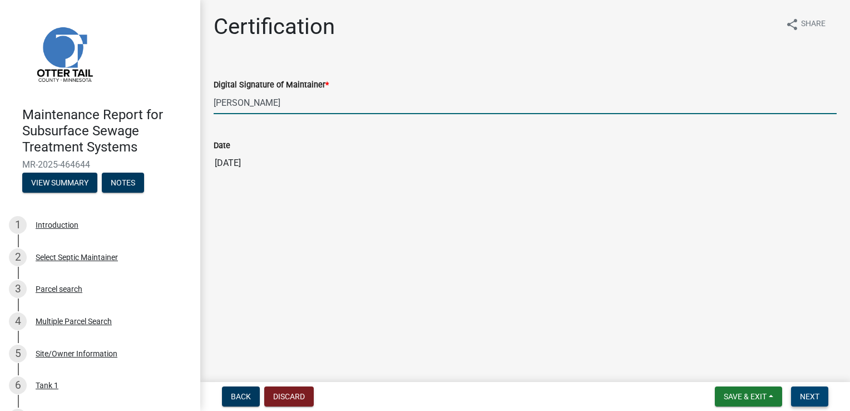
click at [808, 392] on span "Next" at bounding box center [809, 396] width 19 height 9
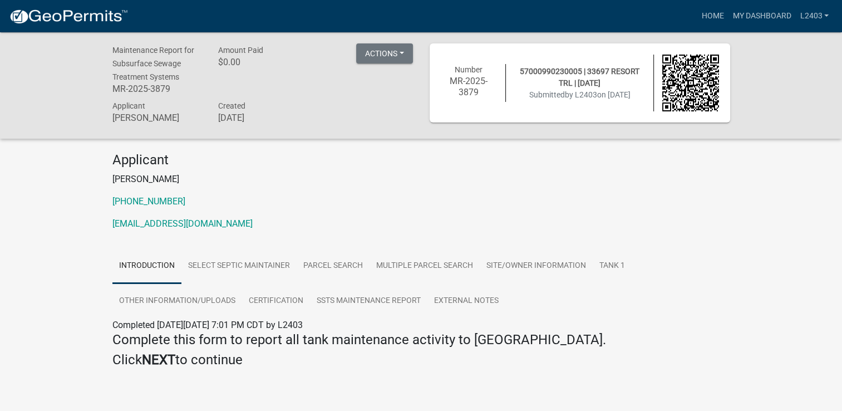
click at [421, 181] on p "[PERSON_NAME]" at bounding box center [421, 178] width 618 height 13
click at [706, 13] on link "Home" at bounding box center [712, 16] width 31 height 21
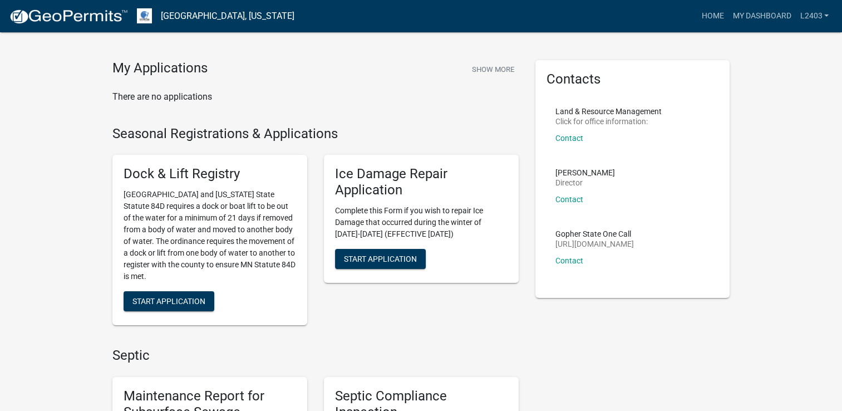
scroll to position [167, 0]
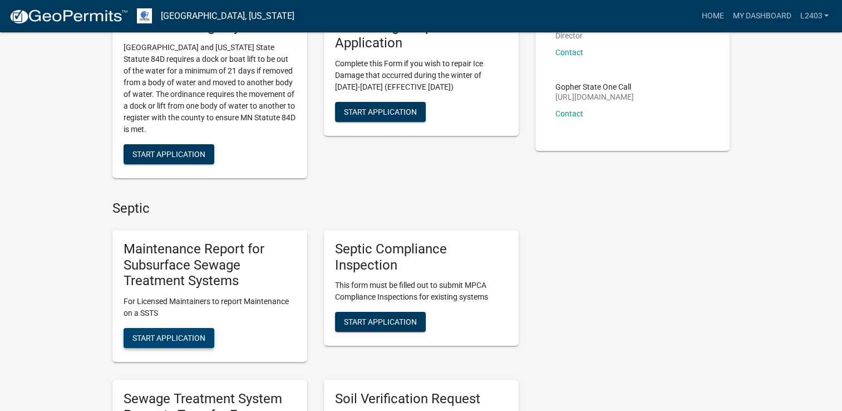
click at [167, 337] on span "Start Application" at bounding box center [168, 337] width 73 height 9
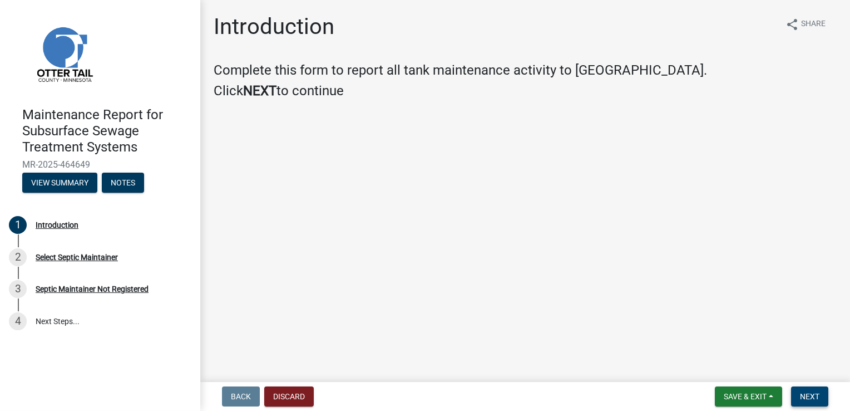
click at [808, 394] on span "Next" at bounding box center [809, 396] width 19 height 9
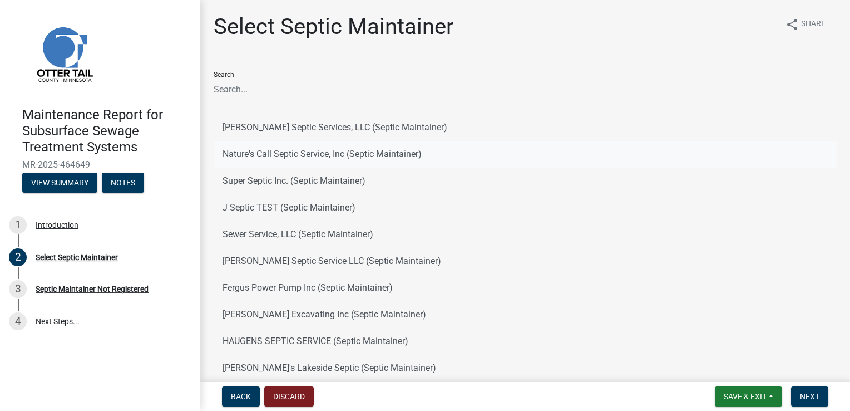
click at [300, 153] on button "Nature's Call Septic Service, Inc (Septic Maintainer)" at bounding box center [525, 154] width 623 height 27
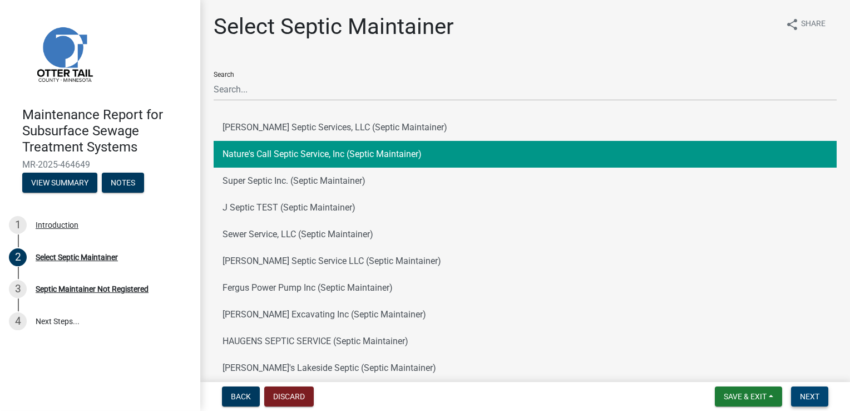
click at [812, 397] on span "Next" at bounding box center [809, 396] width 19 height 9
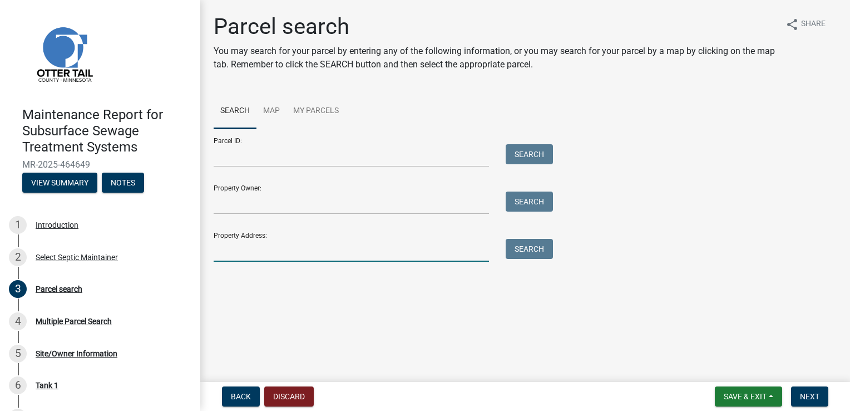
click at [303, 249] on input "Property Address:" at bounding box center [351, 250] width 275 height 23
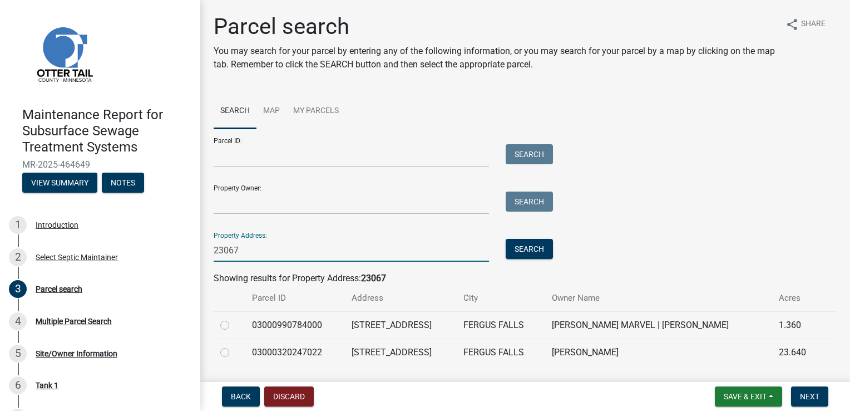
type input "23067"
click at [234, 318] on label at bounding box center [234, 318] width 0 height 0
click at [234, 324] on input "radio" at bounding box center [237, 321] width 7 height 7
radio input "true"
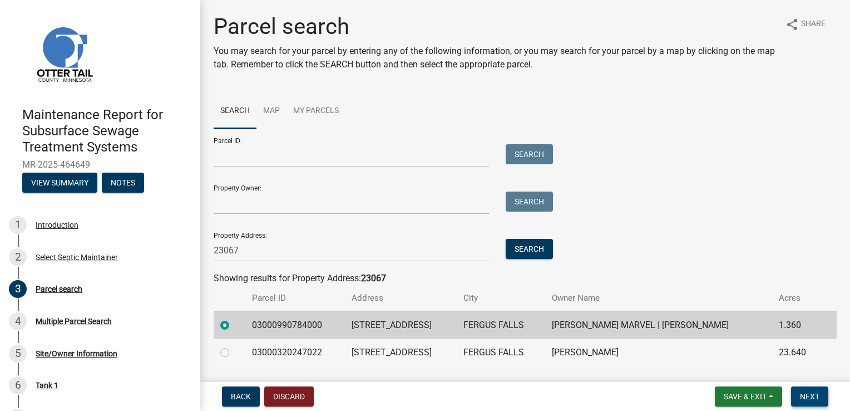
click at [813, 398] on span "Next" at bounding box center [809, 396] width 19 height 9
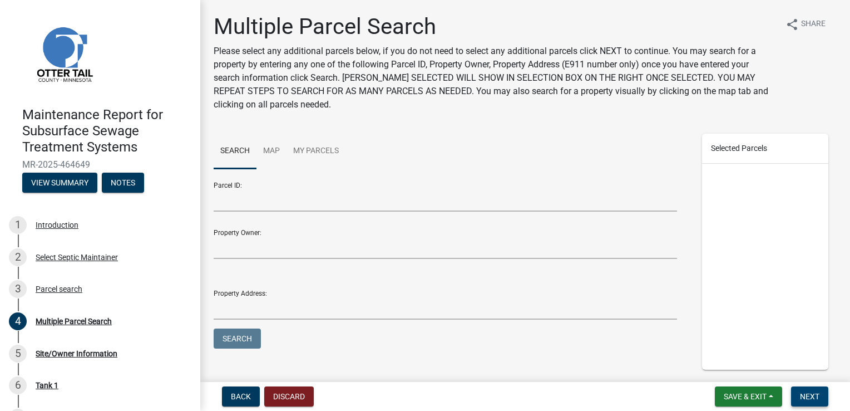
click at [813, 397] on span "Next" at bounding box center [809, 396] width 19 height 9
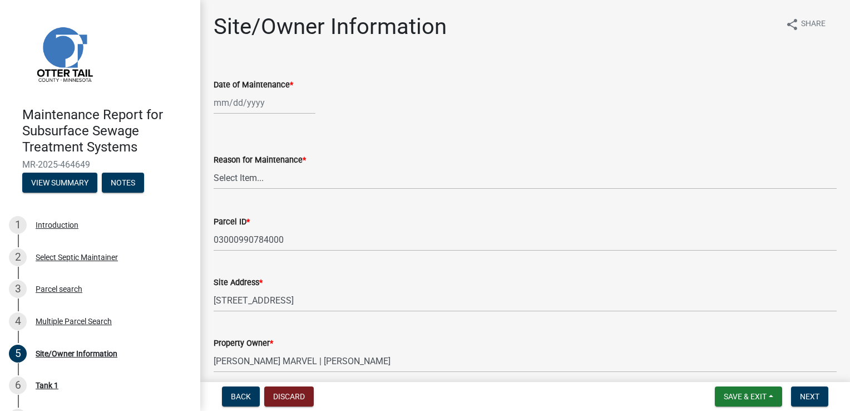
click at [256, 102] on div at bounding box center [265, 102] width 102 height 23
select select "8"
select select "2025"
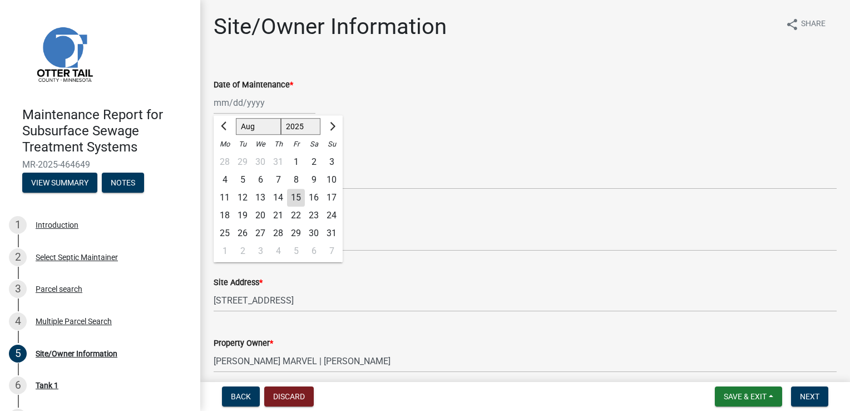
click at [300, 195] on div "15" at bounding box center [296, 198] width 18 height 18
type input "[DATE]"
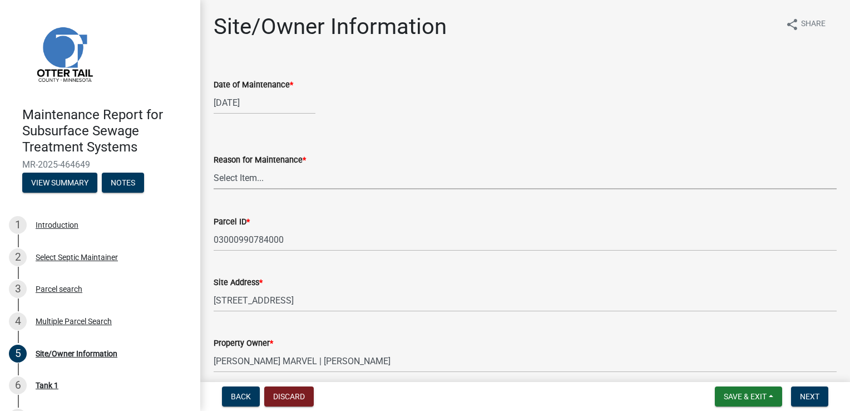
click at [250, 175] on select "Select Item... Called Routine Other" at bounding box center [525, 177] width 623 height 23
click at [214, 166] on select "Select Item... Called Routine Other" at bounding box center [525, 177] width 623 height 23
select select "3ac72b63-7b21-42e4-8192-806faae7a4f1"
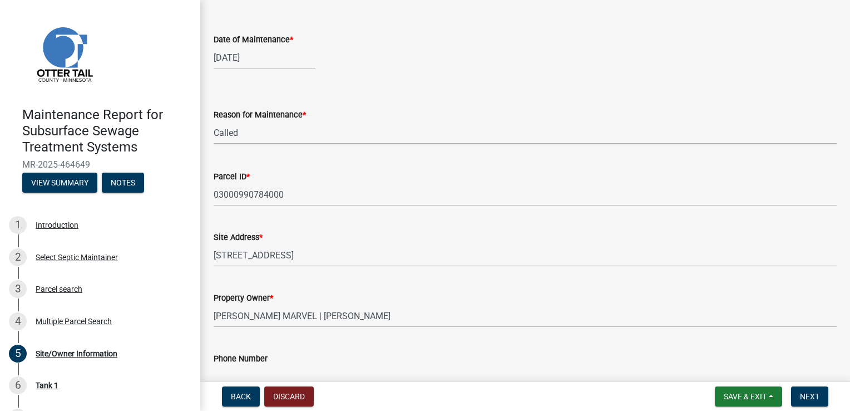
scroll to position [111, 0]
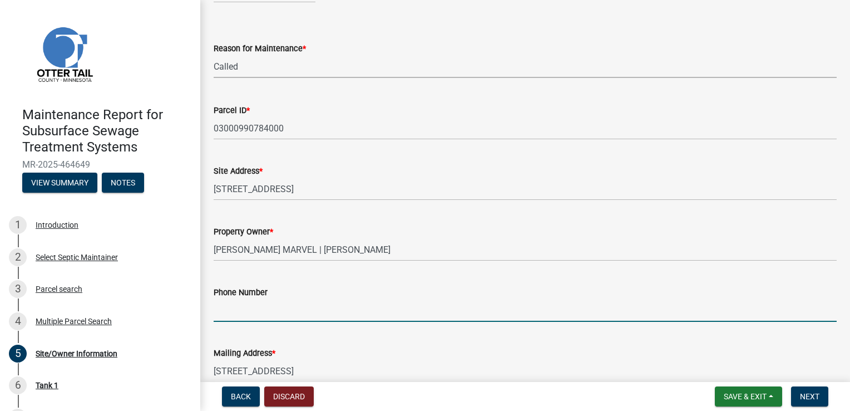
click at [233, 308] on input "Phone Number" at bounding box center [525, 310] width 623 height 23
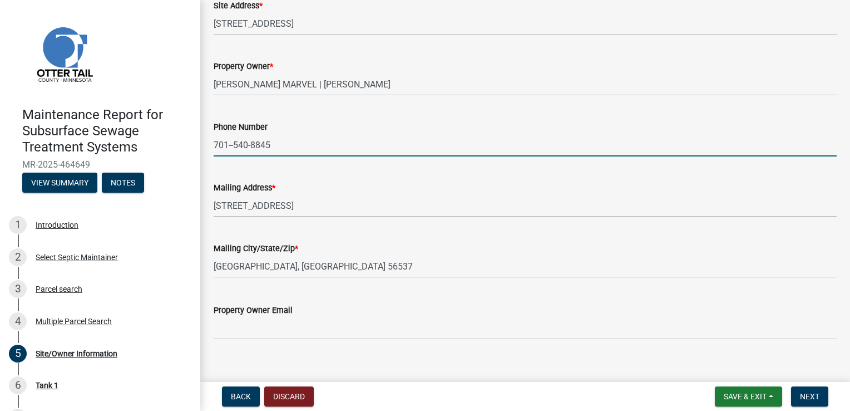
scroll to position [278, 0]
type input "701--540-8845"
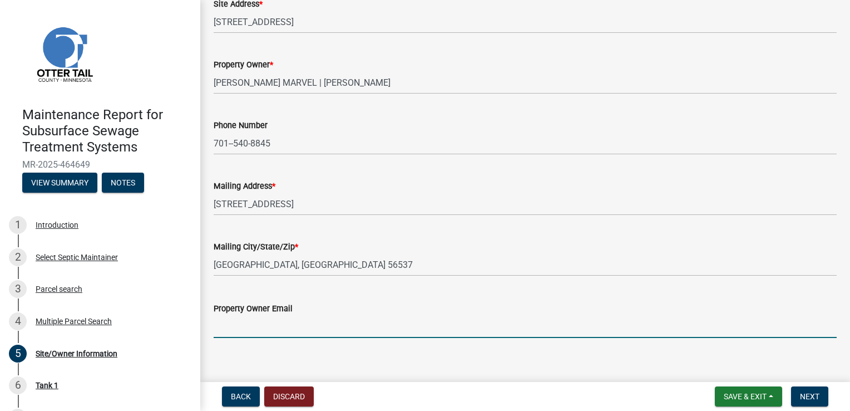
click at [244, 329] on input "Property Owner Email" at bounding box center [525, 326] width 623 height 23
type input "[EMAIL_ADDRESS][DOMAIN_NAME]"
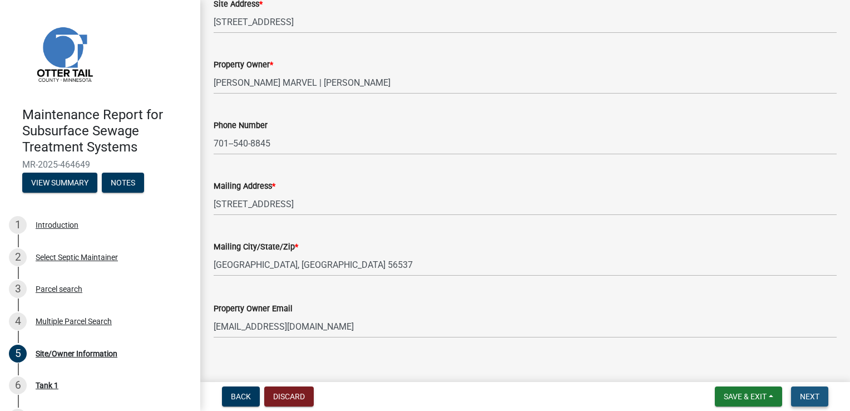
click at [801, 394] on span "Next" at bounding box center [809, 396] width 19 height 9
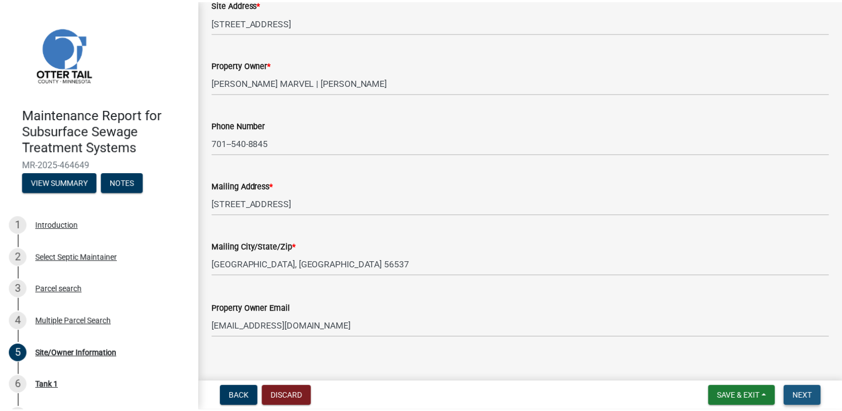
scroll to position [0, 0]
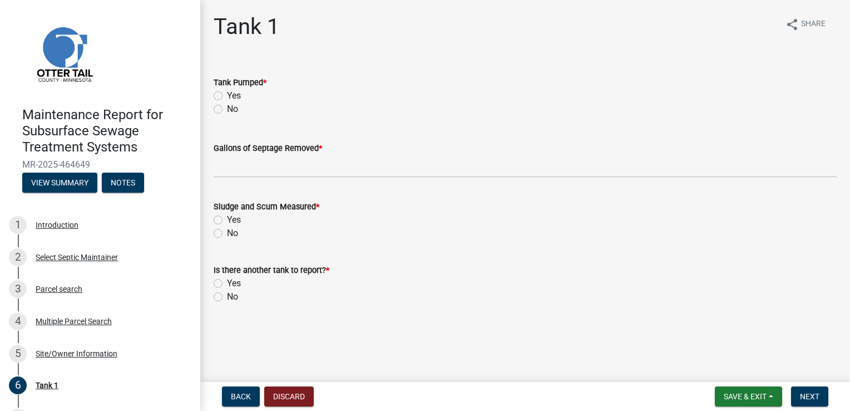
click at [239, 95] on label "Yes" at bounding box center [234, 95] width 14 height 13
click at [234, 95] on input "Yes" at bounding box center [230, 92] width 7 height 7
radio input "true"
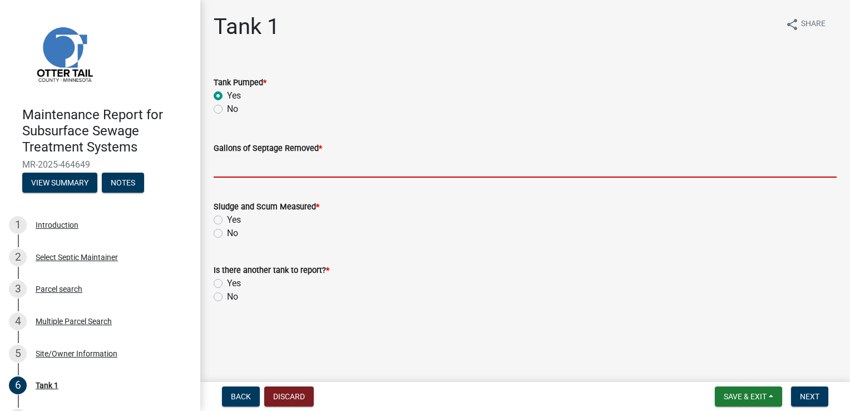
click at [248, 162] on input "Gallons of Septage Removed *" at bounding box center [525, 166] width 623 height 23
type input "1500"
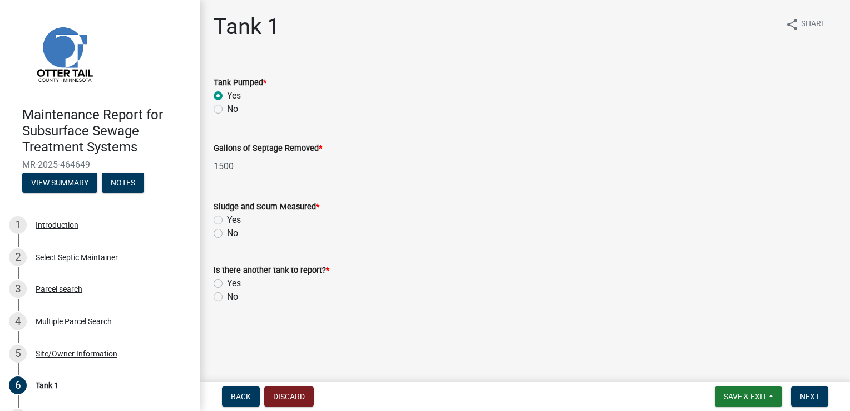
click at [227, 220] on label "Yes" at bounding box center [234, 219] width 14 height 13
click at [227, 220] on input "Yes" at bounding box center [230, 216] width 7 height 7
radio input "true"
click at [227, 298] on label "No" at bounding box center [232, 296] width 11 height 13
click at [227, 297] on input "No" at bounding box center [230, 293] width 7 height 7
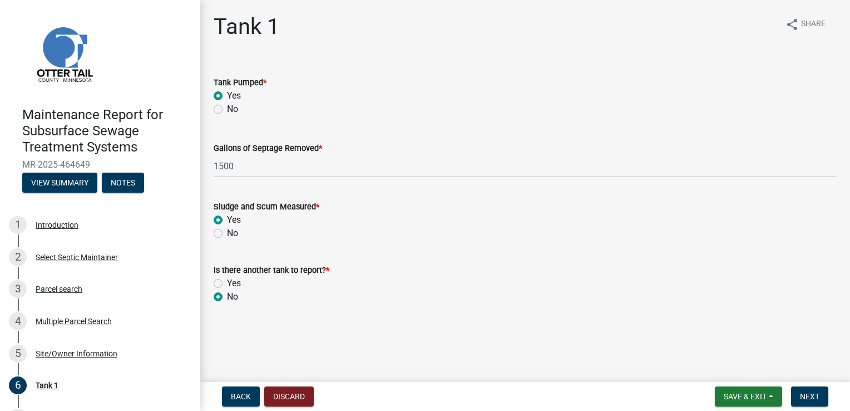
radio input "true"
click at [802, 398] on span "Next" at bounding box center [809, 396] width 19 height 9
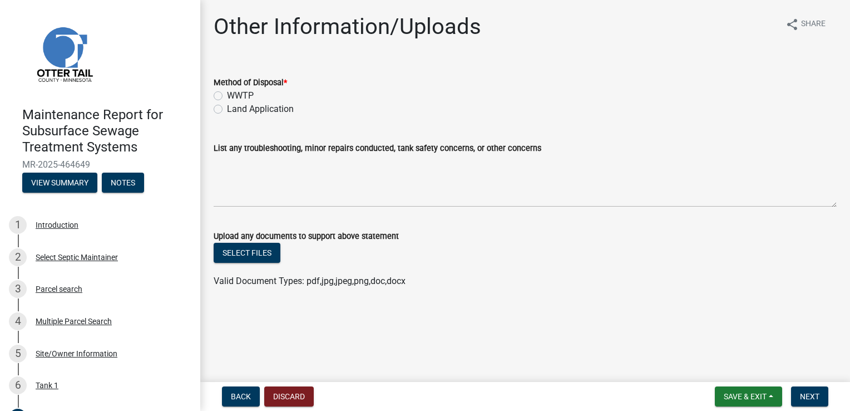
click at [234, 92] on label "WWTP" at bounding box center [240, 95] width 27 height 13
click at [234, 92] on input "WWTP" at bounding box center [230, 92] width 7 height 7
radio input "true"
click at [802, 392] on span "Next" at bounding box center [809, 396] width 19 height 9
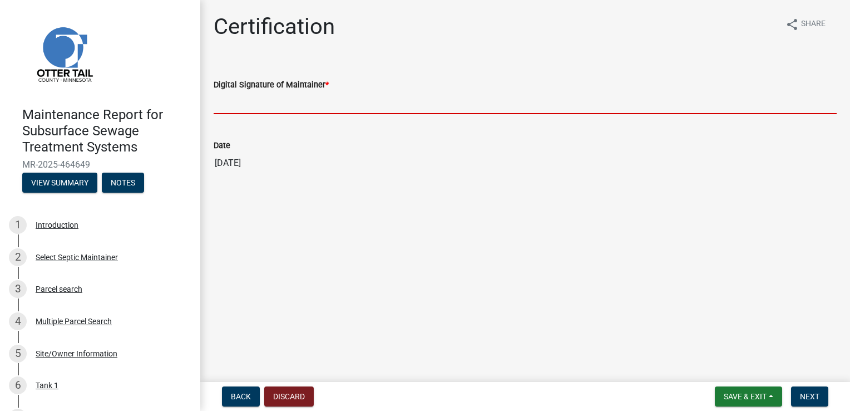
click at [264, 101] on input "Digital Signature of Maintainer *" at bounding box center [525, 102] width 623 height 23
type input "[PERSON_NAME]"
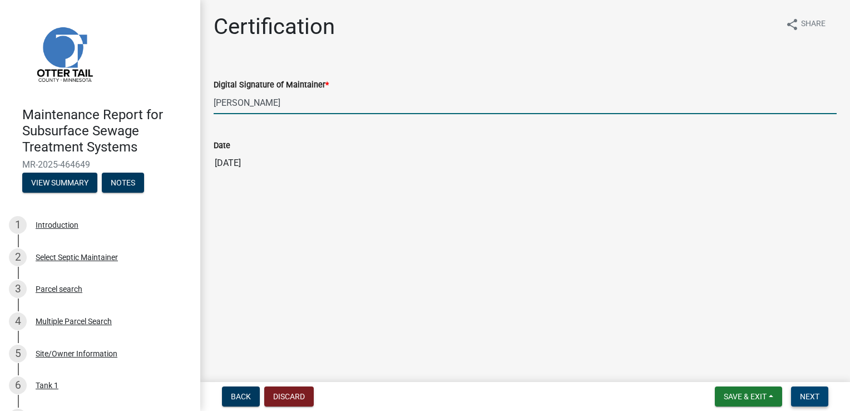
click at [805, 396] on span "Next" at bounding box center [809, 396] width 19 height 9
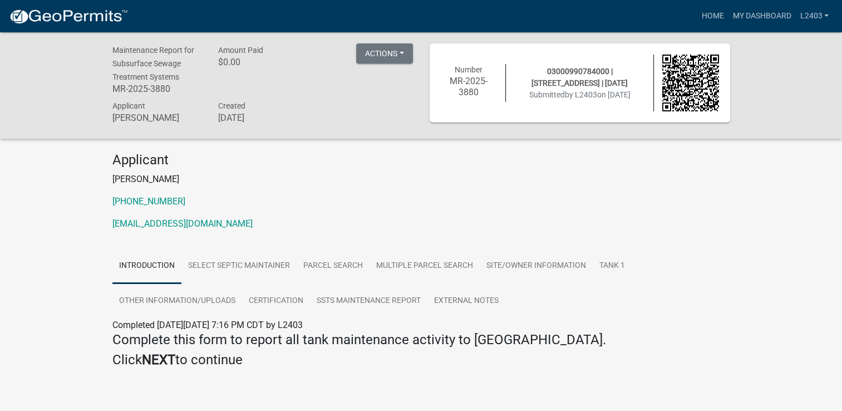
click at [466, 191] on div "Applicant [PERSON_NAME] [PHONE_NUMBER] [EMAIL_ADDRESS][DOMAIN_NAME]" at bounding box center [421, 195] width 634 height 87
click at [713, 17] on link "Home" at bounding box center [712, 16] width 31 height 21
